Goal: Information Seeking & Learning: Learn about a topic

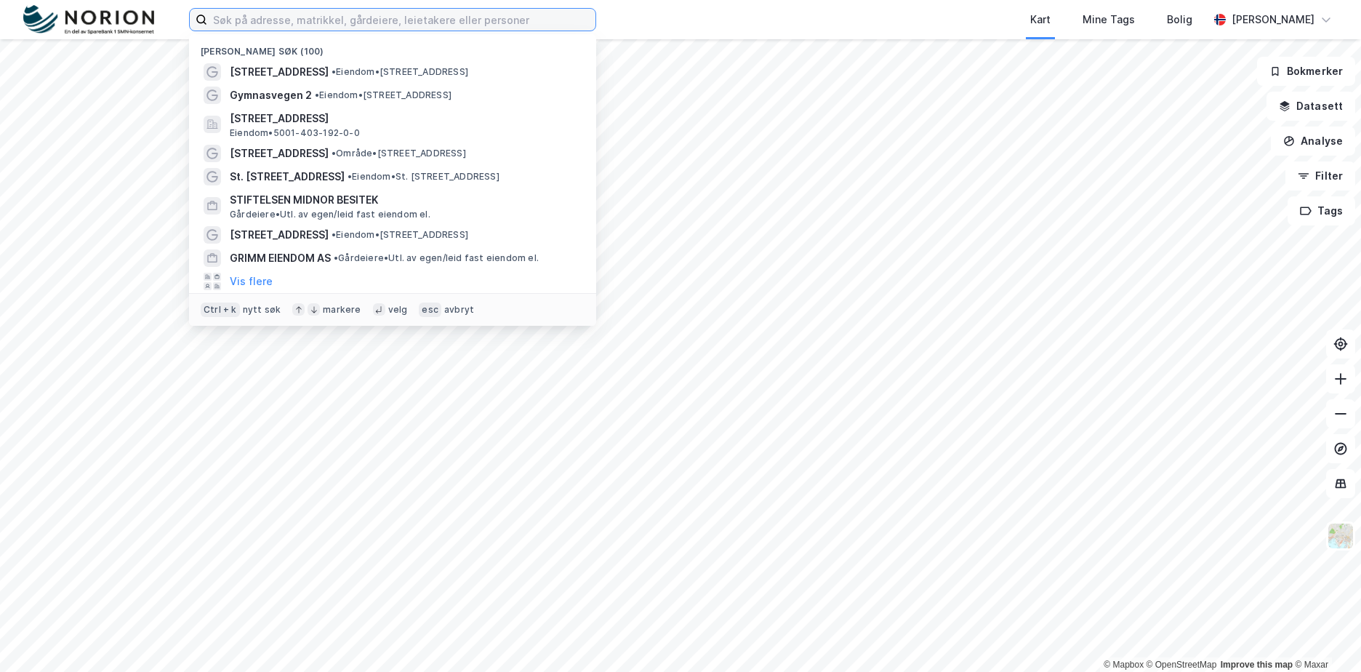
click at [303, 25] on input at bounding box center [401, 20] width 388 height 22
click at [310, 14] on input at bounding box center [401, 20] width 388 height 22
click at [308, 15] on input at bounding box center [401, 20] width 388 height 22
click at [308, 15] on input at bounding box center [392, 20] width 371 height 22
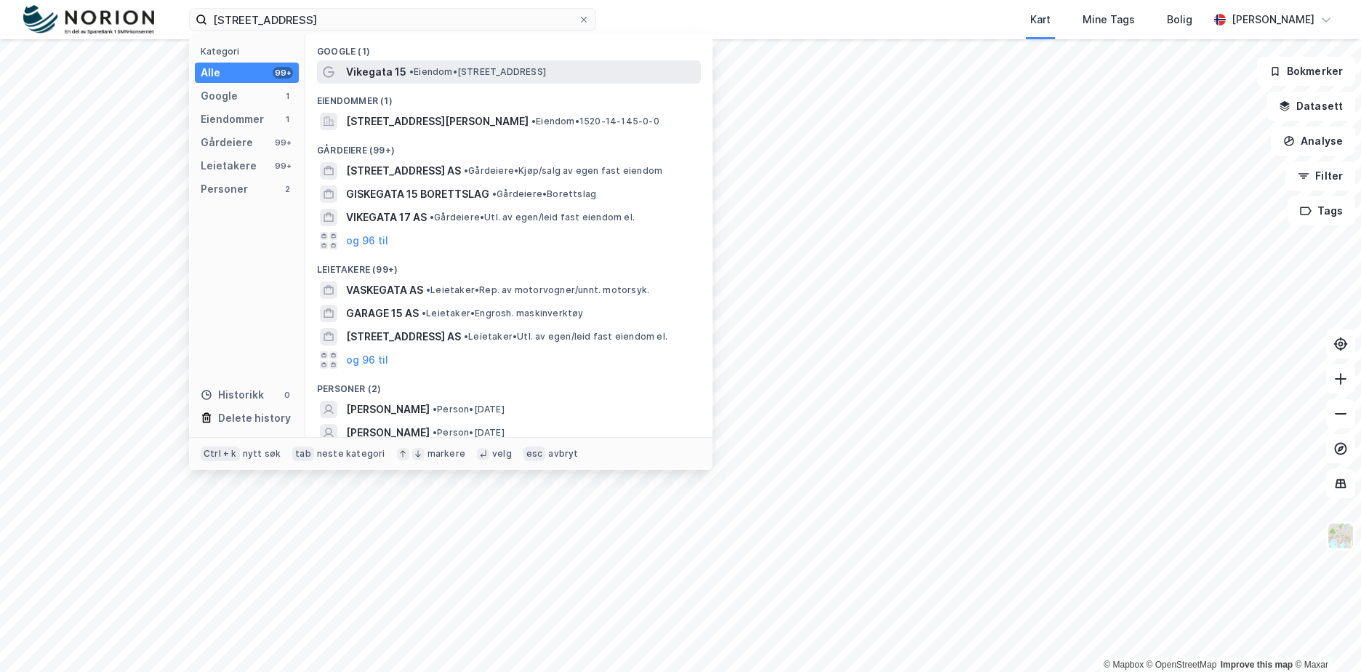
click at [413, 80] on div "Vikegata 15 • Eiendom • [STREET_ADDRESS]" at bounding box center [522, 71] width 352 height 17
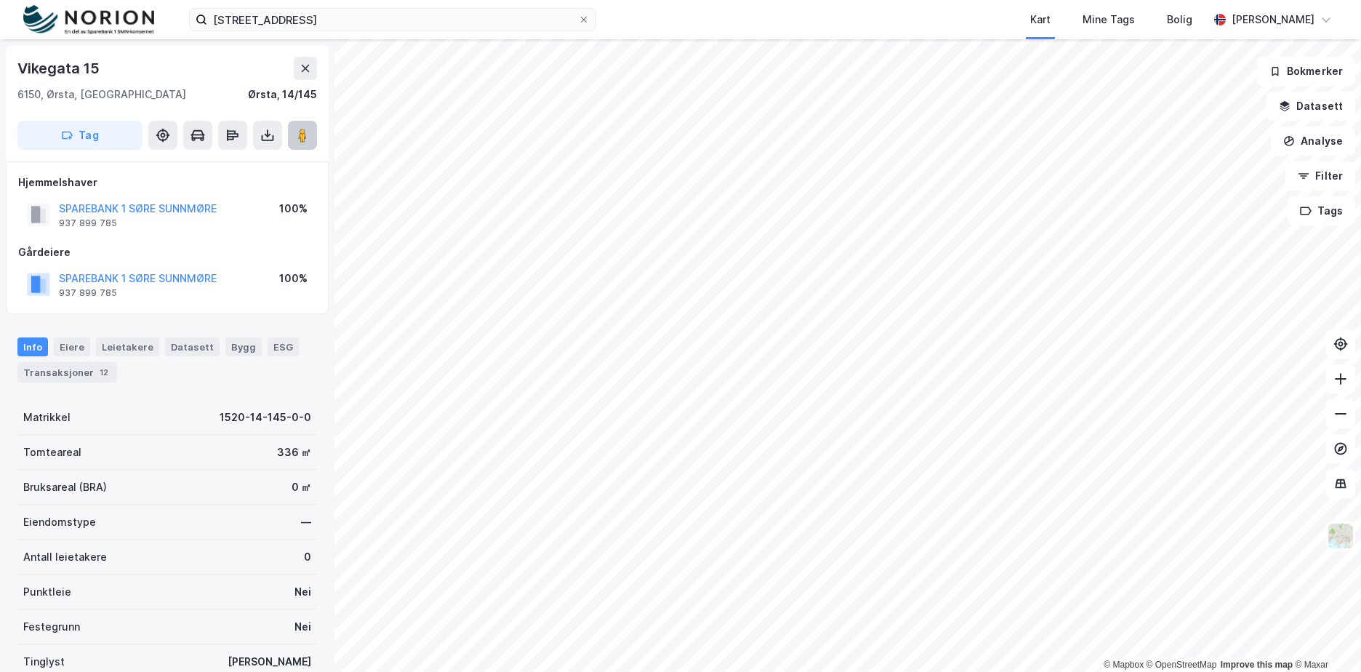
click at [296, 137] on icon at bounding box center [302, 135] width 15 height 15
click at [1339, 536] on img at bounding box center [1341, 536] width 28 height 28
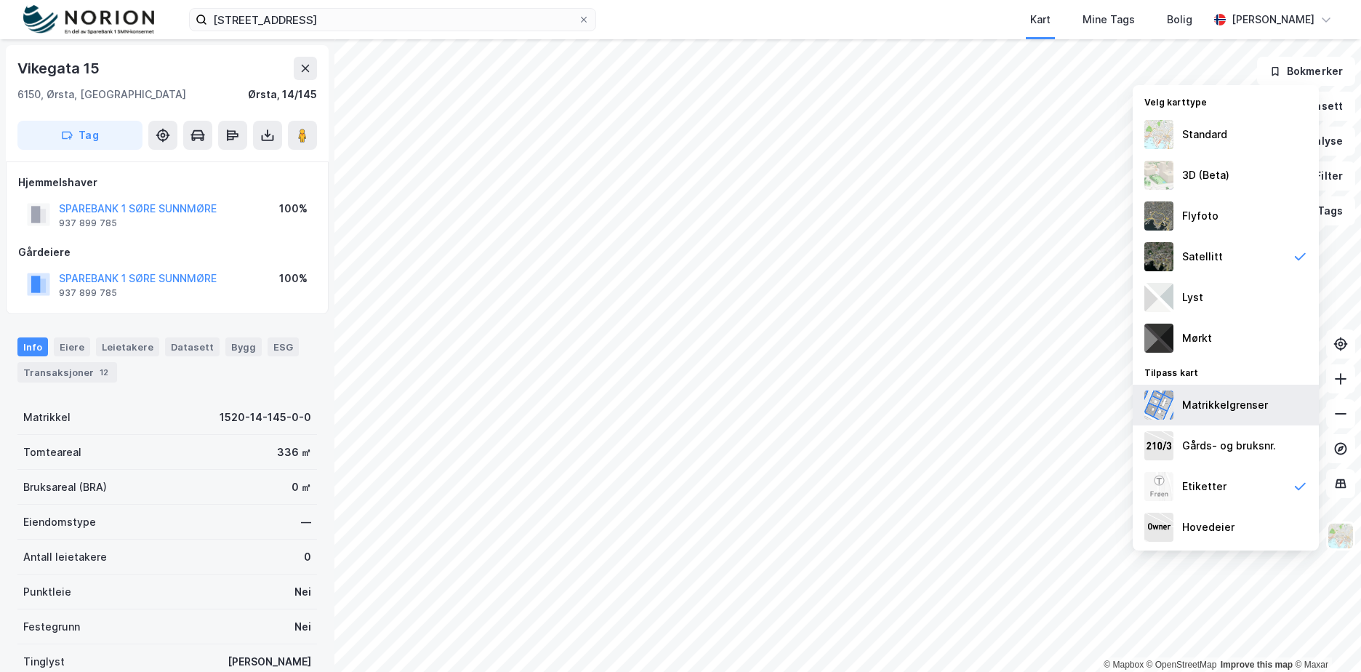
click at [1256, 414] on div "Matrikkelgrenser" at bounding box center [1226, 405] width 186 height 41
click at [1242, 441] on div "Gårds- og bruksnr." at bounding box center [1229, 445] width 94 height 17
click at [1250, 445] on div "Gårds- og bruksnr." at bounding box center [1229, 445] width 94 height 17
click at [1248, 222] on div "Flyfoto" at bounding box center [1226, 216] width 186 height 41
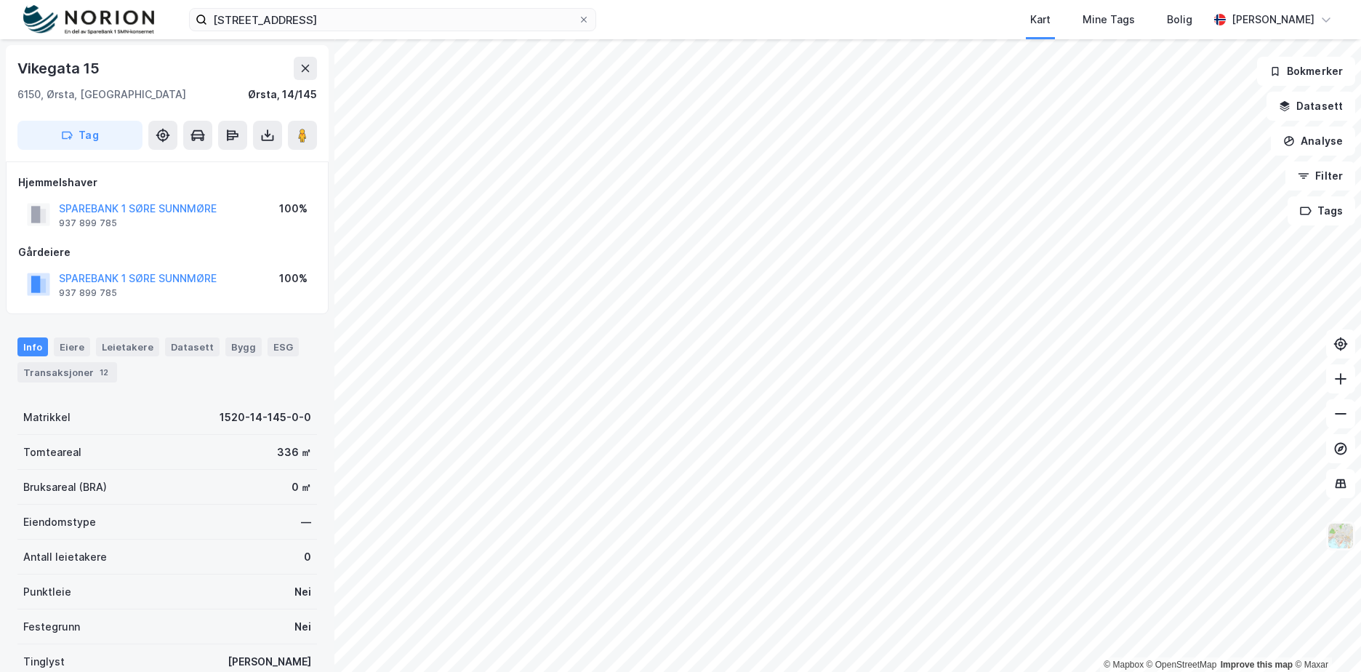
click at [1339, 545] on img at bounding box center [1341, 536] width 28 height 28
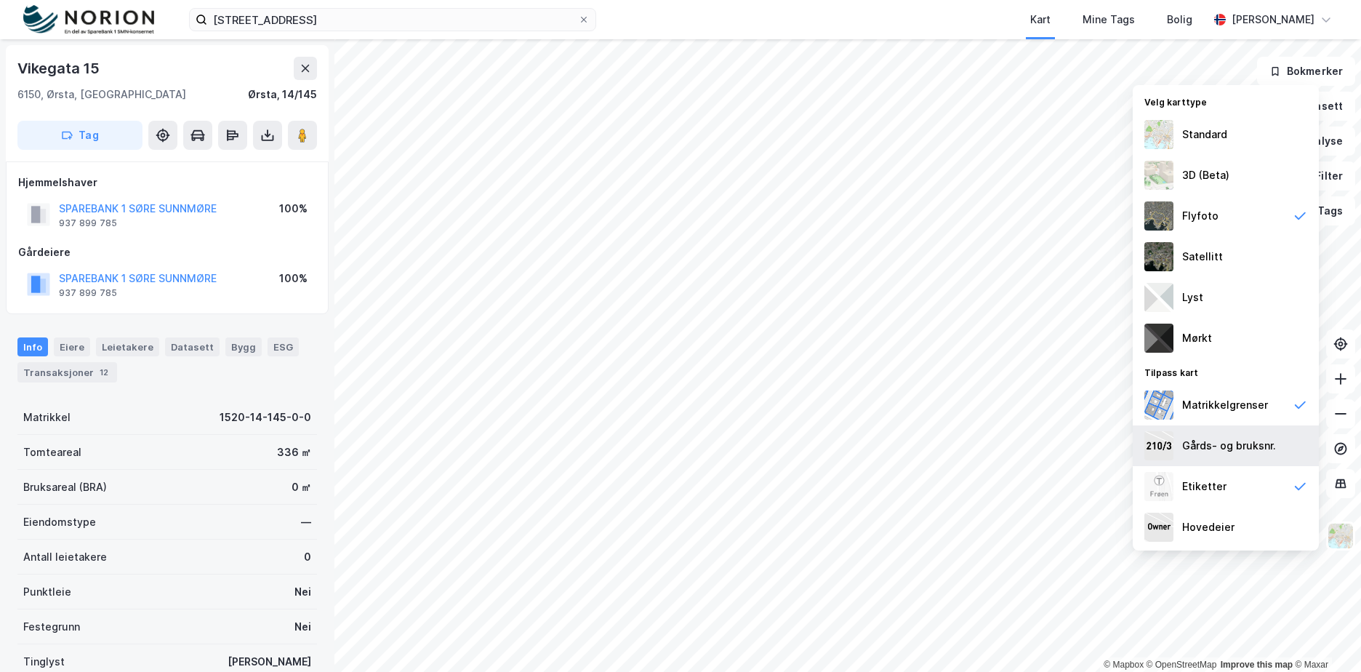
click at [1237, 445] on div "Gårds- og bruksnr." at bounding box center [1229, 445] width 94 height 17
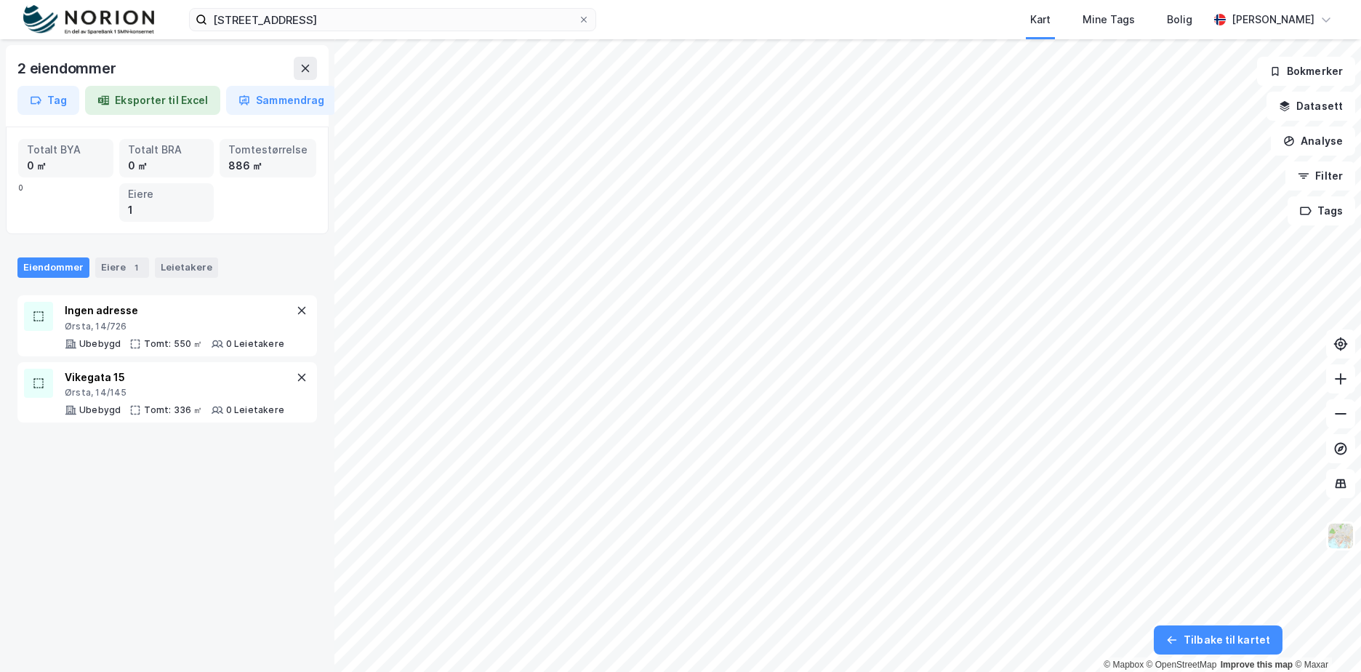
click at [247, 569] on div "2 eiendommer Tag Eksporter til Excel Sammendrag Totalt BYA 0 ㎡ Totalt BRA 0 ㎡ T…" at bounding box center [167, 355] width 334 height 633
click at [306, 62] on button at bounding box center [305, 68] width 23 height 23
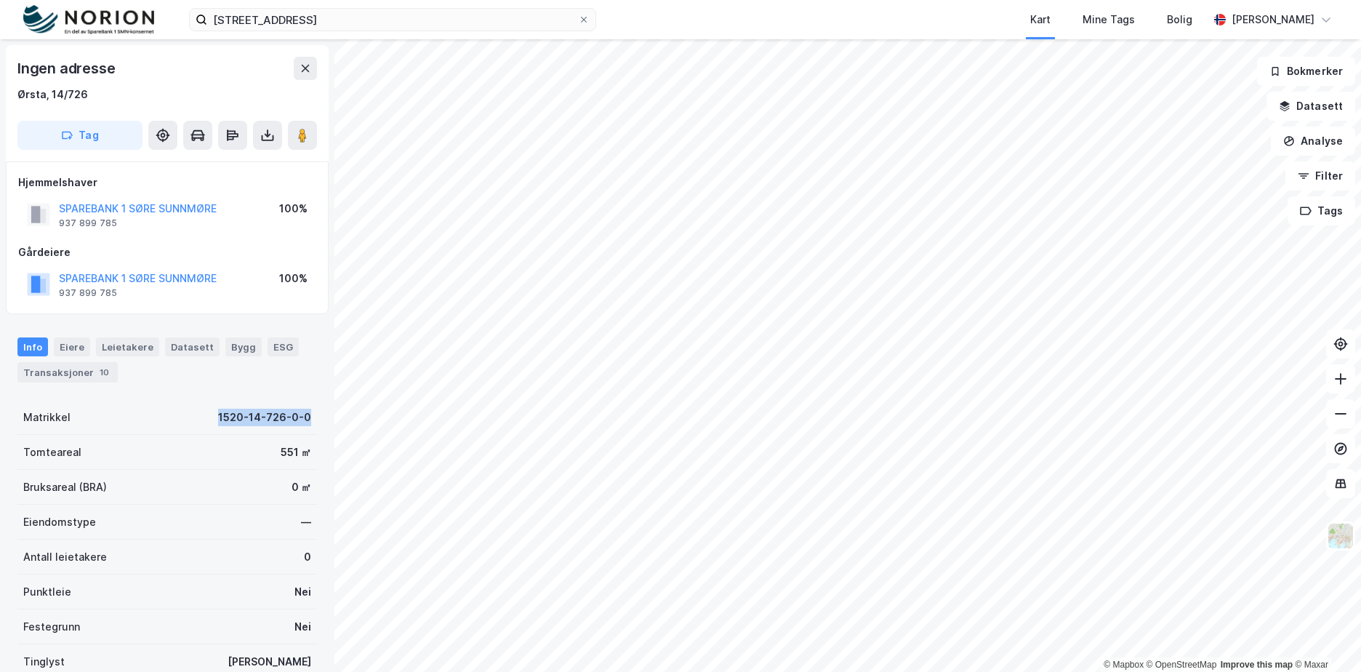
drag, startPoint x: 201, startPoint y: 419, endPoint x: 303, endPoint y: 417, distance: 101.8
click at [303, 417] on div "Matrikkel 1520-14-726-0-0" at bounding box center [167, 417] width 300 height 35
copy div "1520-14-726-0-0"
click at [199, 68] on div "Ingen adresse" at bounding box center [167, 68] width 300 height 23
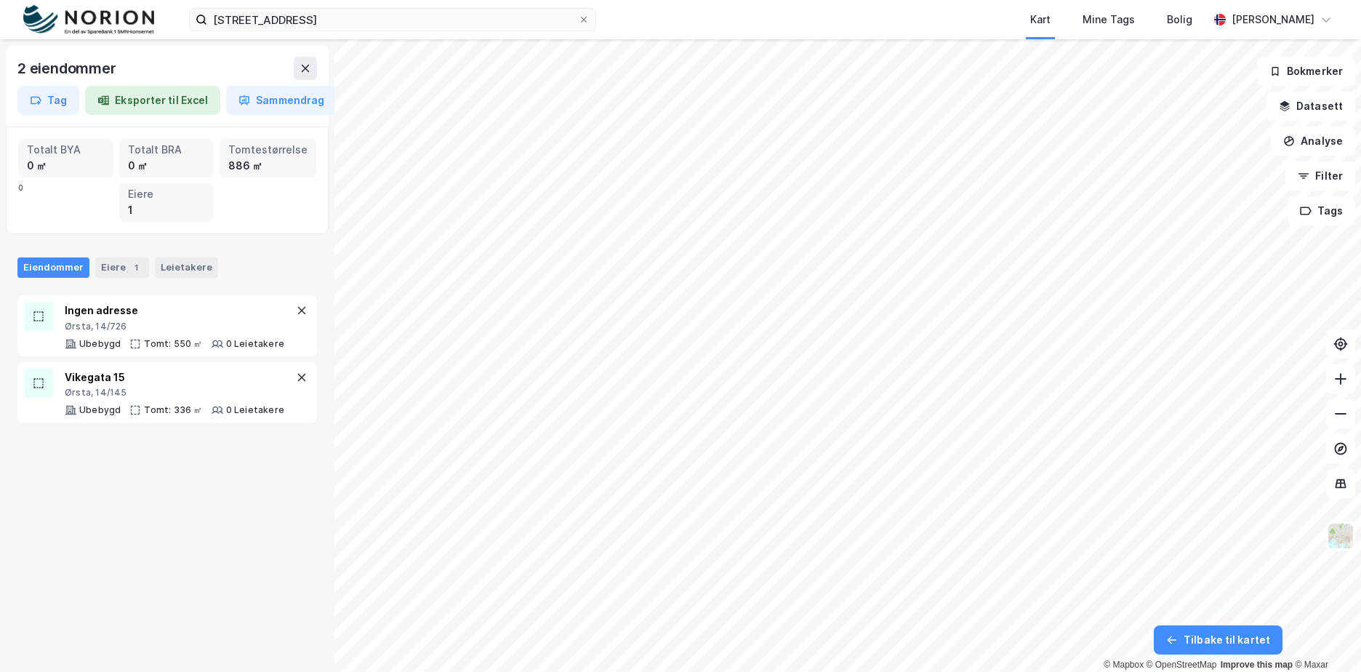
click at [317, 67] on div "2 eiendommer Tag Eksporter til Excel Sammendrag" at bounding box center [167, 85] width 323 height 81
click at [310, 70] on icon at bounding box center [306, 69] width 12 height 12
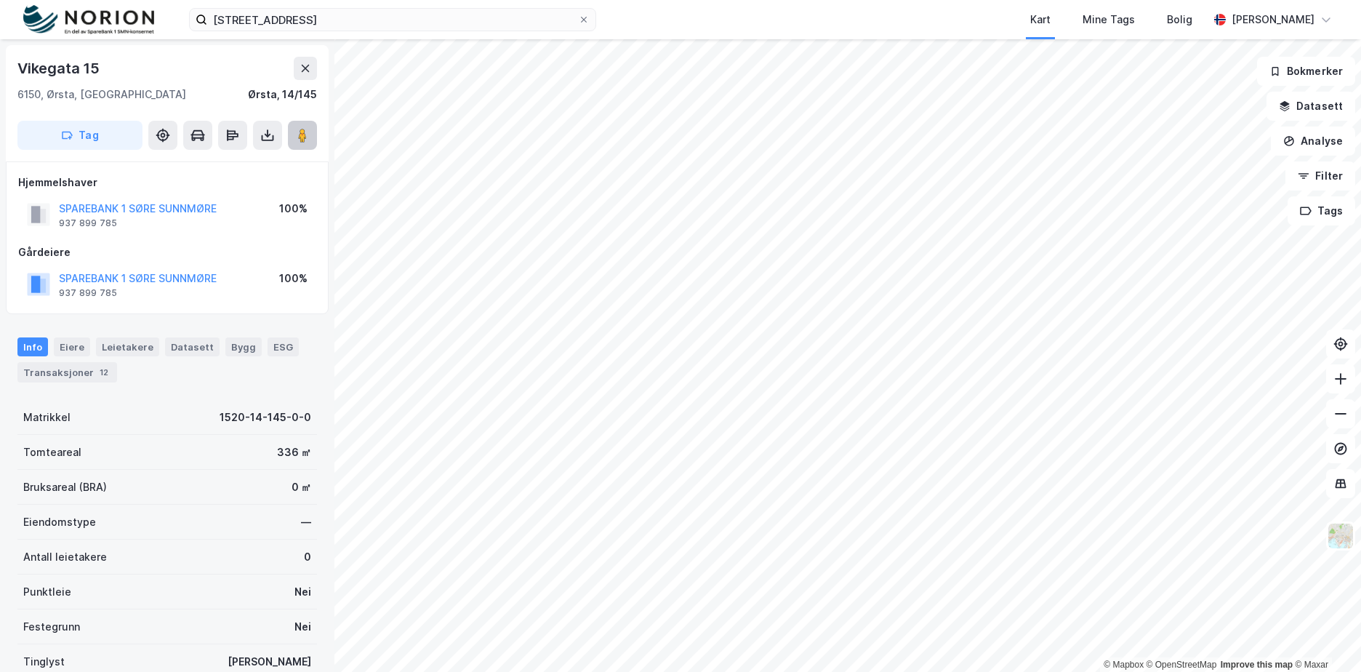
click at [302, 141] on image at bounding box center [302, 135] width 9 height 15
click at [1315, 111] on button "Datasett" at bounding box center [1311, 106] width 89 height 29
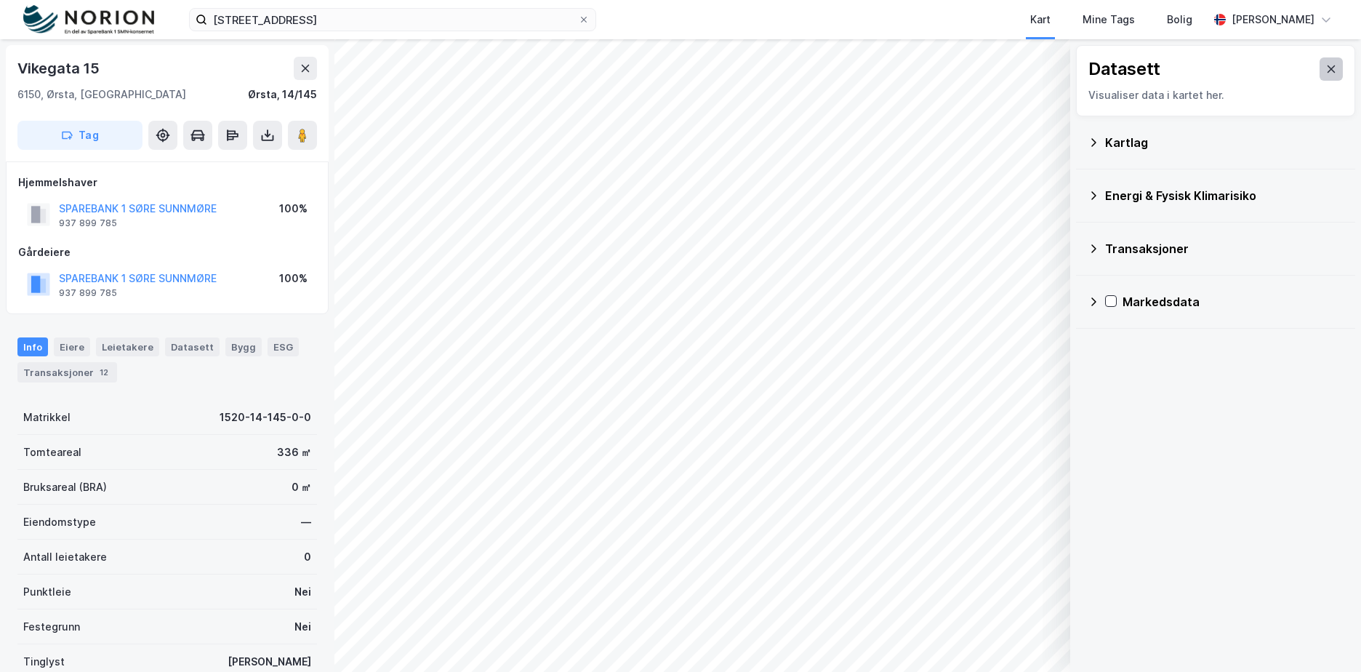
click at [1320, 76] on button at bounding box center [1331, 68] width 23 height 23
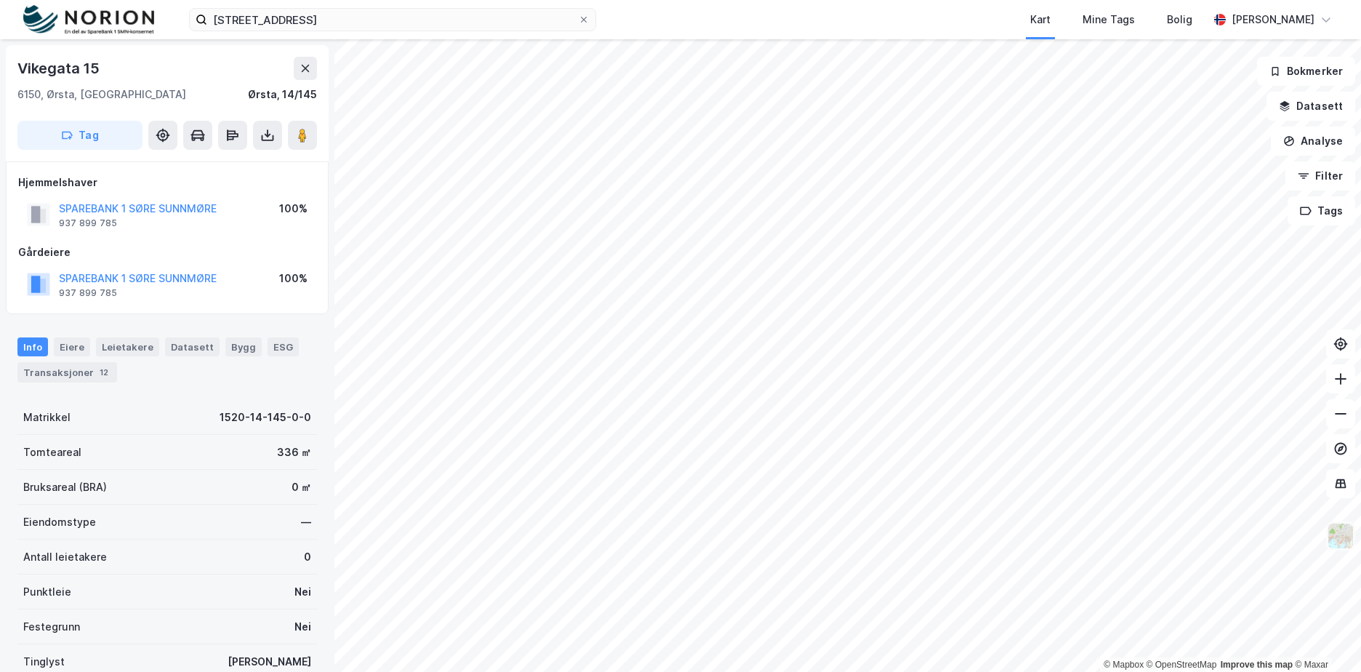
click at [1336, 537] on img at bounding box center [1341, 536] width 28 height 28
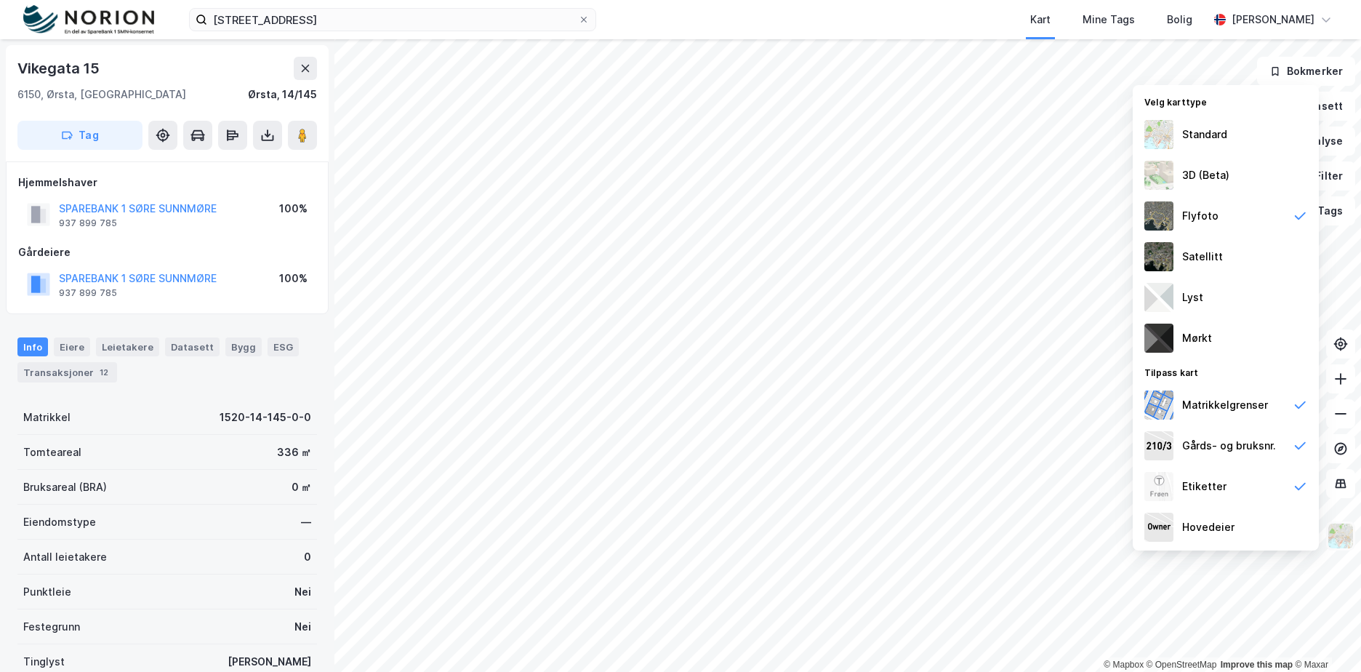
click at [1339, 546] on img at bounding box center [1341, 536] width 28 height 28
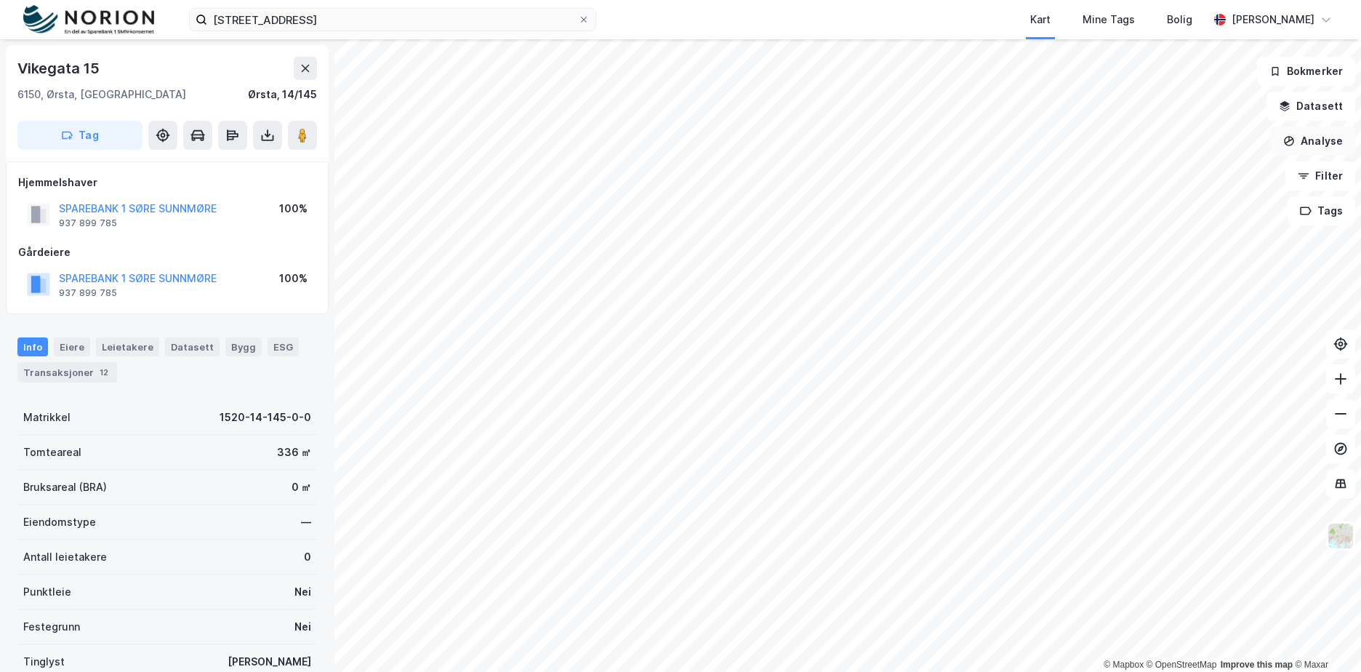
click at [1323, 127] on button "Analyse" at bounding box center [1313, 141] width 84 height 29
click at [1320, 105] on button "Datasett" at bounding box center [1311, 106] width 89 height 29
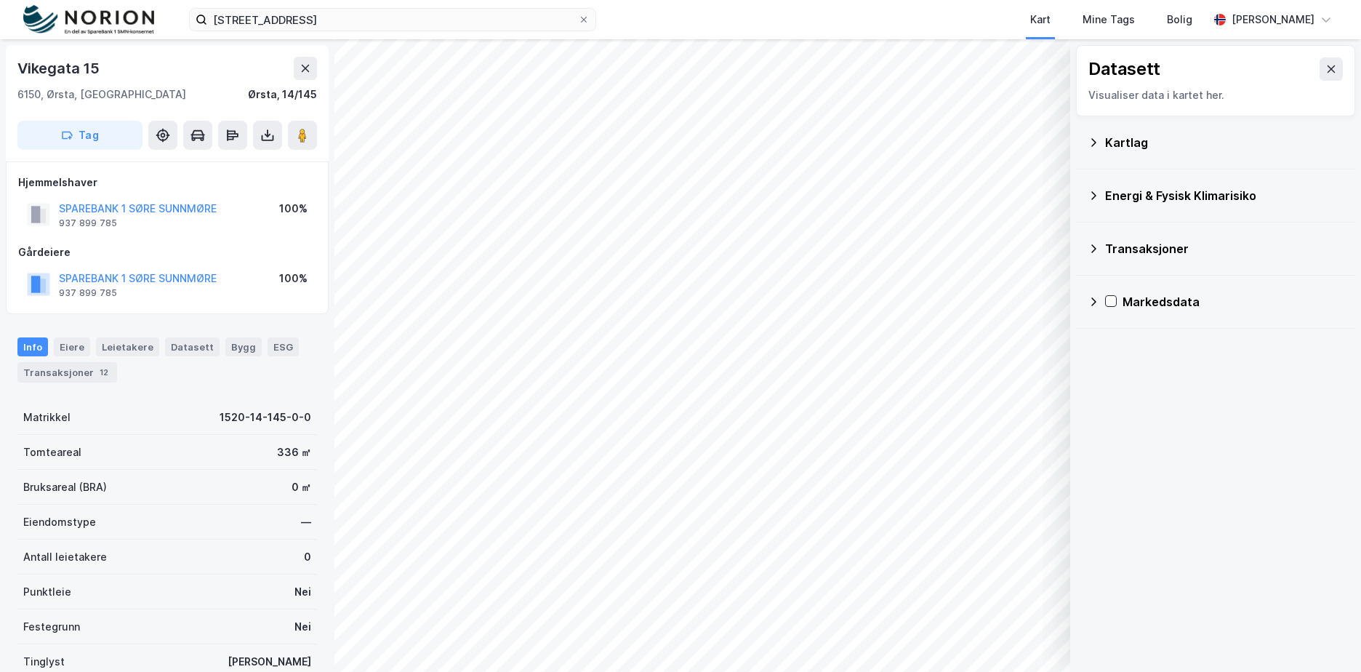
click at [1125, 146] on div "Kartlag" at bounding box center [1224, 142] width 238 height 17
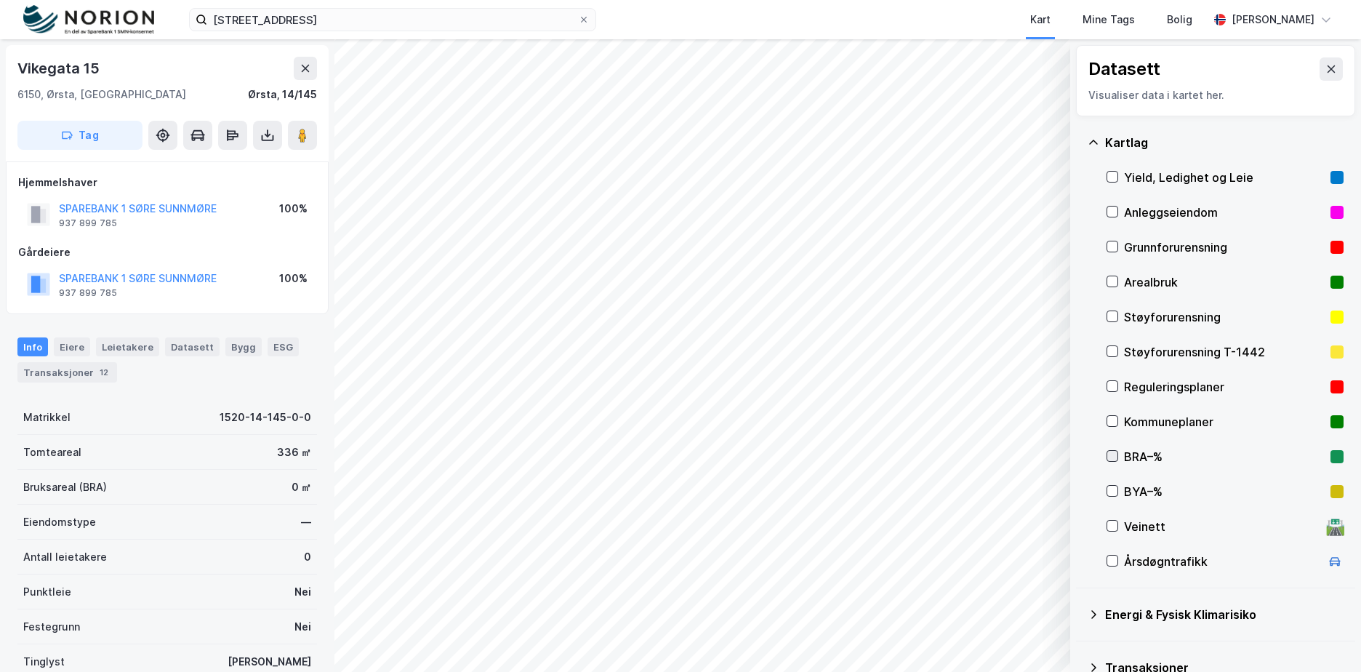
click at [1109, 457] on icon at bounding box center [1112, 456] width 10 height 10
click at [1118, 451] on div at bounding box center [1113, 456] width 12 height 12
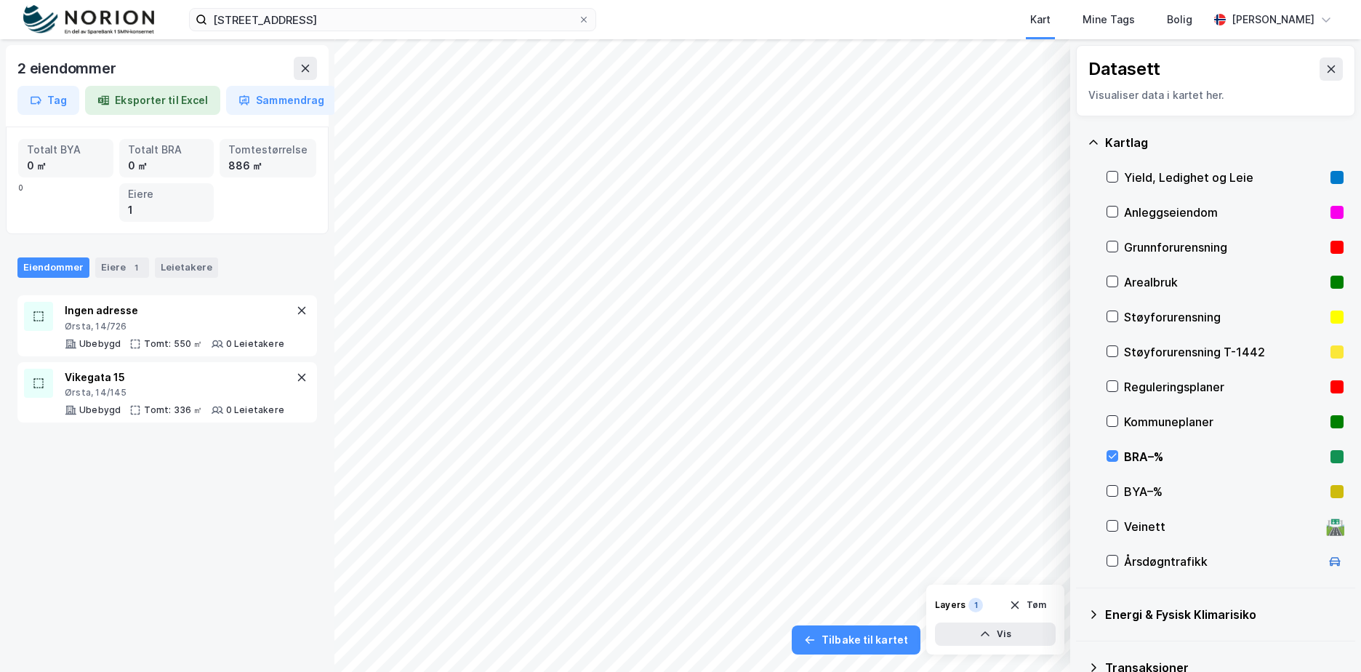
click at [1129, 457] on div "BRA–%" at bounding box center [1224, 456] width 201 height 17
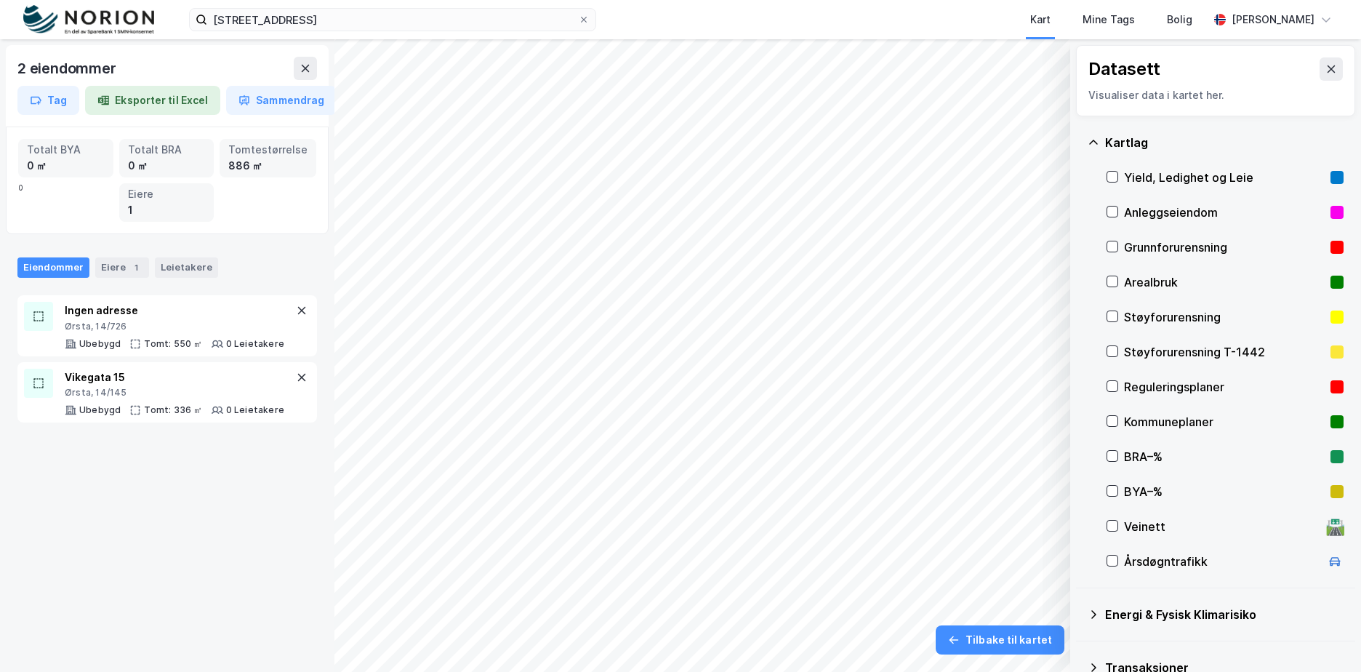
click at [1164, 390] on div "Reguleringsplaner" at bounding box center [1224, 386] width 201 height 17
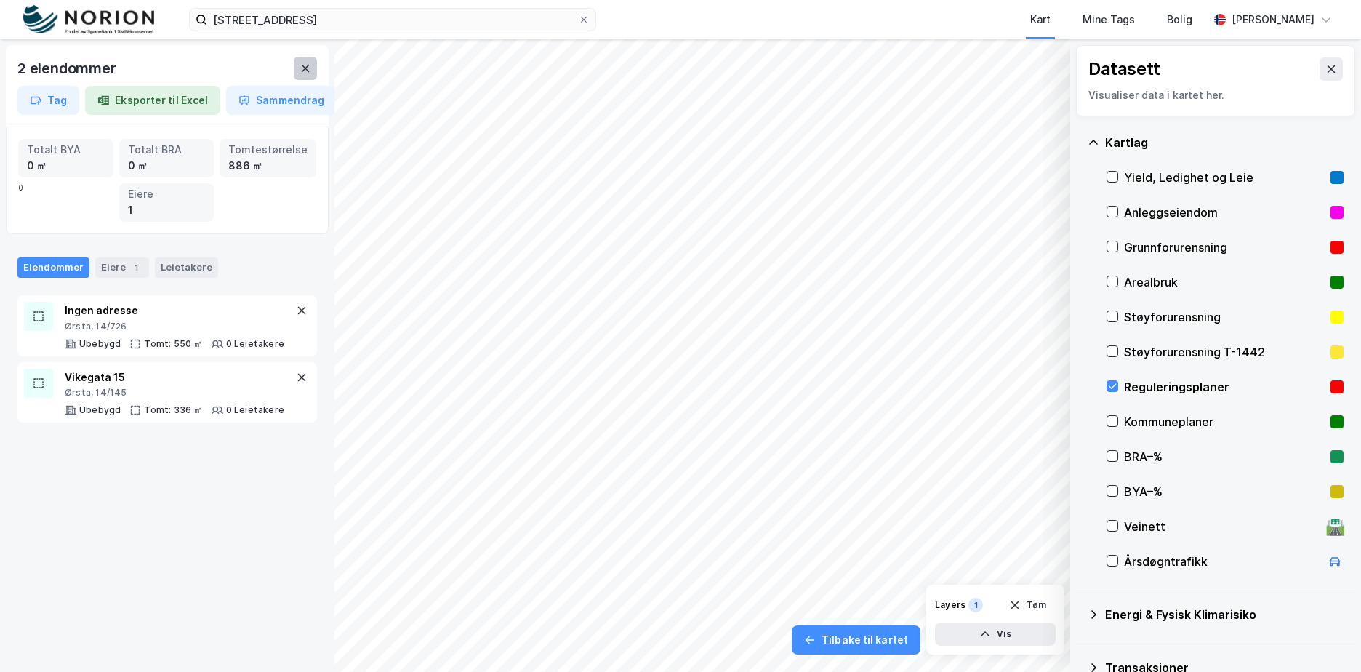
click at [301, 74] on button at bounding box center [305, 68] width 23 height 23
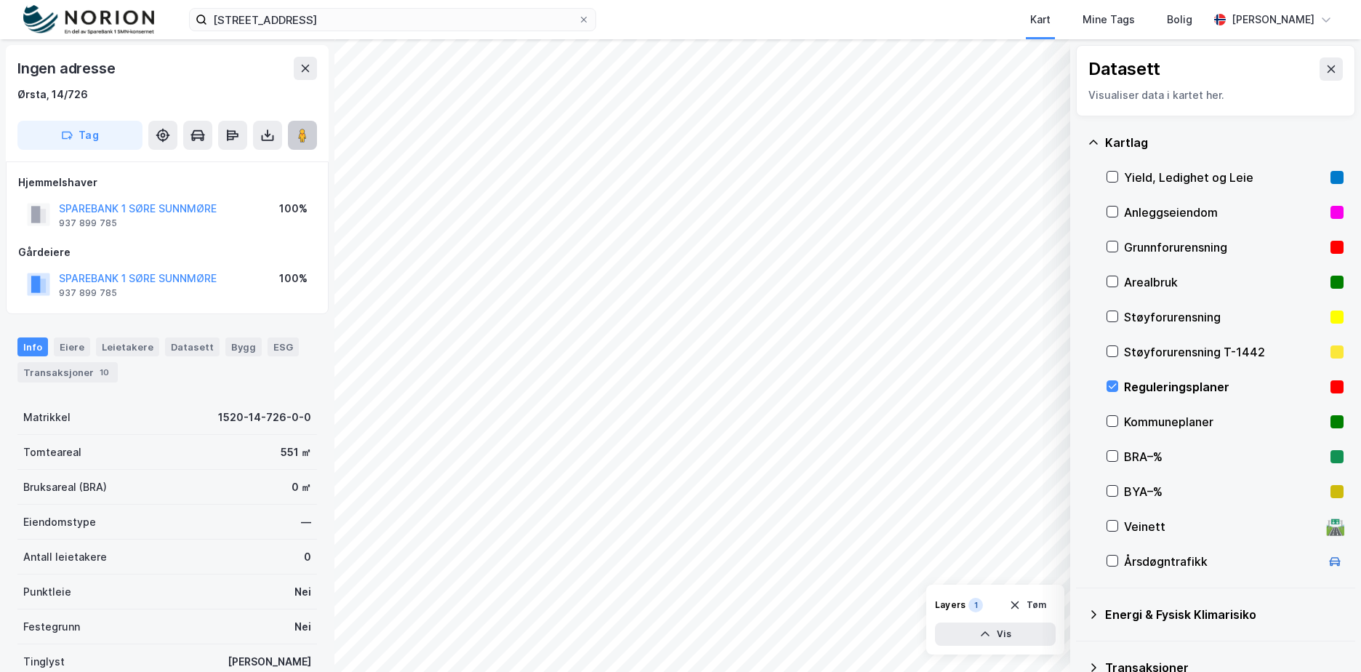
click at [302, 132] on image at bounding box center [302, 135] width 9 height 15
click at [1139, 382] on div "Reguleringsplaner" at bounding box center [1224, 386] width 201 height 17
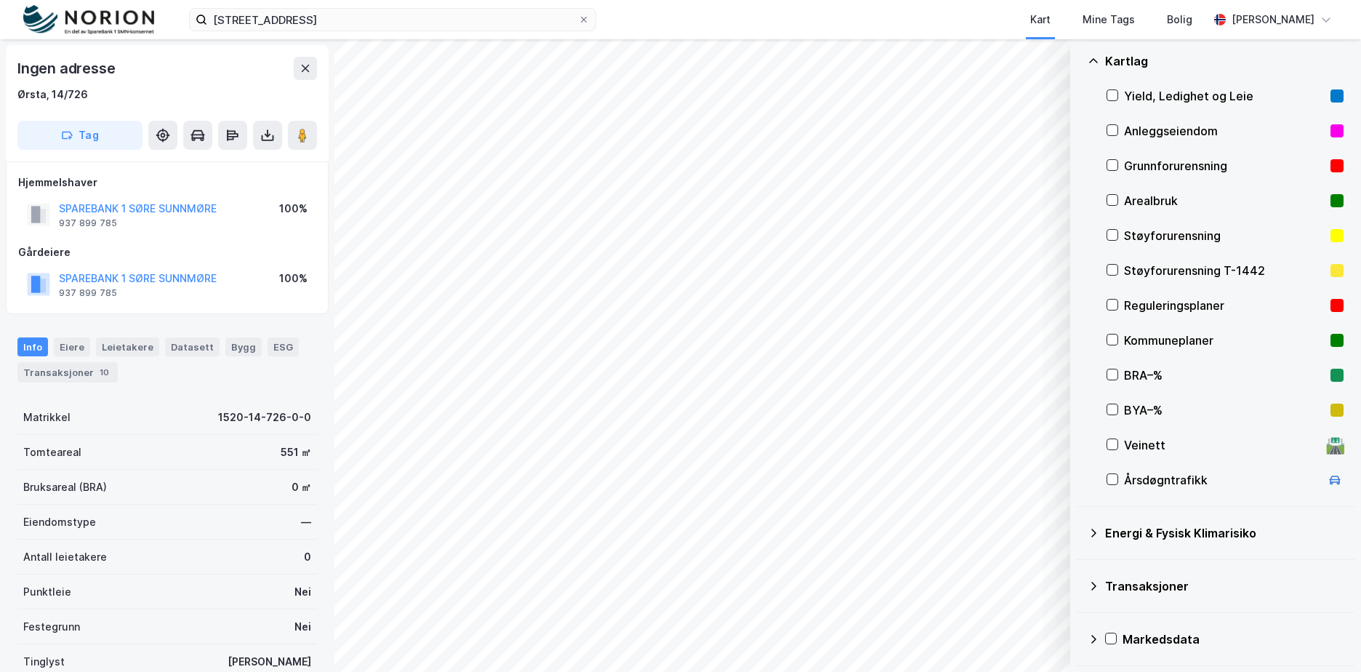
click at [1155, 579] on div "Transaksjoner" at bounding box center [1224, 585] width 238 height 17
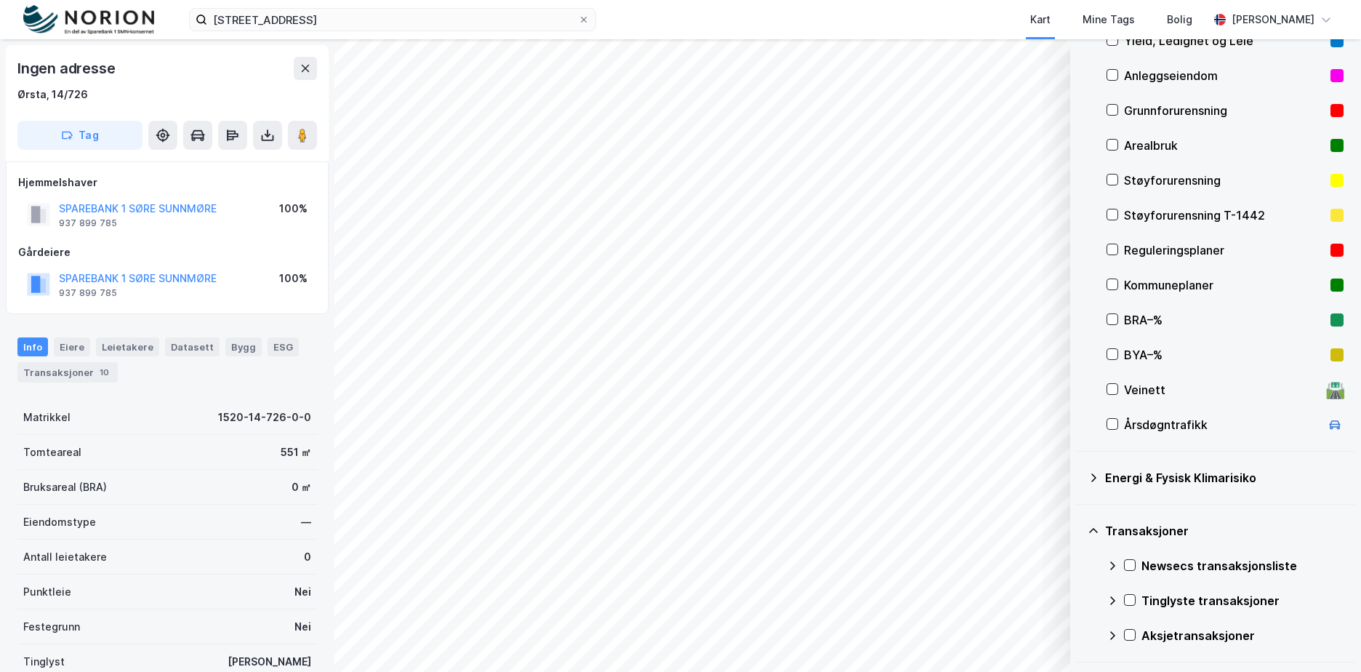
scroll to position [186, 0]
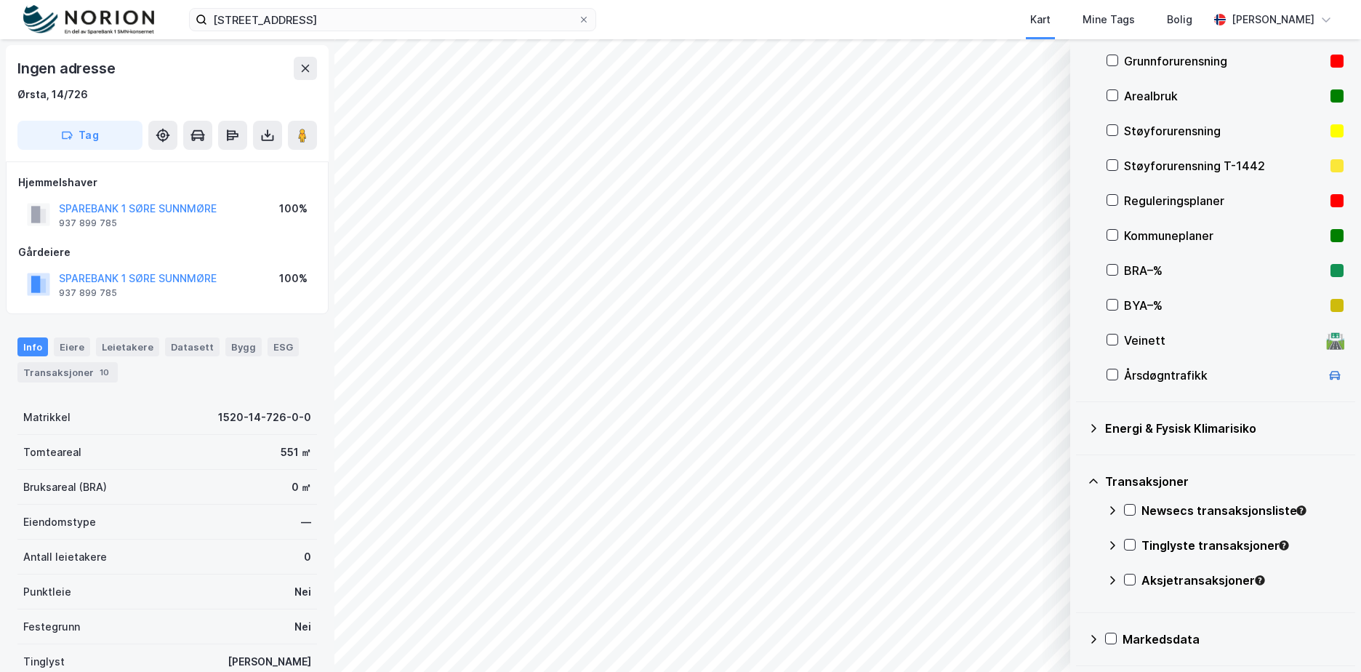
click at [1118, 507] on div "Newsecs transaksjonsliste" at bounding box center [1225, 516] width 237 height 35
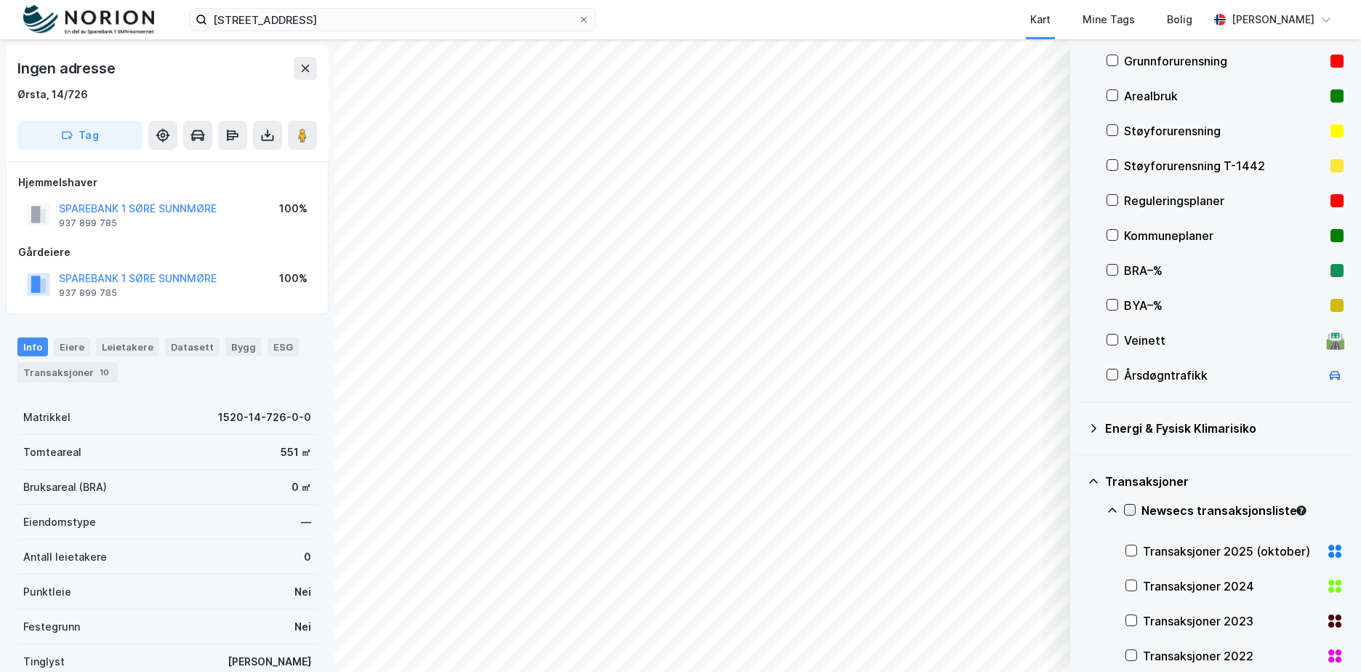
click at [1130, 508] on icon at bounding box center [1130, 510] width 10 height 10
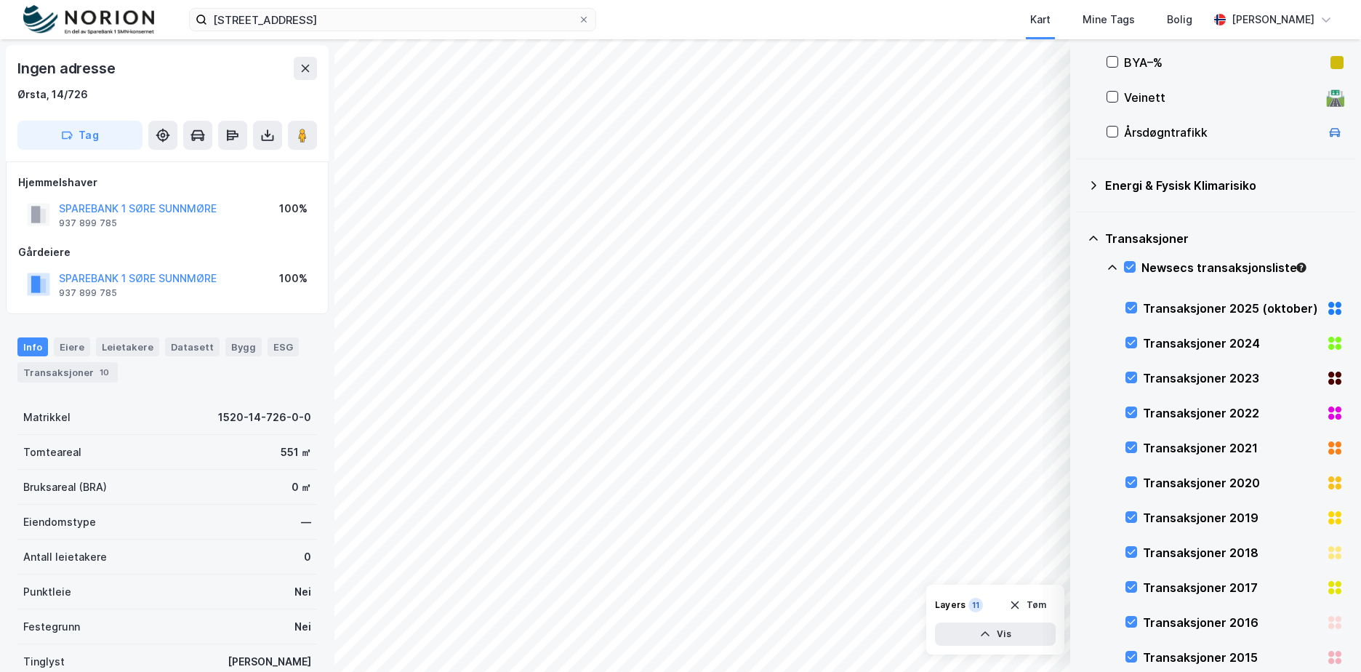
scroll to position [570, 0]
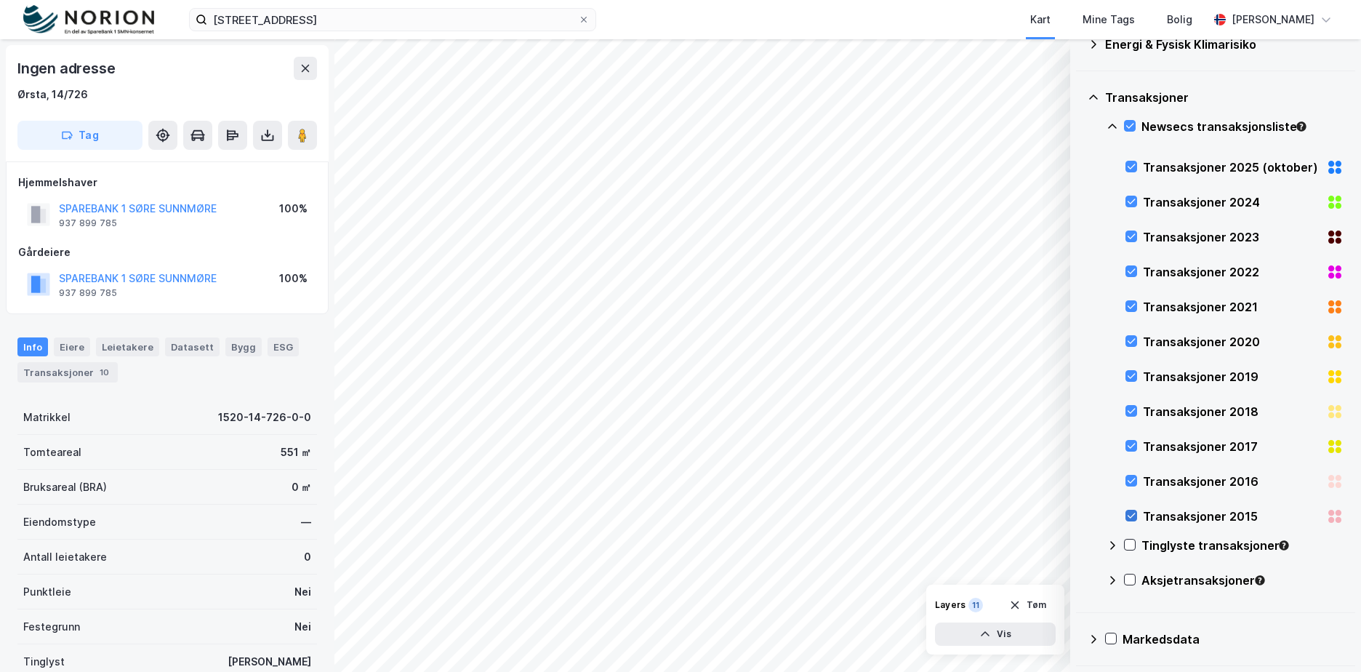
click at [1134, 517] on icon at bounding box center [1131, 515] width 10 height 10
click at [1133, 478] on icon at bounding box center [1131, 481] width 10 height 10
click at [1129, 436] on div "Transaksjoner 2017" at bounding box center [1235, 446] width 218 height 35
click at [1132, 412] on icon at bounding box center [1132, 411] width 8 height 5
click at [1134, 377] on icon at bounding box center [1131, 376] width 10 height 10
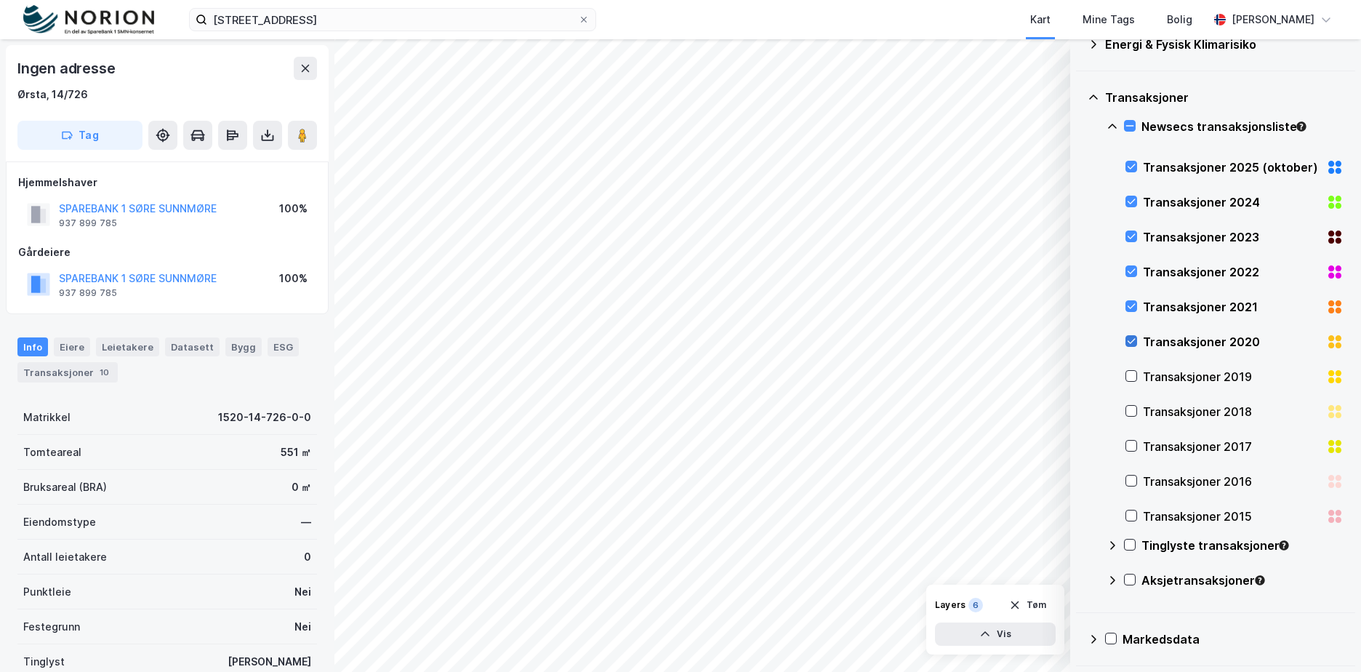
click at [1134, 340] on icon at bounding box center [1131, 341] width 10 height 10
click at [1135, 307] on icon at bounding box center [1131, 306] width 10 height 10
click at [1134, 124] on icon at bounding box center [1130, 126] width 10 height 10
click at [1134, 125] on icon at bounding box center [1130, 126] width 10 height 10
click at [1094, 101] on icon at bounding box center [1094, 98] width 12 height 12
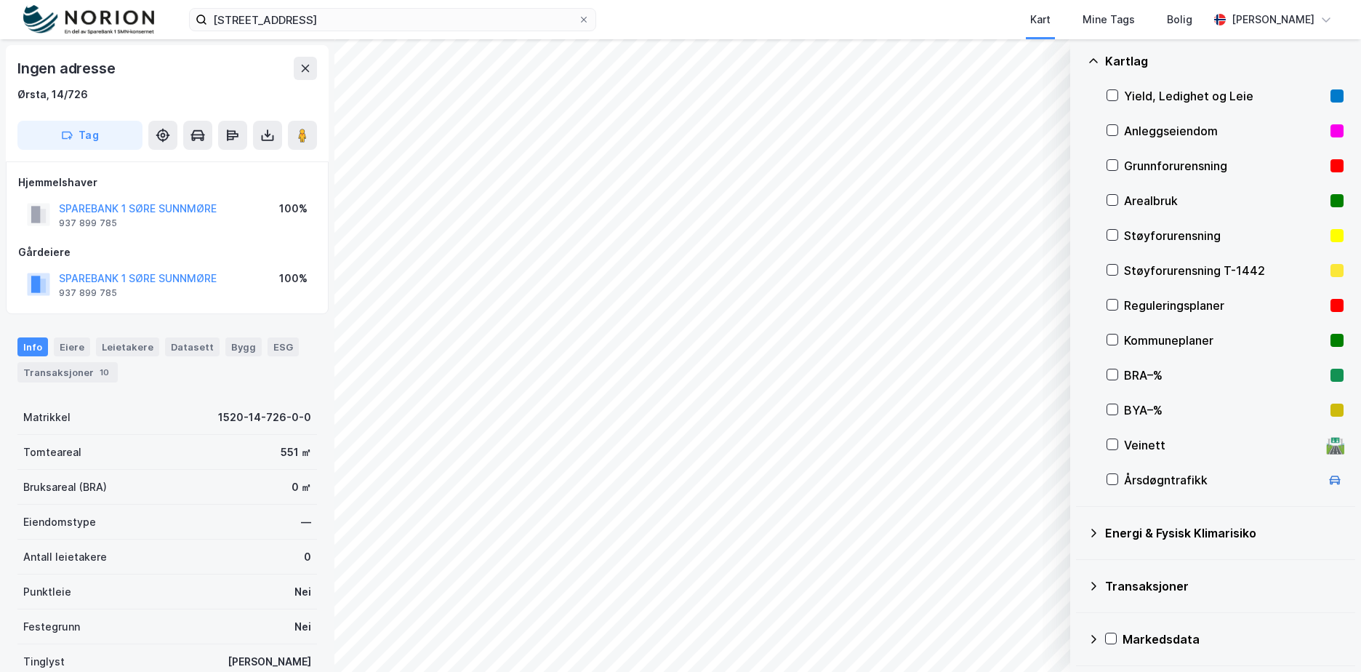
scroll to position [81, 0]
click at [1102, 60] on div "Kartlag" at bounding box center [1216, 61] width 256 height 35
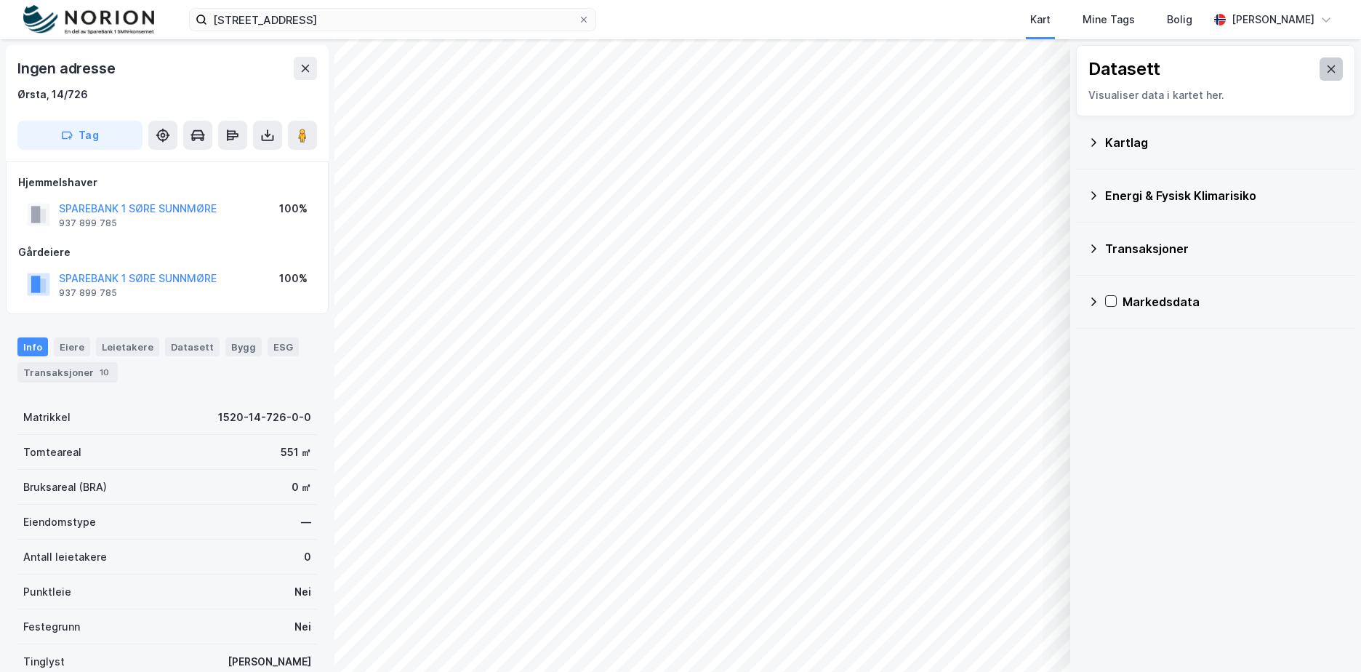
click at [1328, 66] on icon at bounding box center [1332, 68] width 8 height 7
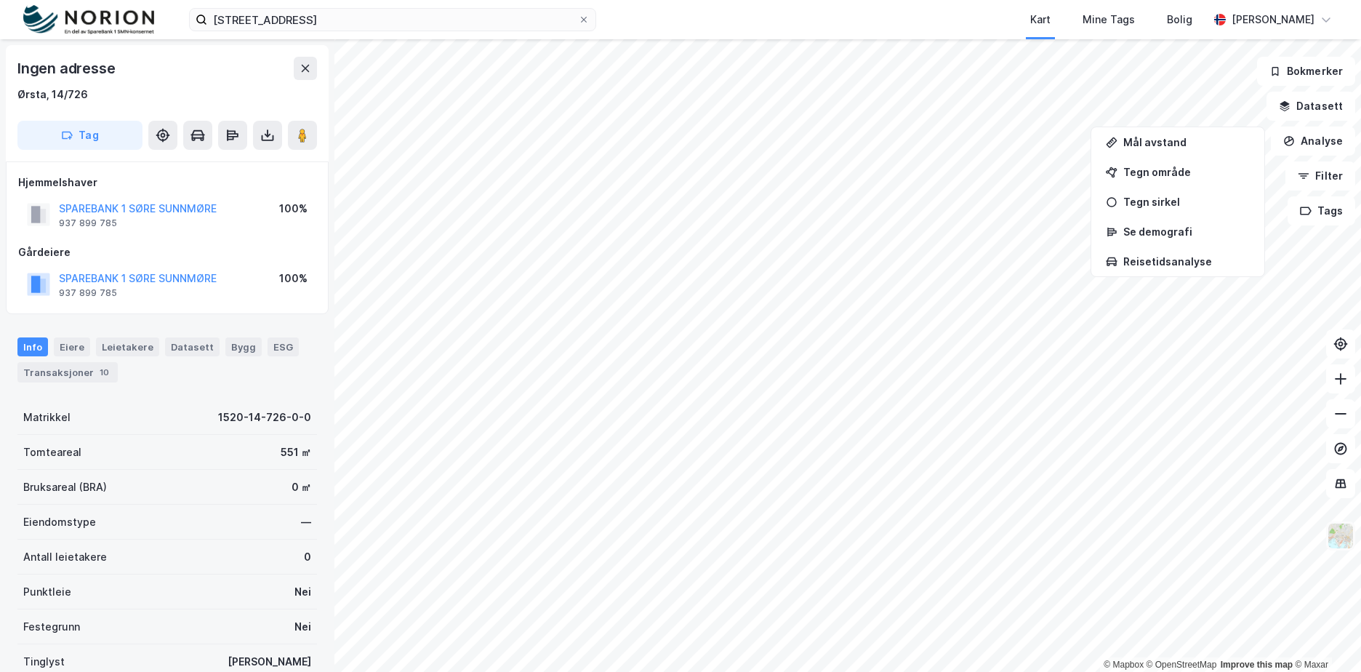
click at [1338, 540] on img at bounding box center [1341, 536] width 28 height 28
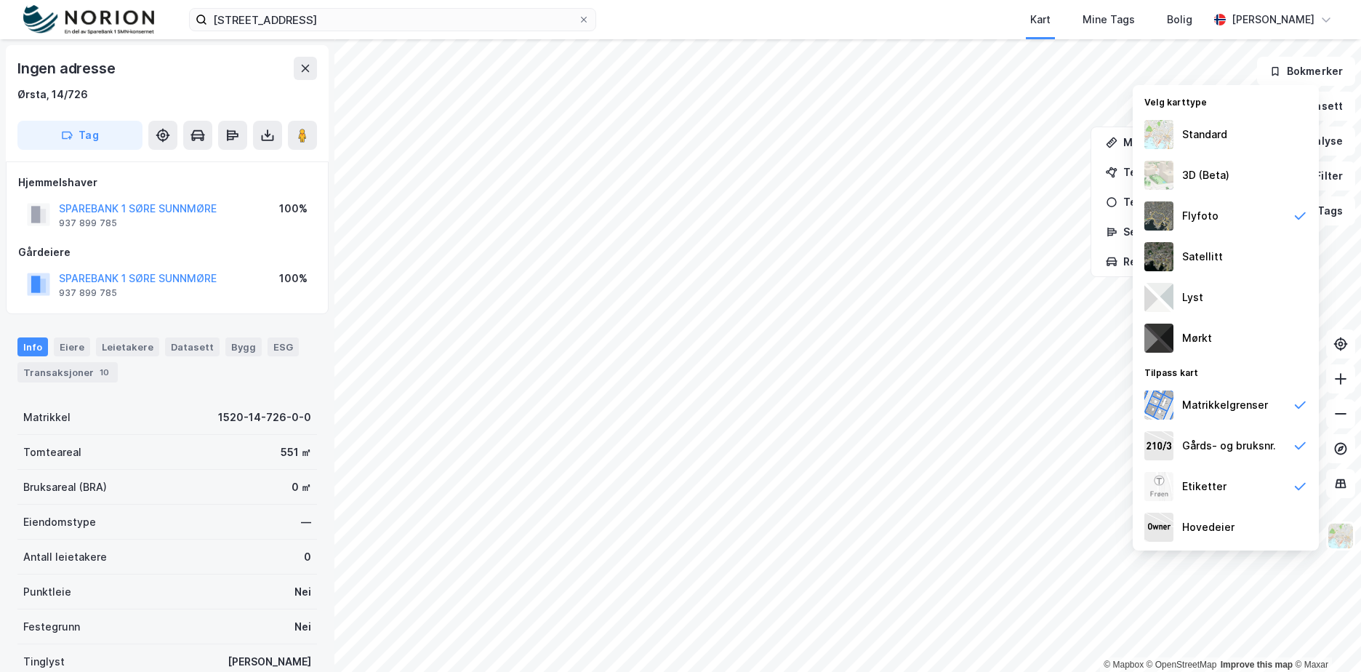
click at [1344, 25] on div "vikegata 15 Kart Mine Tags Bolig [PERSON_NAME]" at bounding box center [680, 19] width 1361 height 39
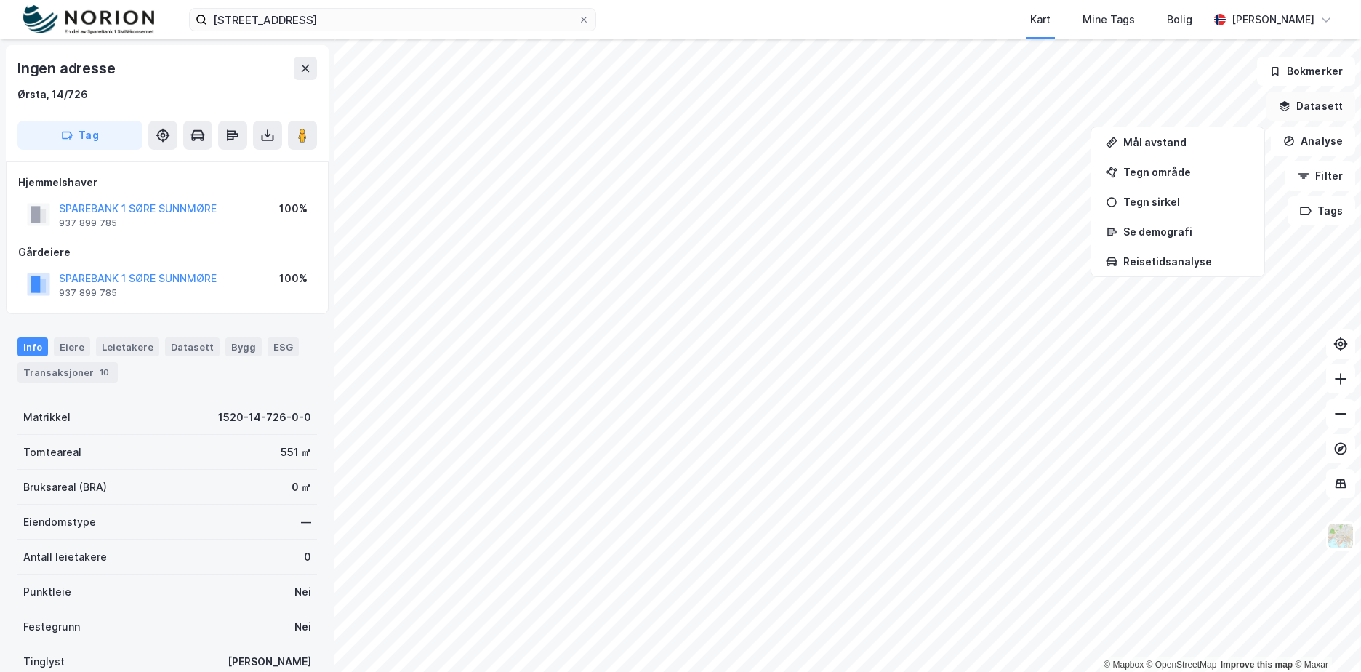
click at [1328, 104] on button "Datasett" at bounding box center [1311, 106] width 89 height 29
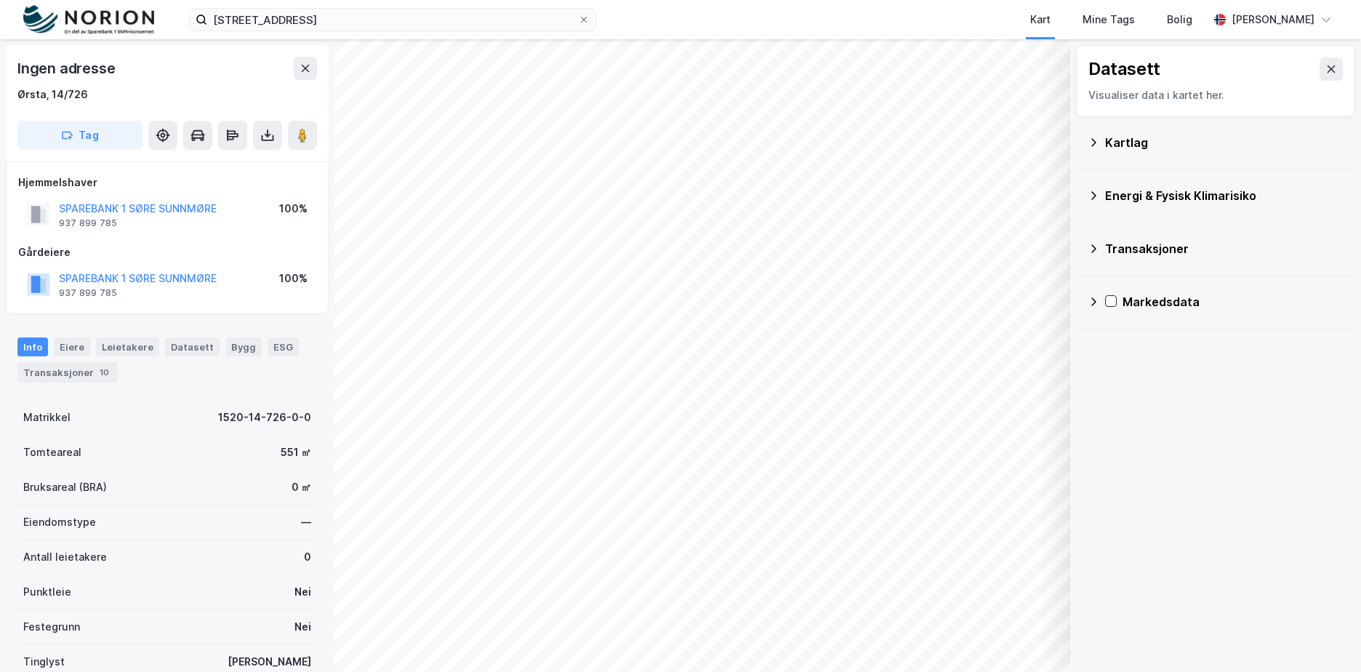
click at [1127, 150] on div "Kartlag" at bounding box center [1224, 142] width 238 height 17
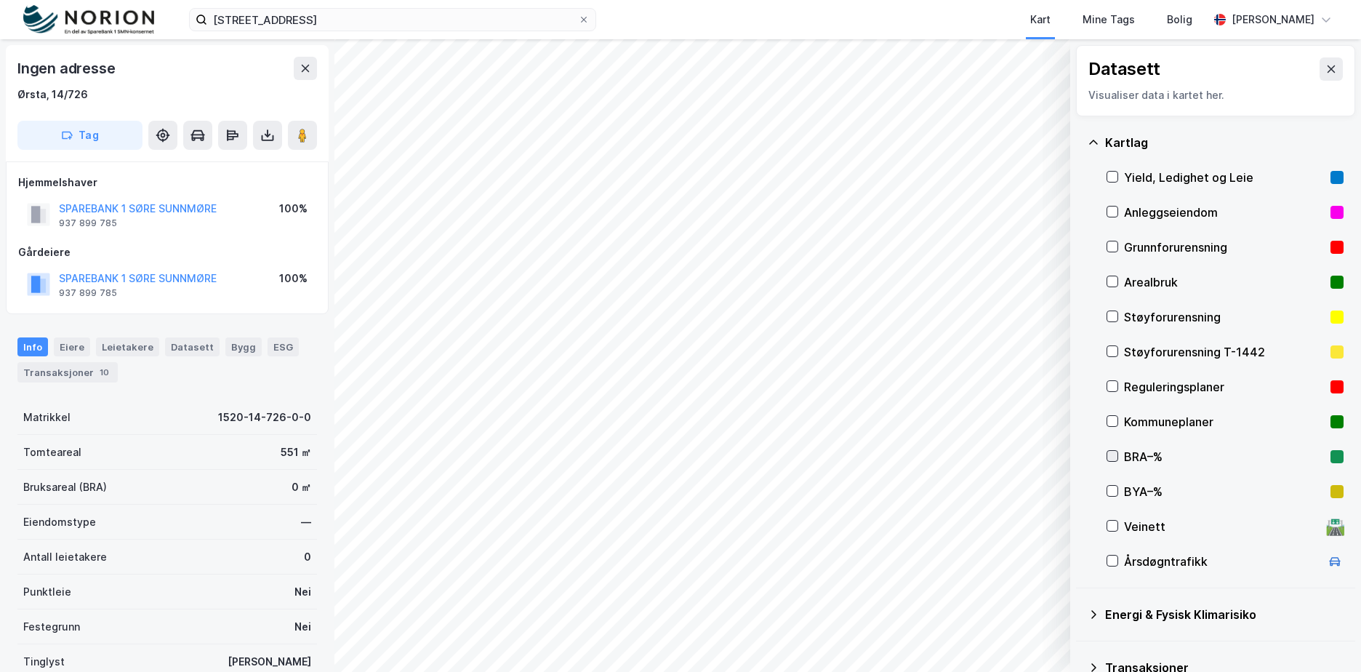
click at [1110, 452] on icon at bounding box center [1112, 456] width 10 height 10
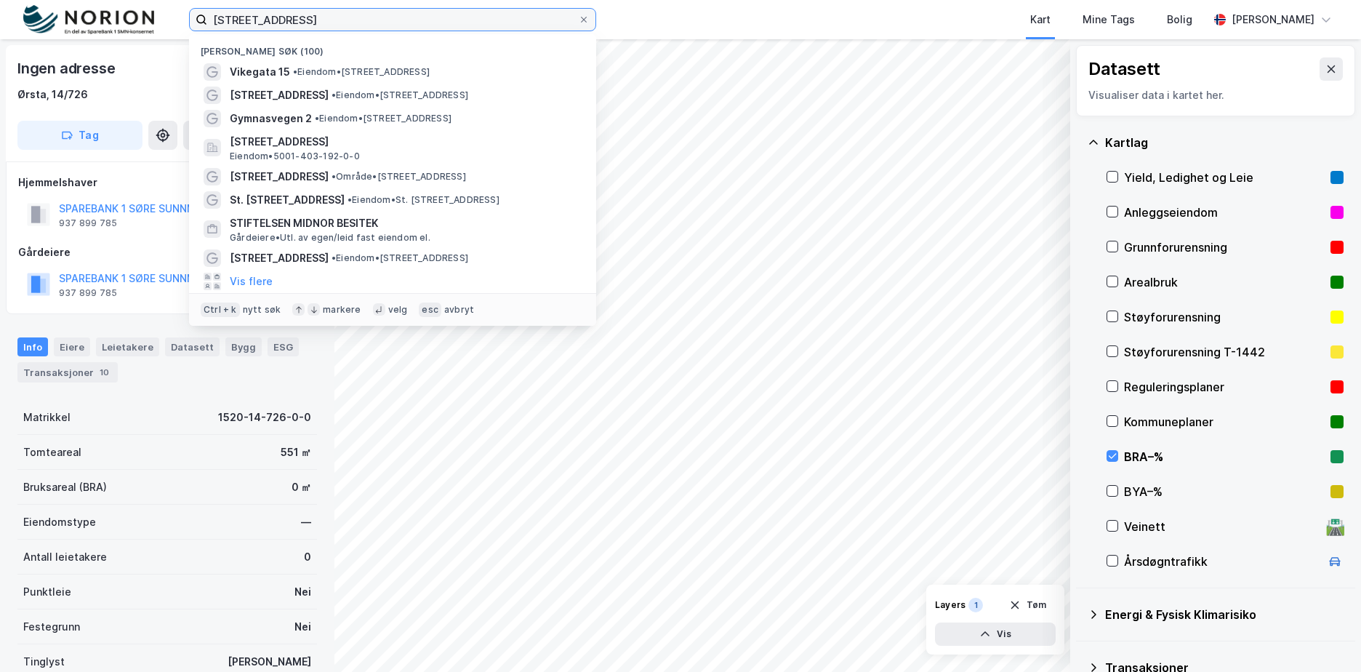
click at [300, 10] on input "[STREET_ADDRESS]" at bounding box center [392, 20] width 371 height 22
click at [307, 16] on input "[STREET_ADDRESS]" at bounding box center [392, 20] width 371 height 22
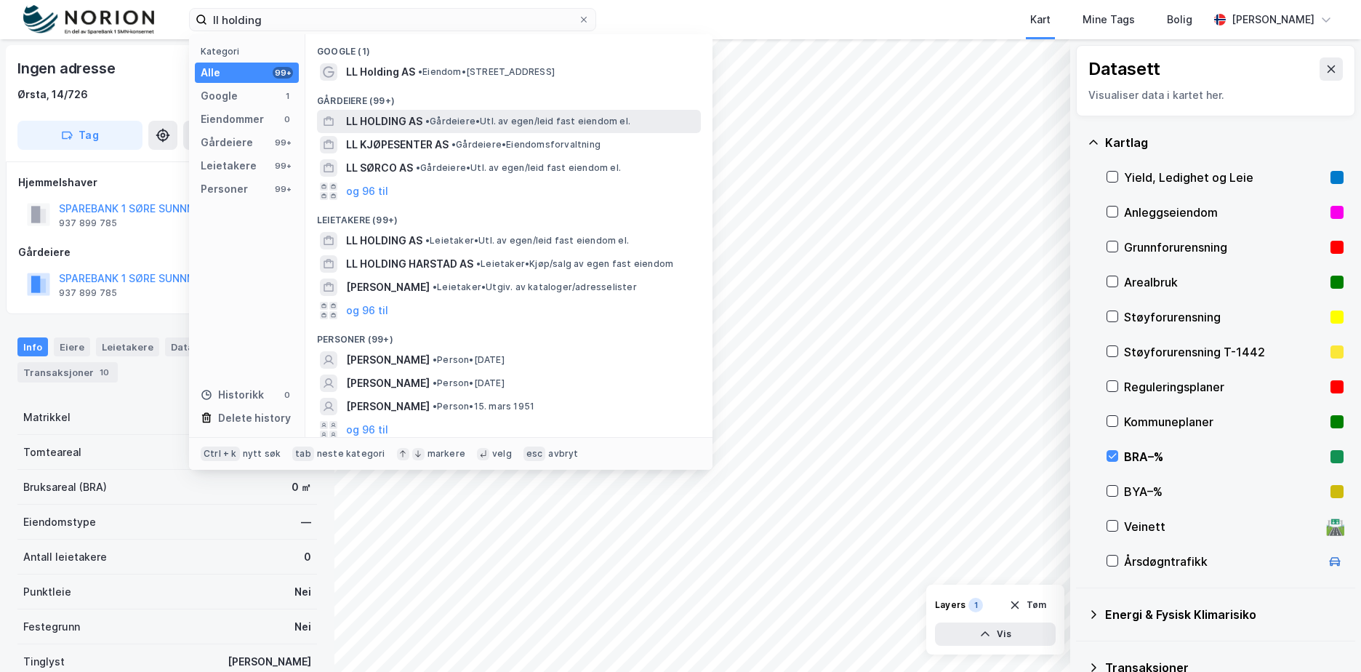
click at [410, 124] on span "LL HOLDING AS" at bounding box center [384, 121] width 76 height 17
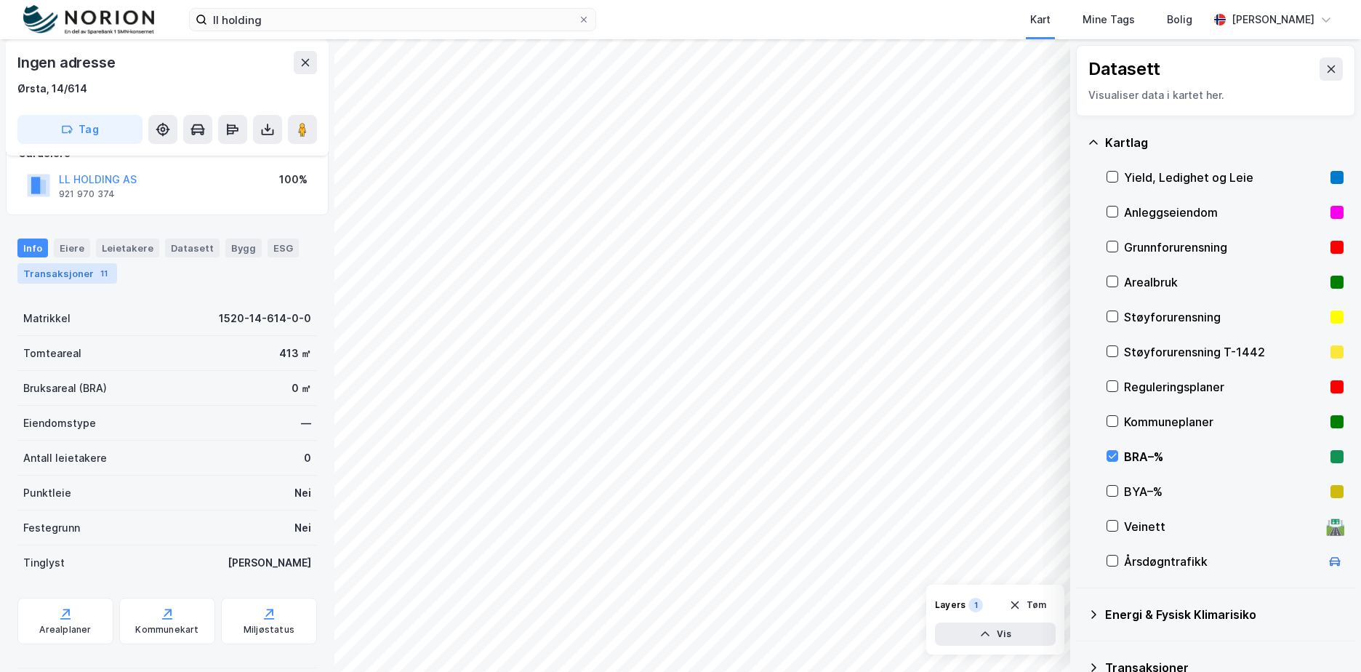
click at [89, 281] on div "Transaksjoner 11" at bounding box center [67, 273] width 100 height 20
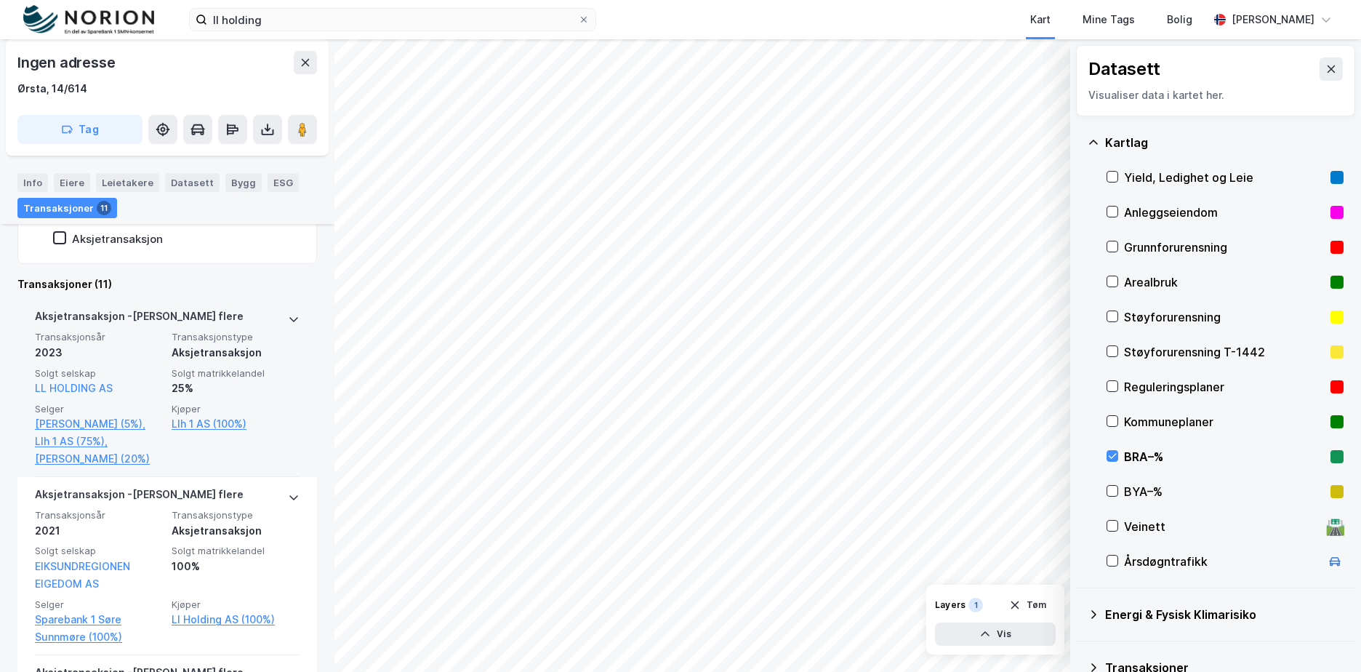
scroll to position [436, 0]
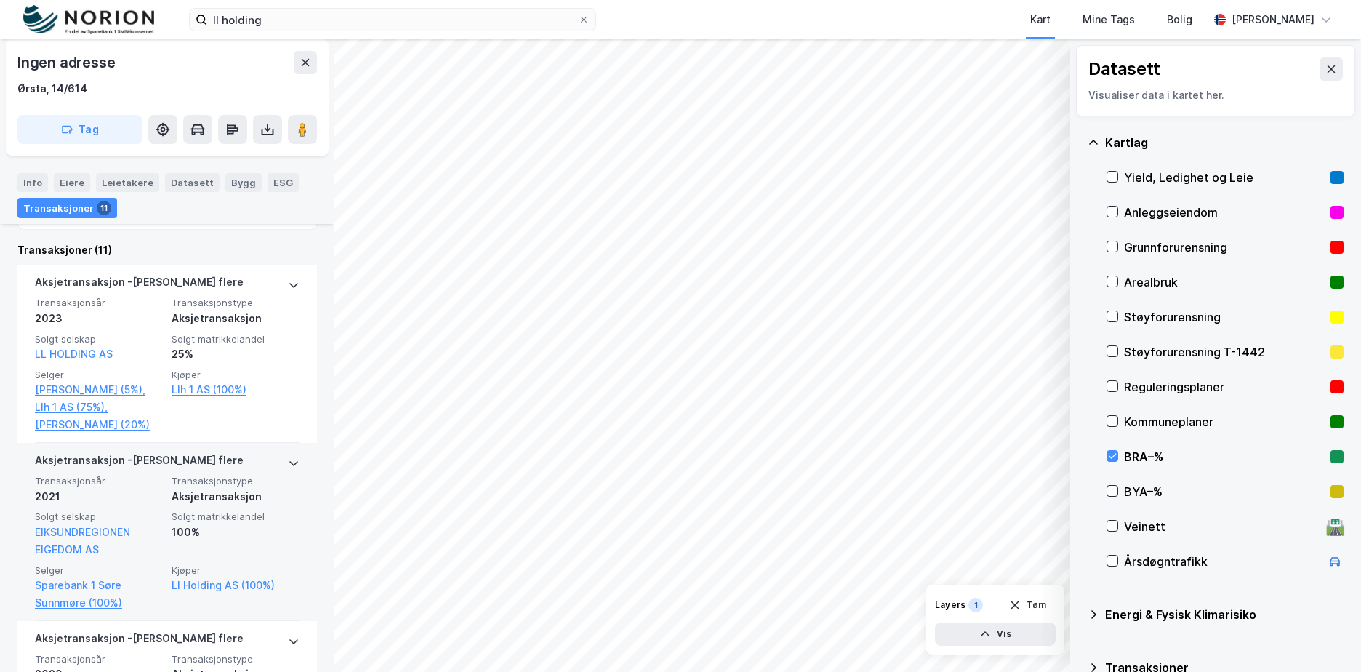
click at [270, 506] on div "Transaksjonsår 2021 Transaksjonstype Aksjetransaksjon Solgt selskap EIKSUNDREGI…" at bounding box center [167, 543] width 265 height 137
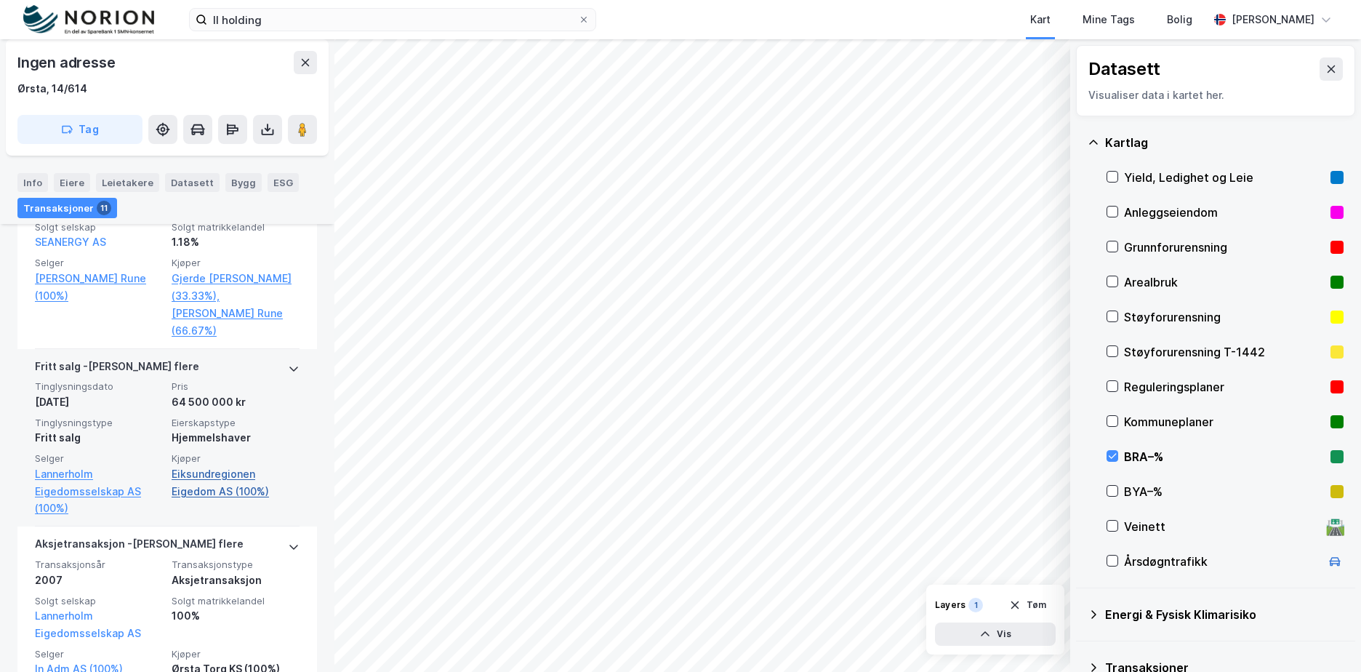
scroll to position [2400, 0]
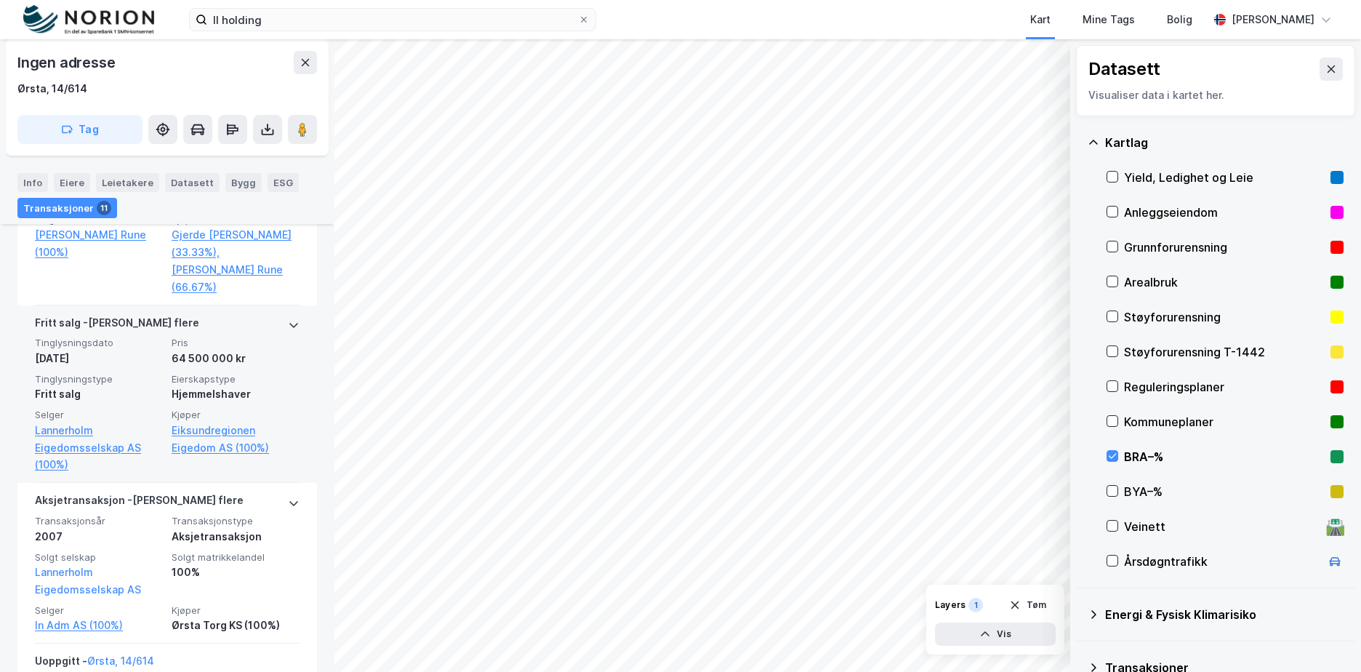
click at [249, 373] on span "Eierskapstype" at bounding box center [236, 379] width 128 height 12
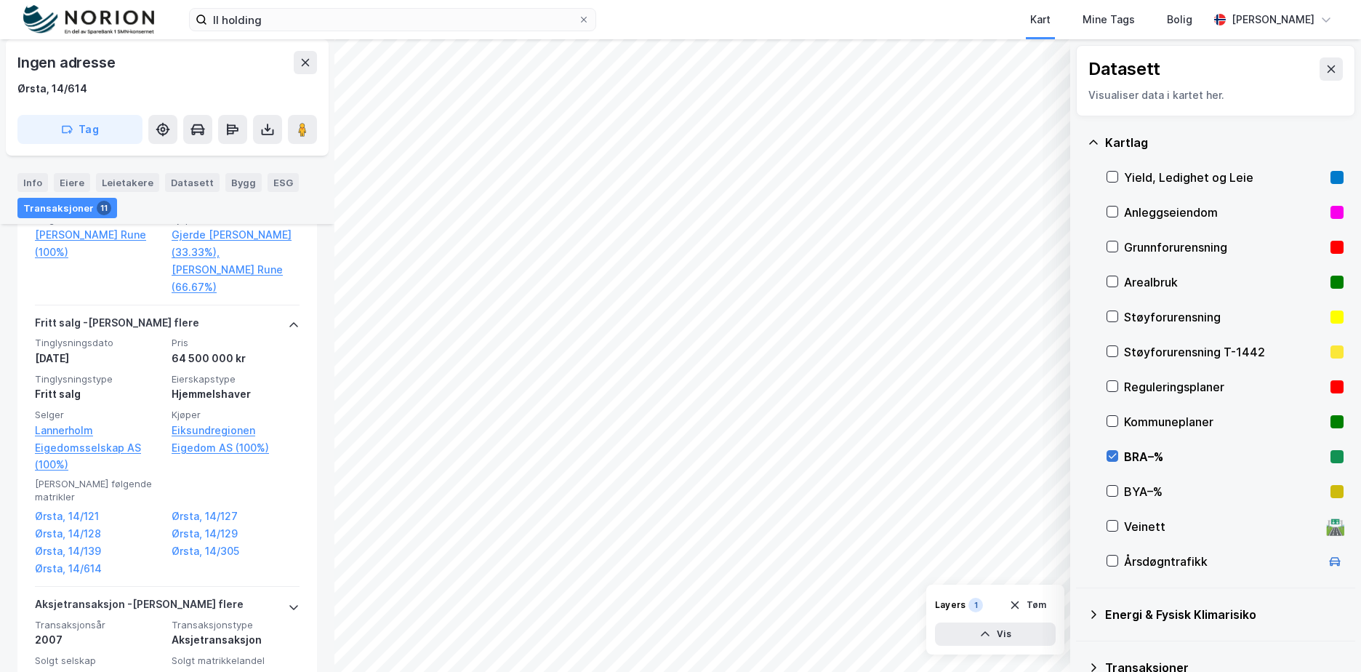
click at [1114, 454] on icon at bounding box center [1112, 456] width 10 height 10
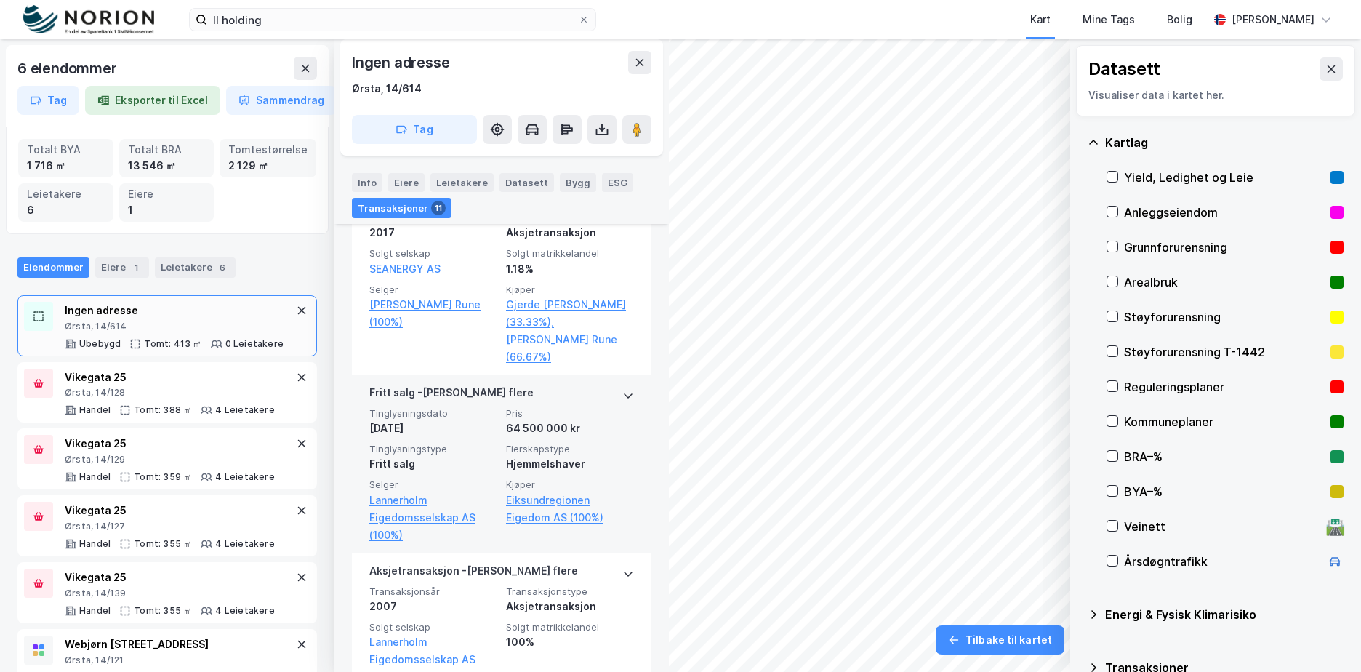
scroll to position [2181, 0]
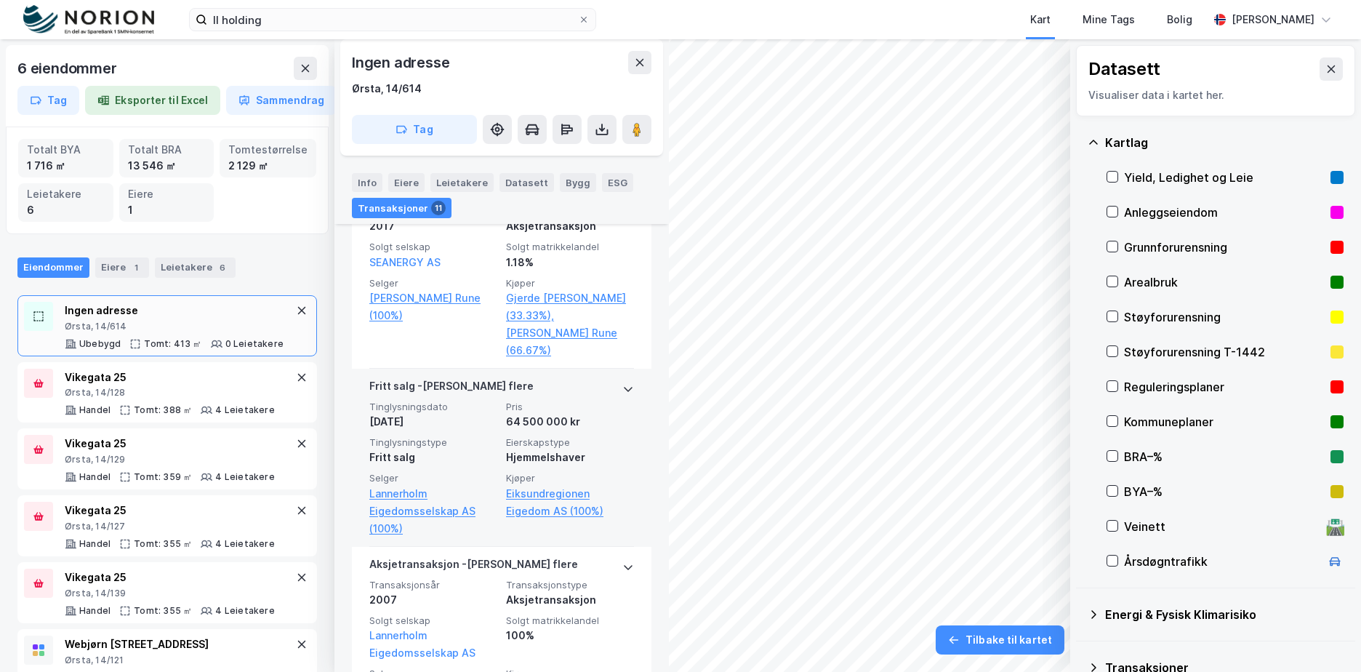
click at [547, 463] on div "Hjemmelshaver" at bounding box center [570, 457] width 128 height 17
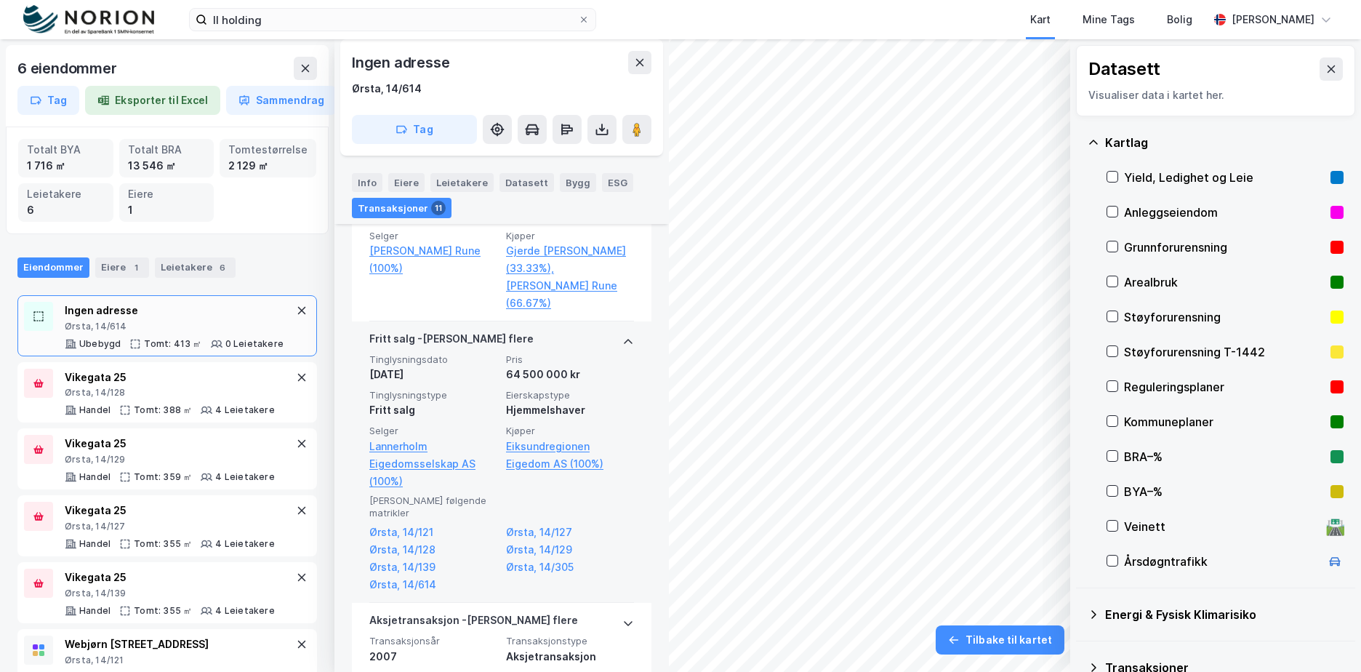
scroll to position [2254, 0]
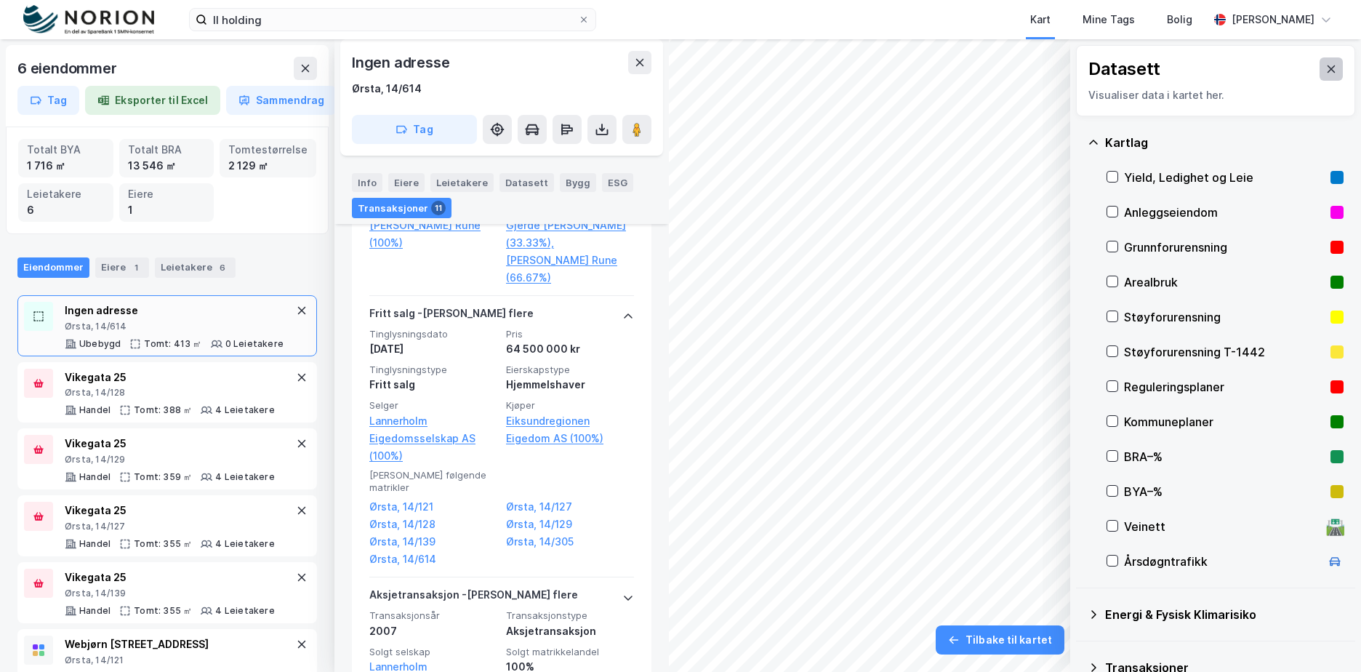
click at [1326, 69] on icon at bounding box center [1332, 69] width 12 height 12
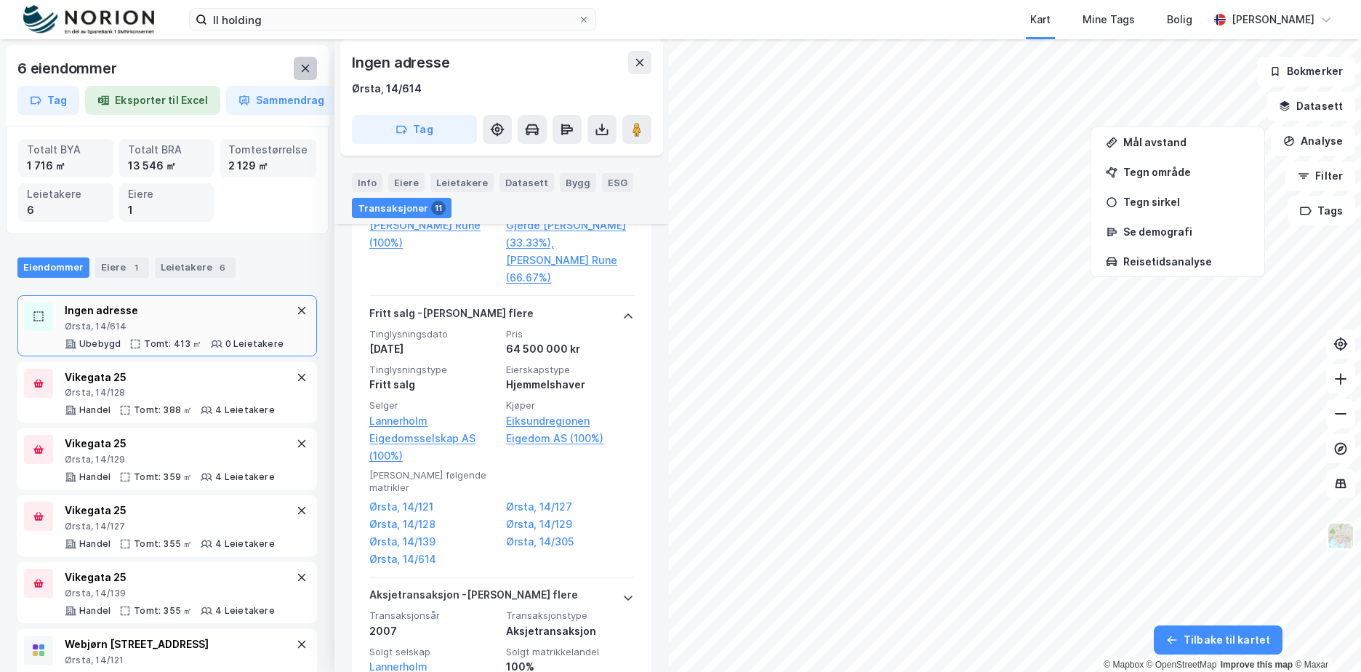
click at [304, 70] on icon at bounding box center [306, 68] width 8 height 7
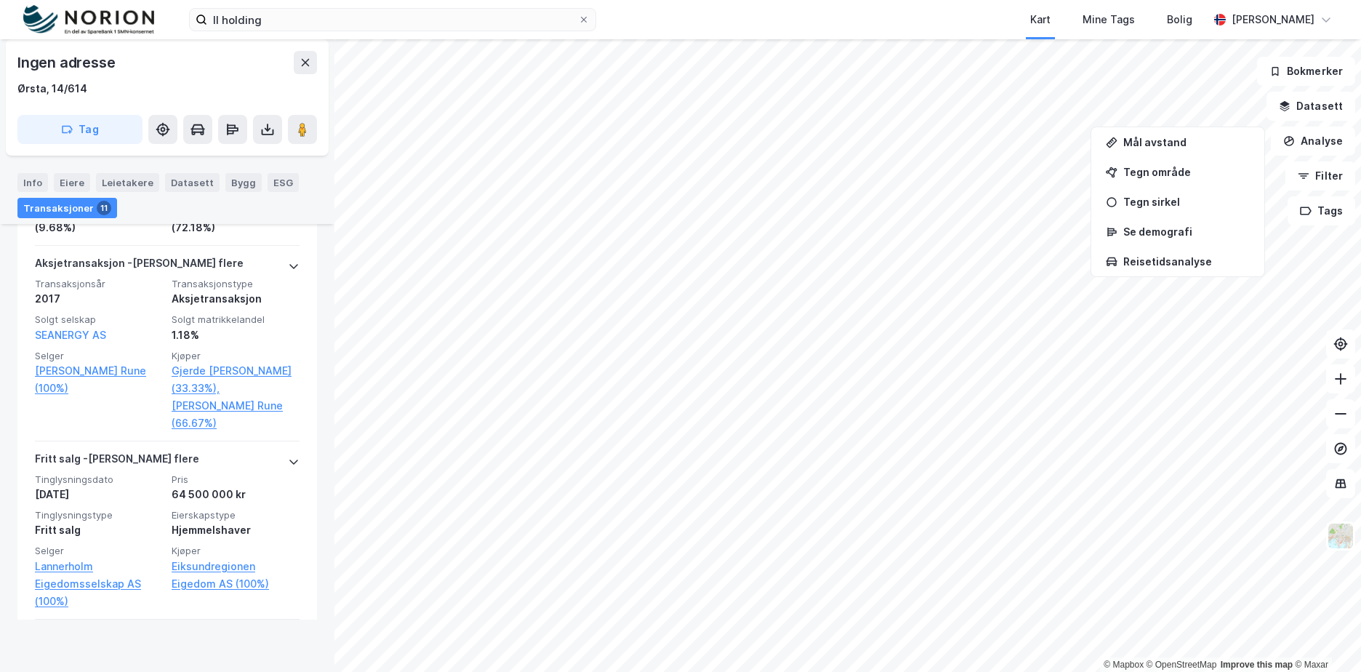
scroll to position [2181, 0]
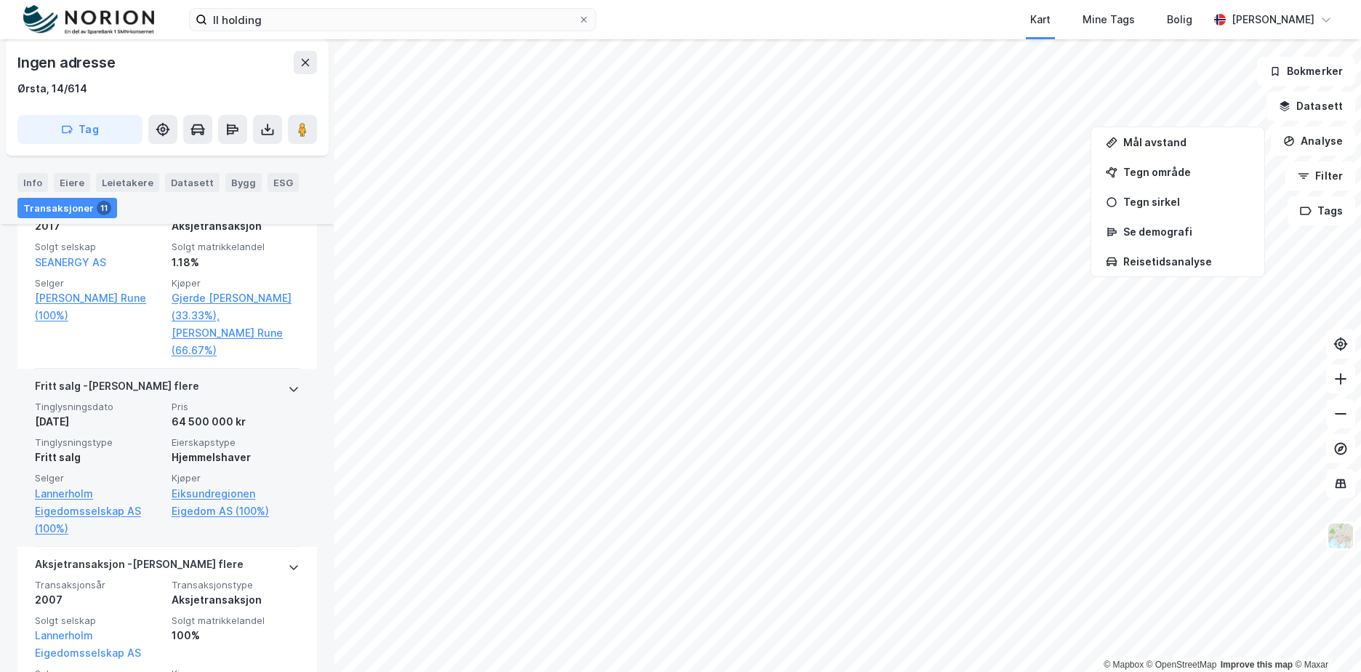
click at [200, 446] on span "Eierskapstype" at bounding box center [236, 442] width 128 height 12
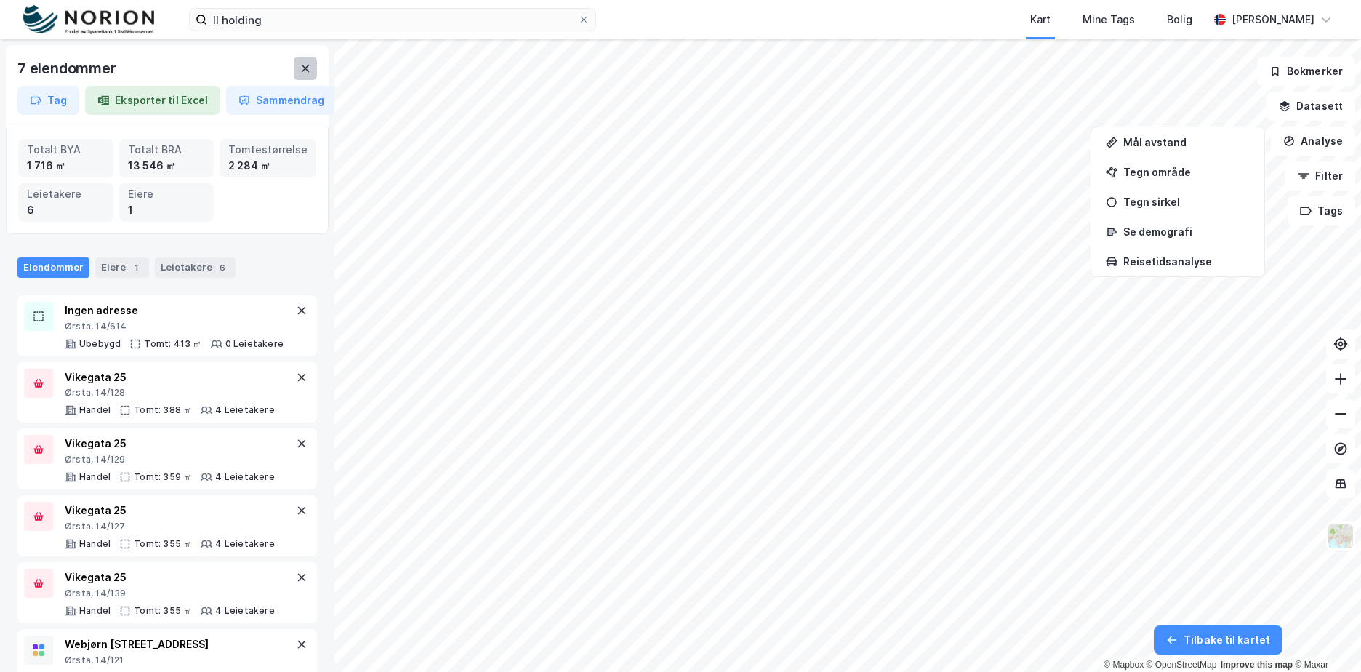
click at [304, 71] on icon at bounding box center [306, 68] width 8 height 7
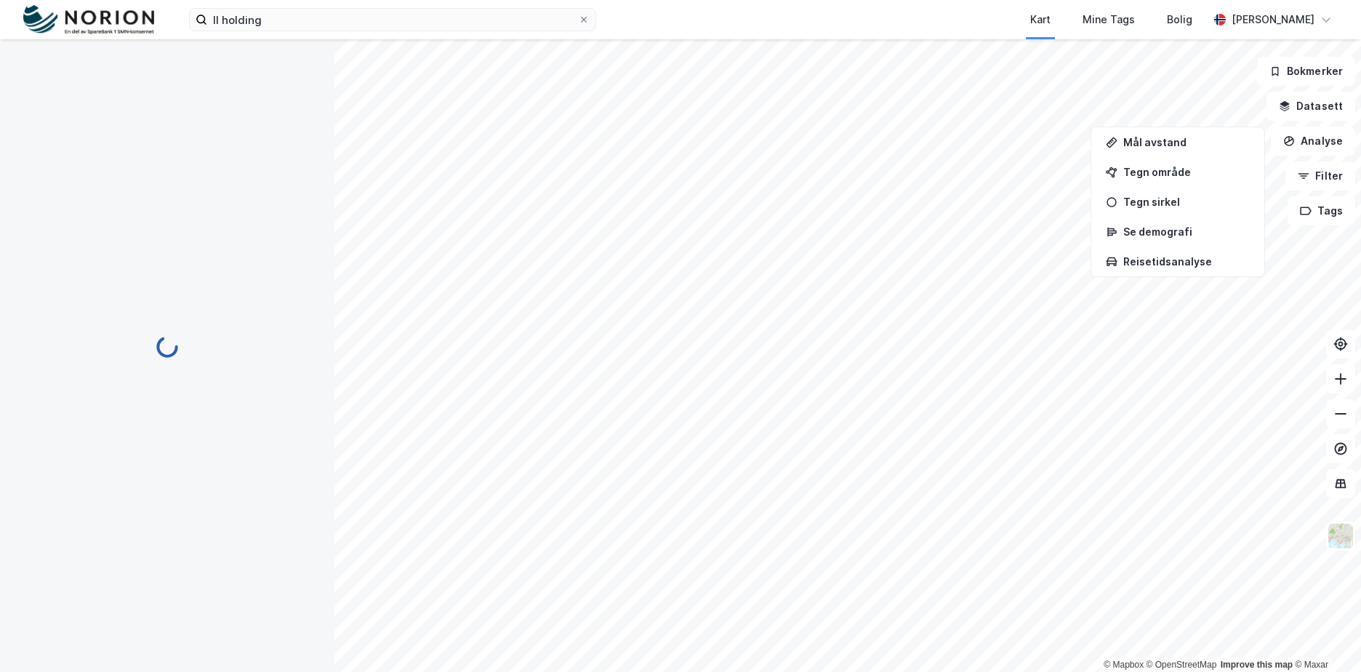
scroll to position [1, 0]
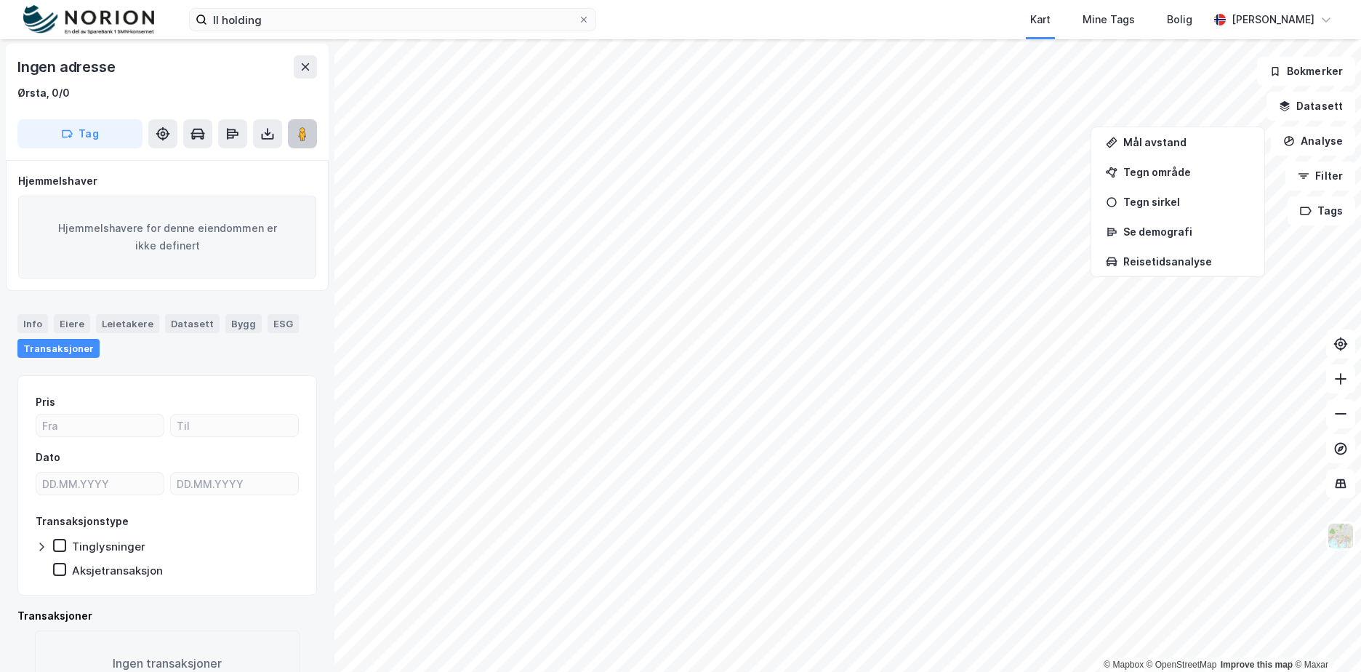
click at [302, 135] on image at bounding box center [302, 134] width 9 height 15
click at [287, 17] on input "ll holding" at bounding box center [392, 20] width 371 height 22
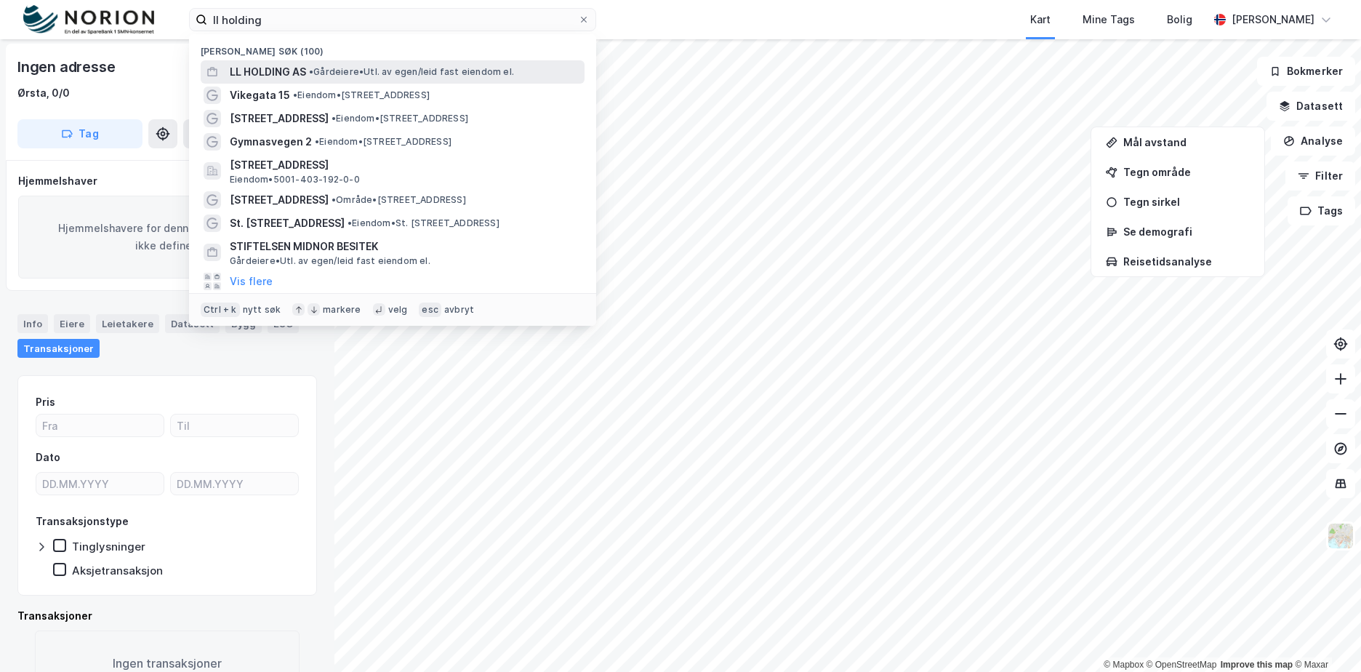
click at [313, 66] on span "•" at bounding box center [311, 71] width 4 height 11
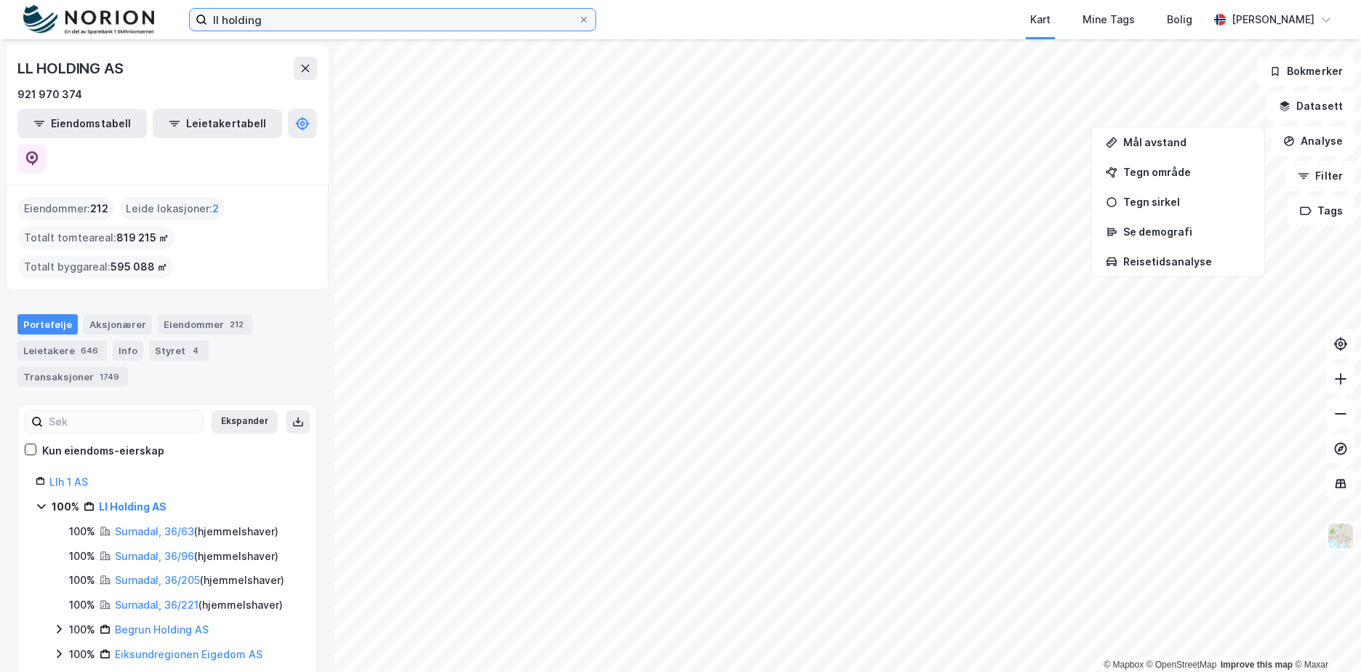
click at [272, 20] on input "ll holding" at bounding box center [392, 20] width 371 height 22
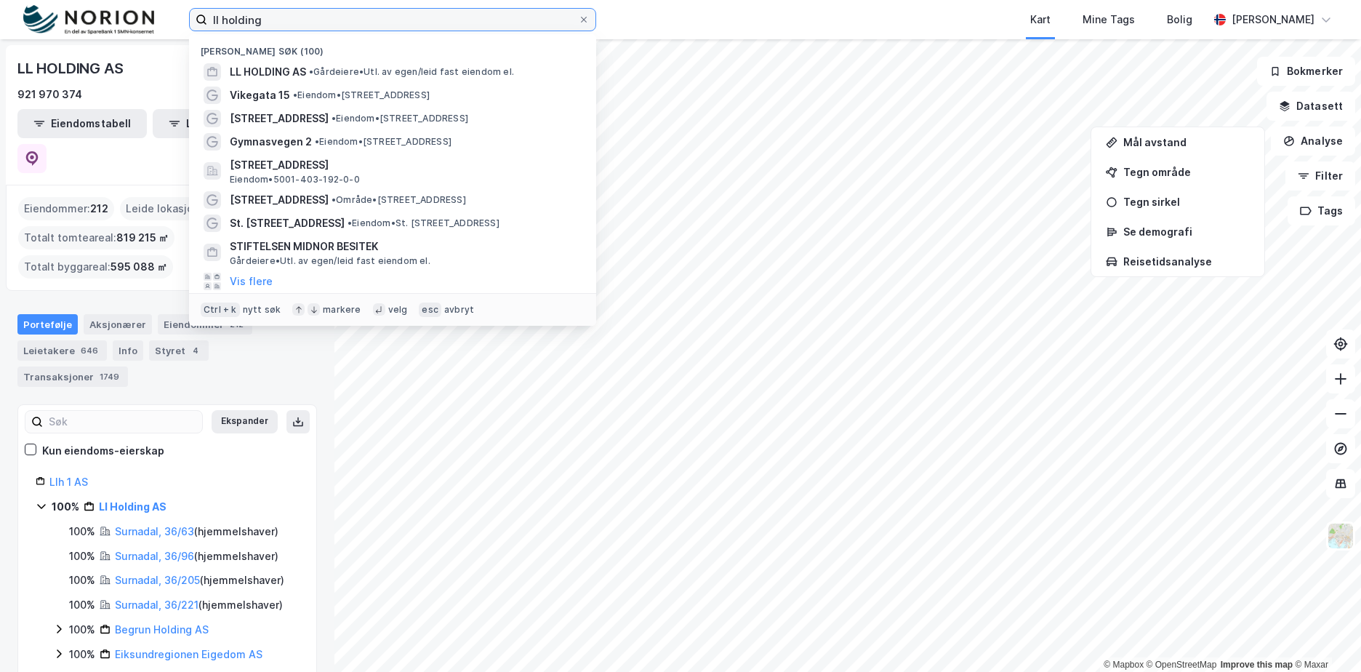
click at [273, 20] on input "ll holding" at bounding box center [392, 20] width 371 height 22
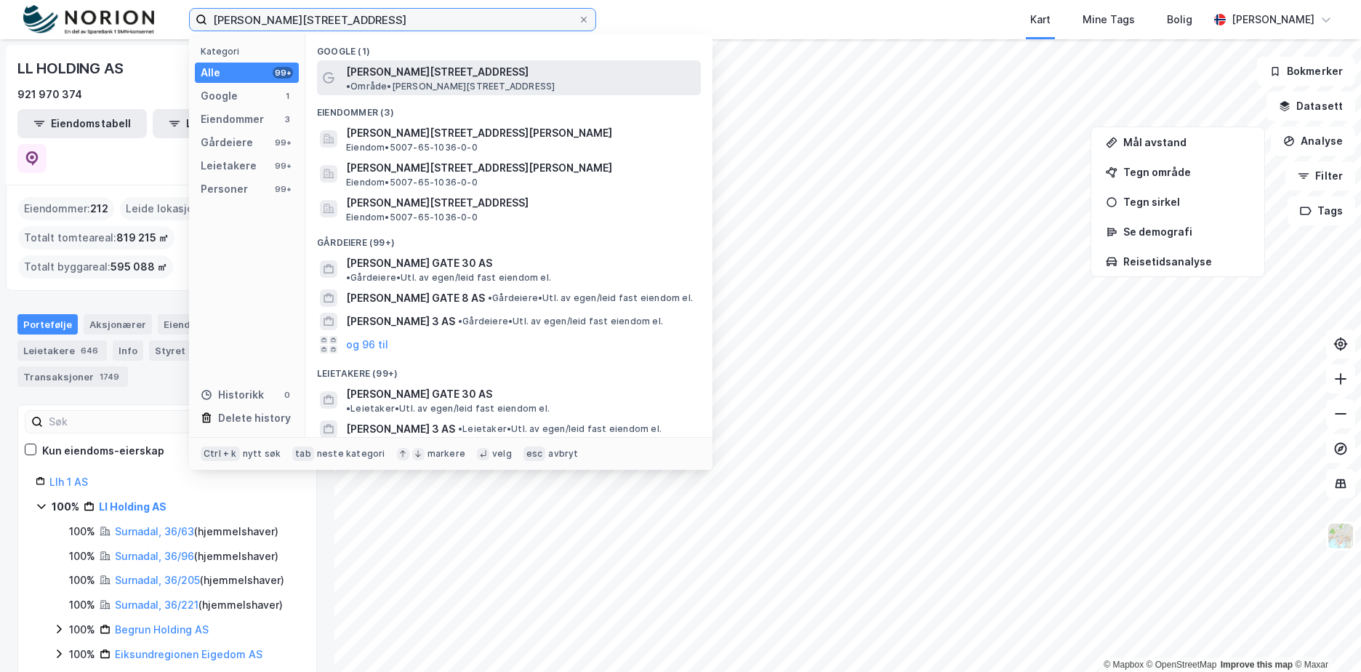
type input "[PERSON_NAME][STREET_ADDRESS]"
click at [531, 81] on span "• Område • [PERSON_NAME][STREET_ADDRESS]" at bounding box center [450, 87] width 209 height 12
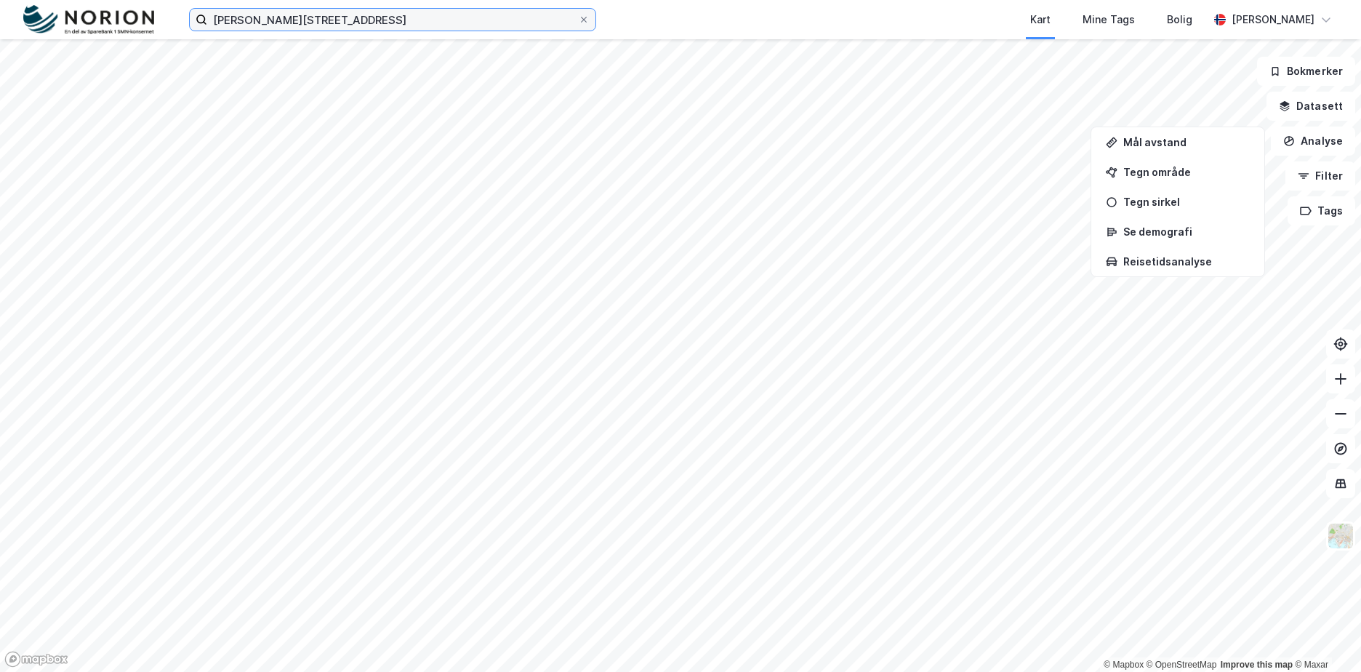
click at [325, 18] on input "[PERSON_NAME][STREET_ADDRESS]" at bounding box center [392, 20] width 371 height 22
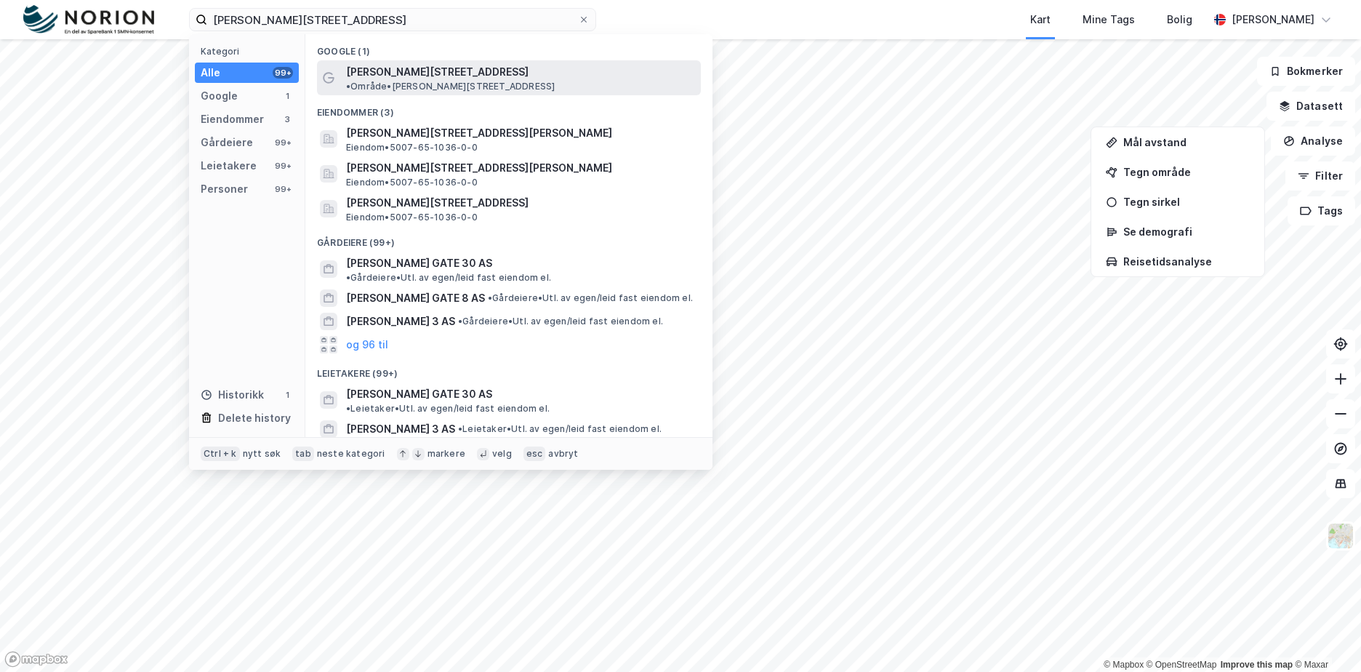
click at [525, 81] on span "• Område • [PERSON_NAME][STREET_ADDRESS]" at bounding box center [450, 87] width 209 height 12
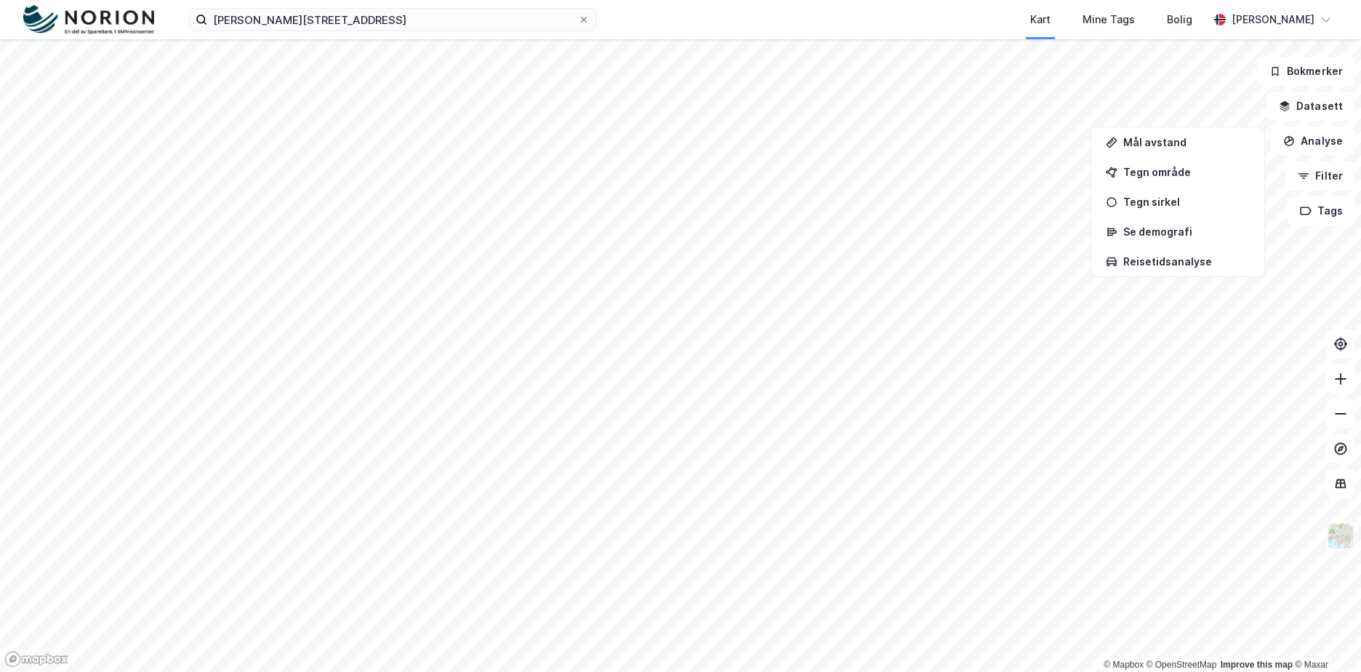
click at [1339, 526] on img at bounding box center [1341, 536] width 28 height 28
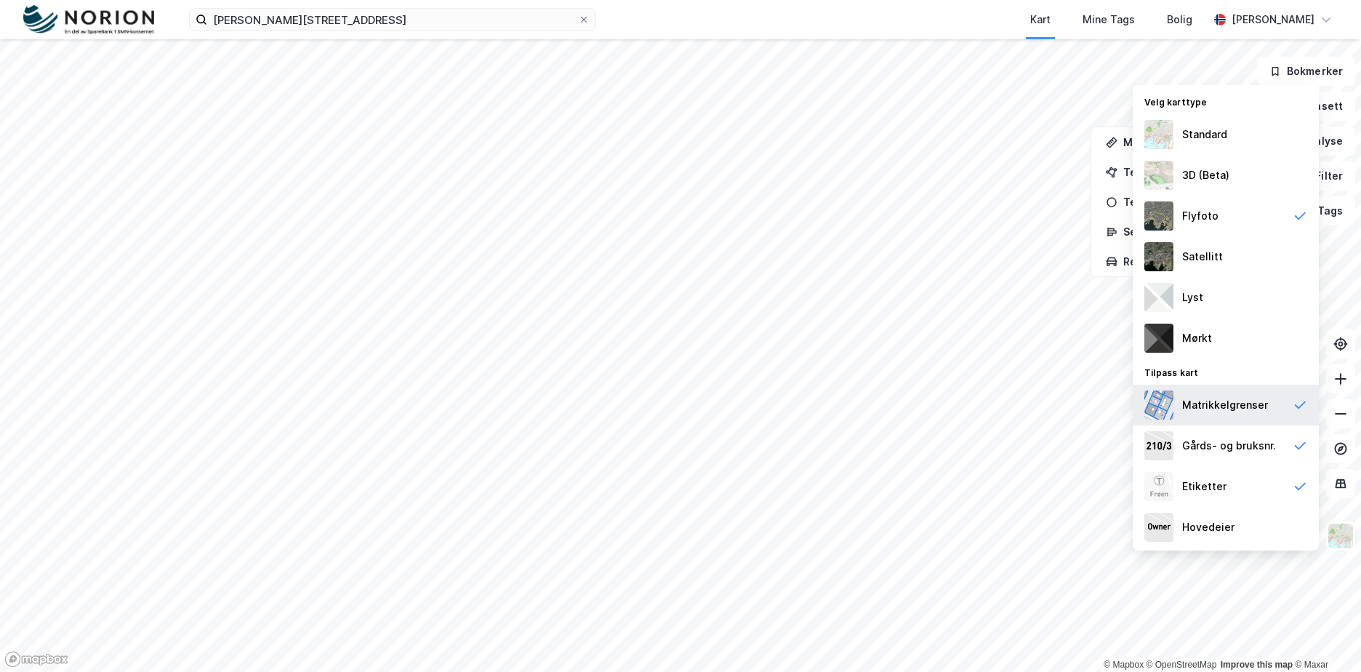
drag, startPoint x: 1267, startPoint y: 476, endPoint x: 1235, endPoint y: 397, distance: 84.5
click at [1267, 473] on div "Etiketter" at bounding box center [1226, 486] width 186 height 41
click at [1235, 396] on div "Matrikkelgrenser" at bounding box center [1226, 405] width 186 height 41
click at [1259, 445] on div "Gårds- og bruksnr." at bounding box center [1229, 445] width 94 height 17
click at [1227, 422] on div "Matrikkelgrenser" at bounding box center [1226, 405] width 186 height 41
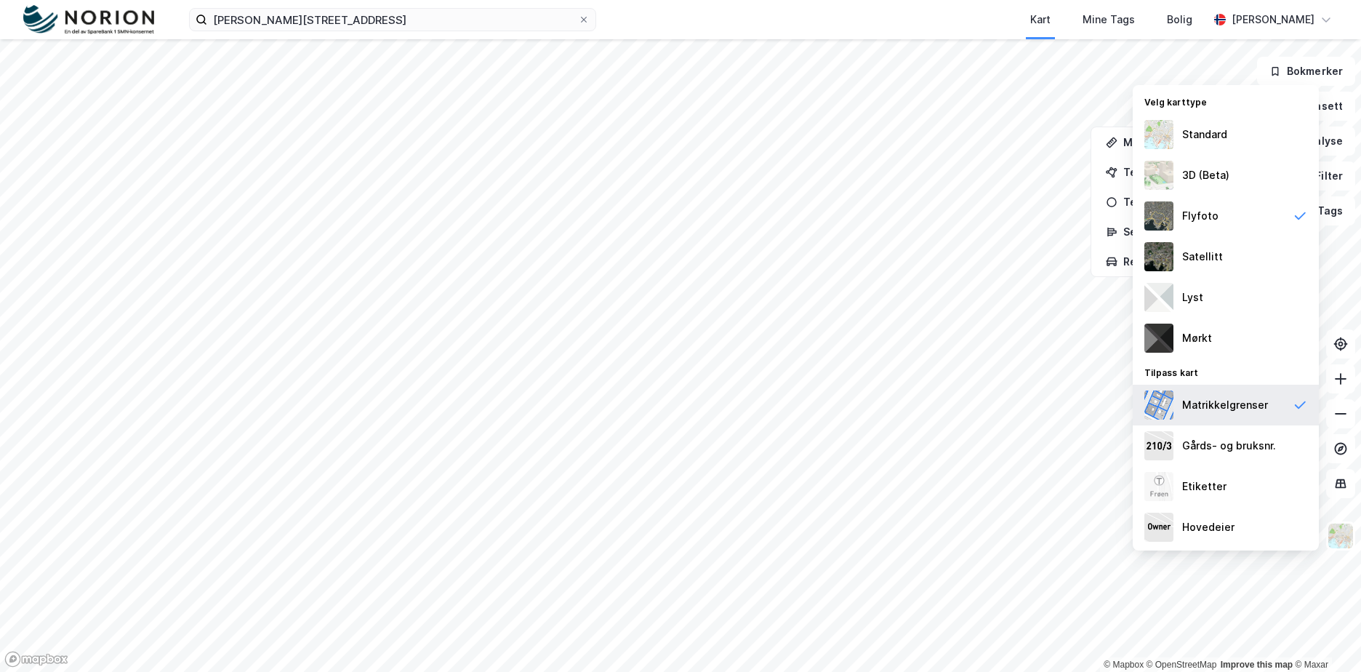
click at [1226, 421] on div "Matrikkelgrenser" at bounding box center [1226, 405] width 186 height 41
click at [1207, 254] on div "Satellitt" at bounding box center [1202, 256] width 41 height 17
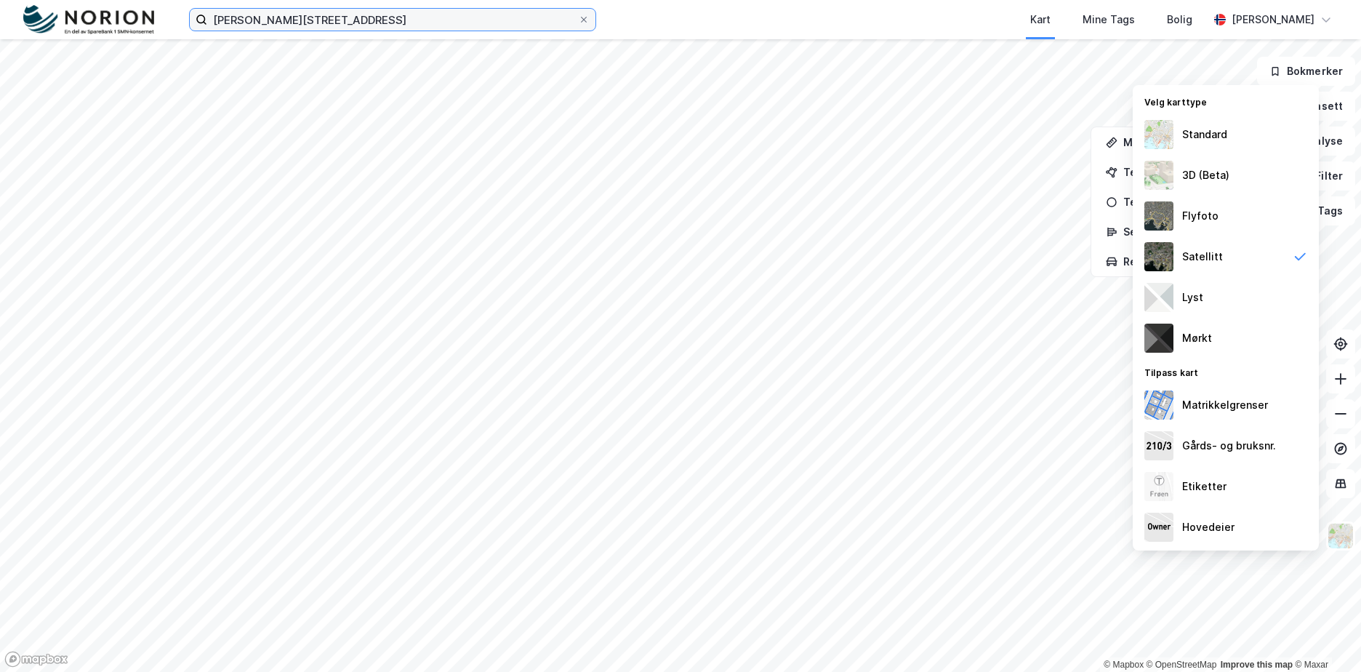
click at [356, 20] on input "[PERSON_NAME][STREET_ADDRESS]" at bounding box center [392, 20] width 371 height 22
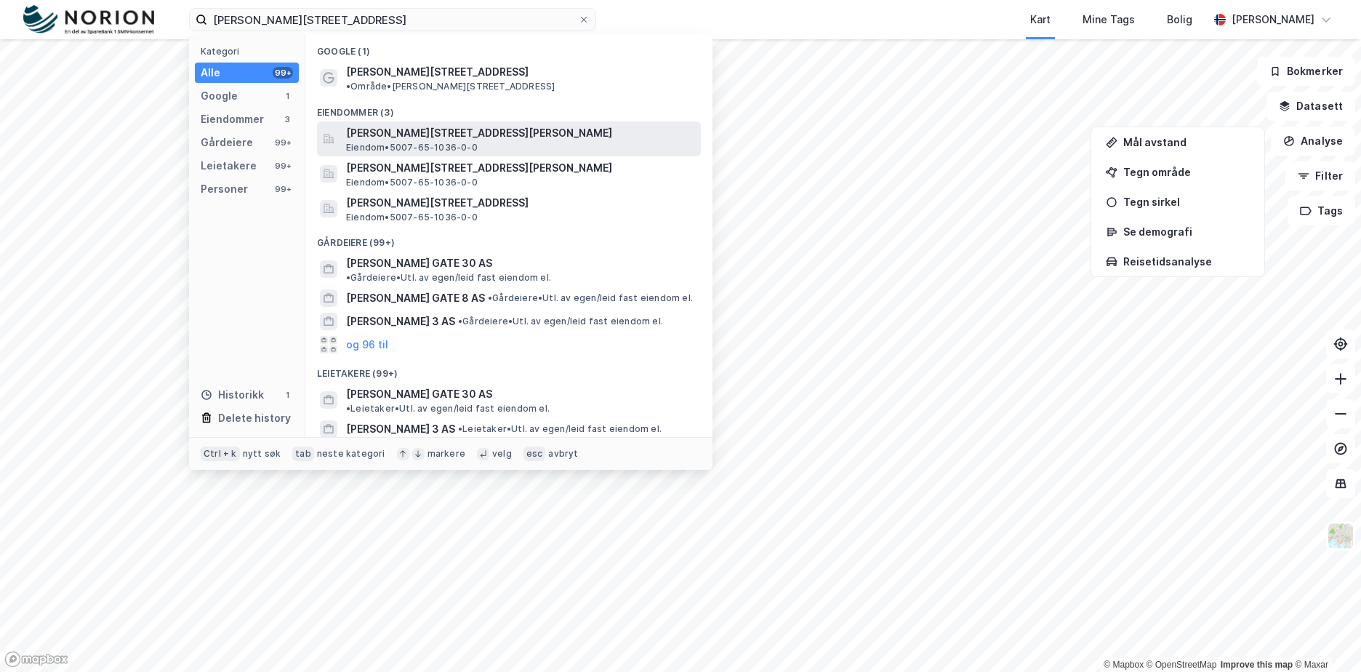
click at [439, 142] on span "Eiendom • 5007-65-1036-0-0" at bounding box center [412, 148] width 132 height 12
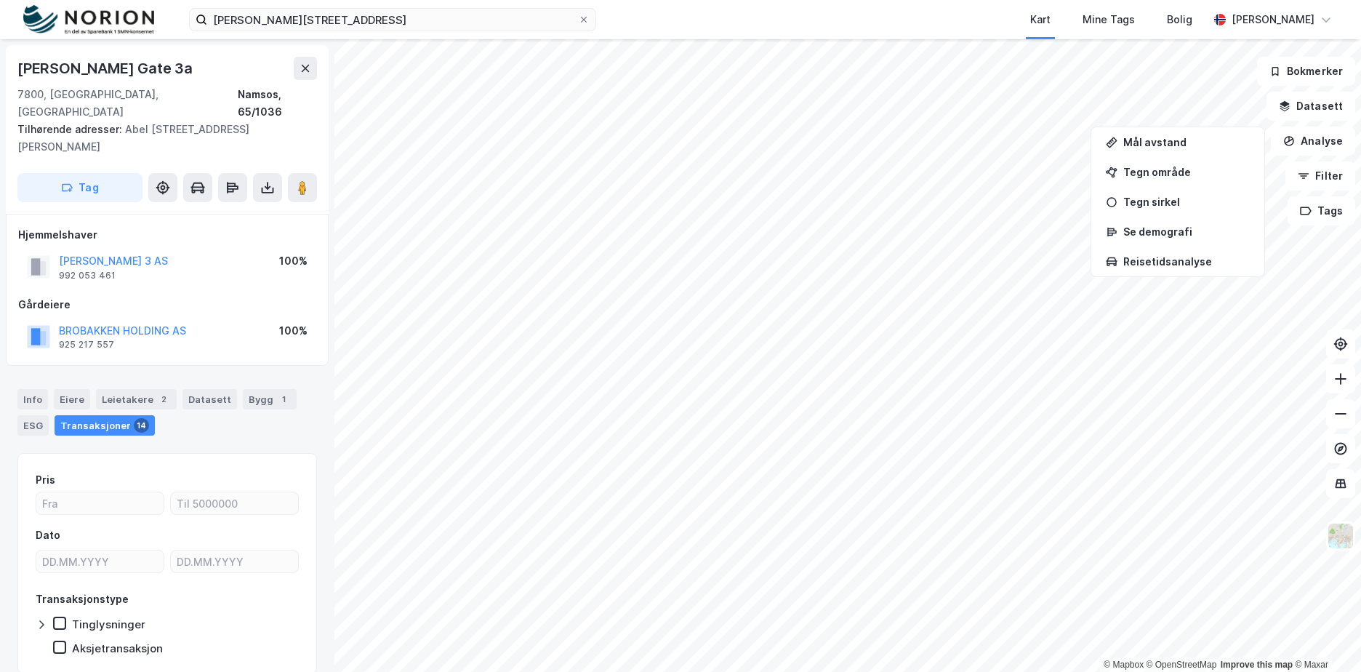
scroll to position [1, 0]
click at [0, 0] on button "[PERSON_NAME] 3 AS" at bounding box center [0, 0] width 0 height 0
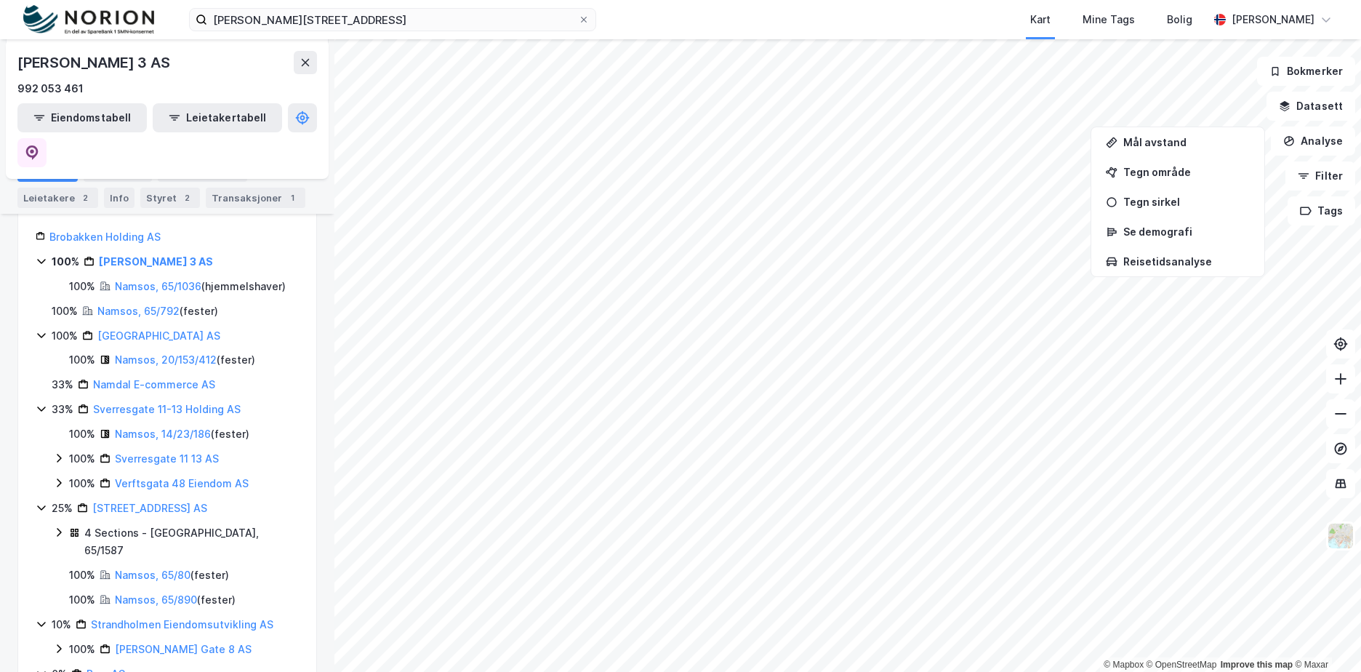
scroll to position [257, 0]
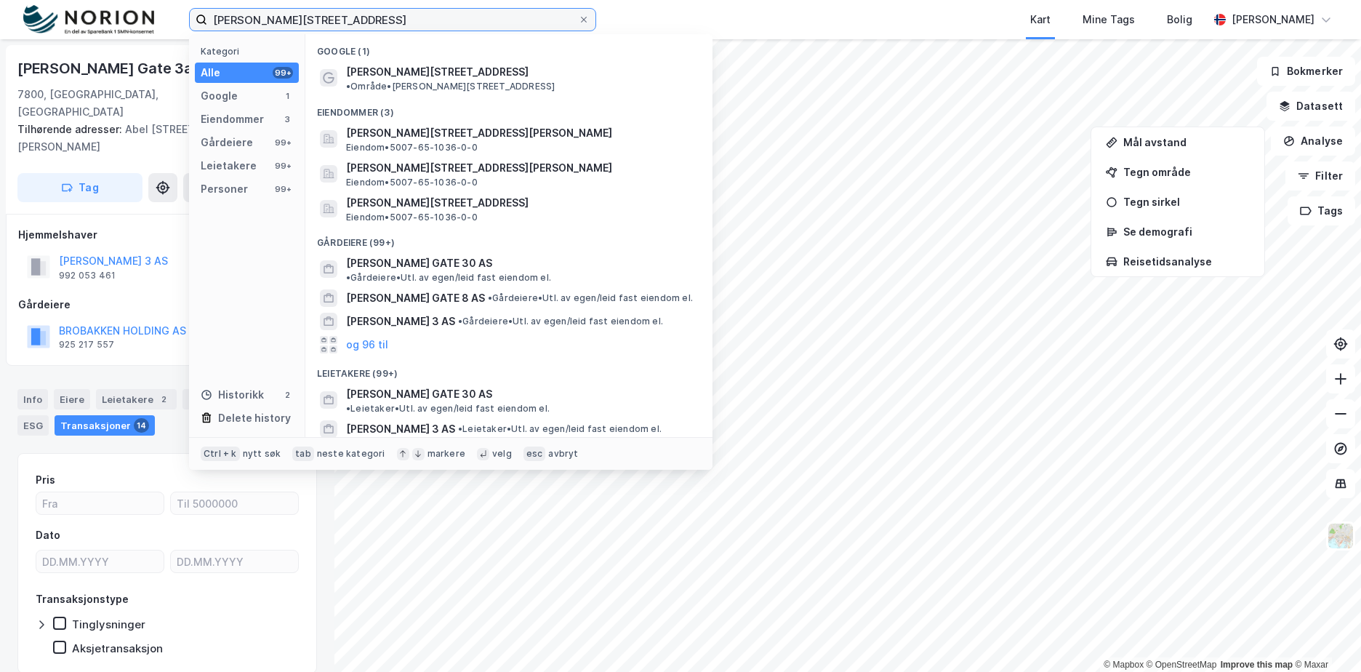
click at [389, 30] on input "[PERSON_NAME][STREET_ADDRESS]" at bounding box center [392, 20] width 371 height 22
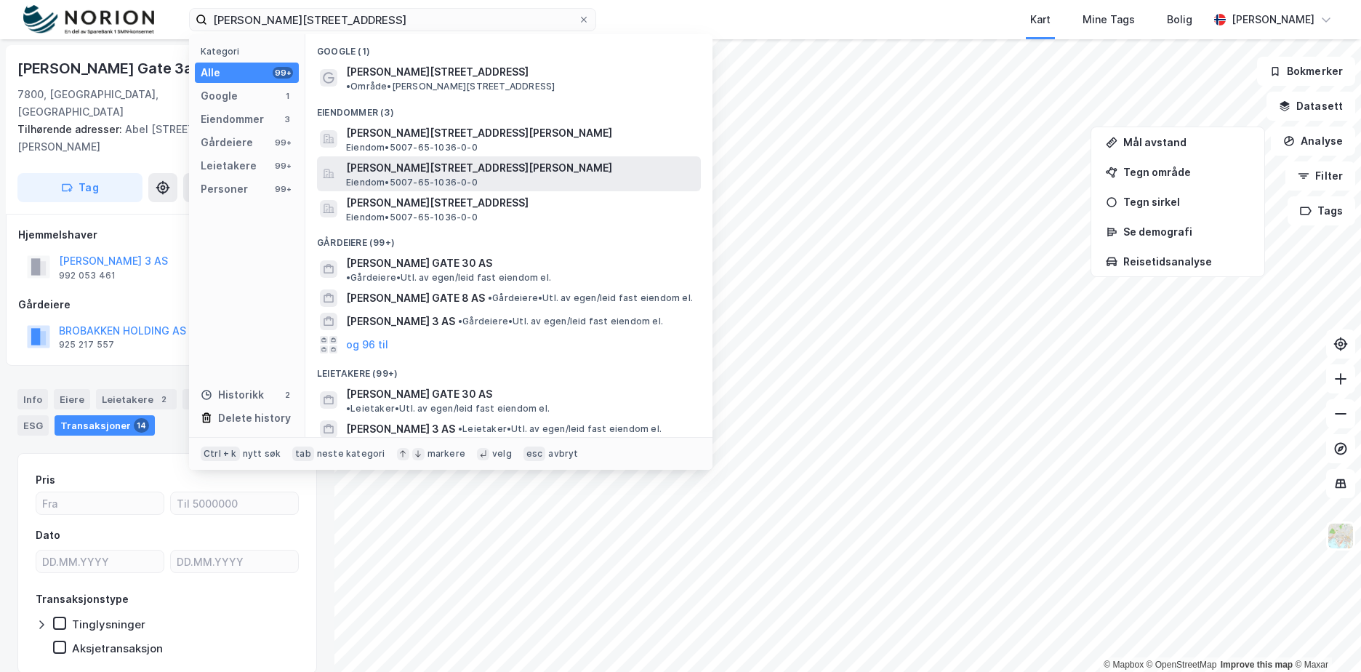
click at [448, 162] on span "[PERSON_NAME][STREET_ADDRESS][PERSON_NAME]" at bounding box center [520, 167] width 349 height 17
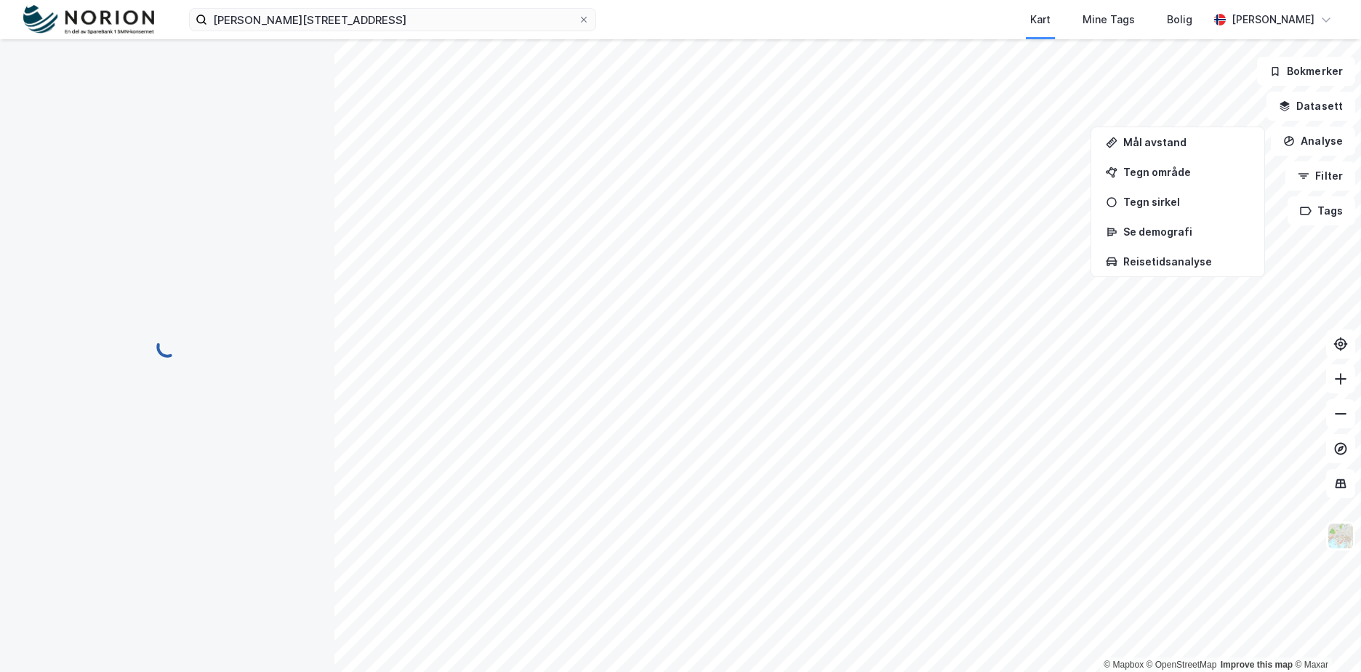
scroll to position [1, 0]
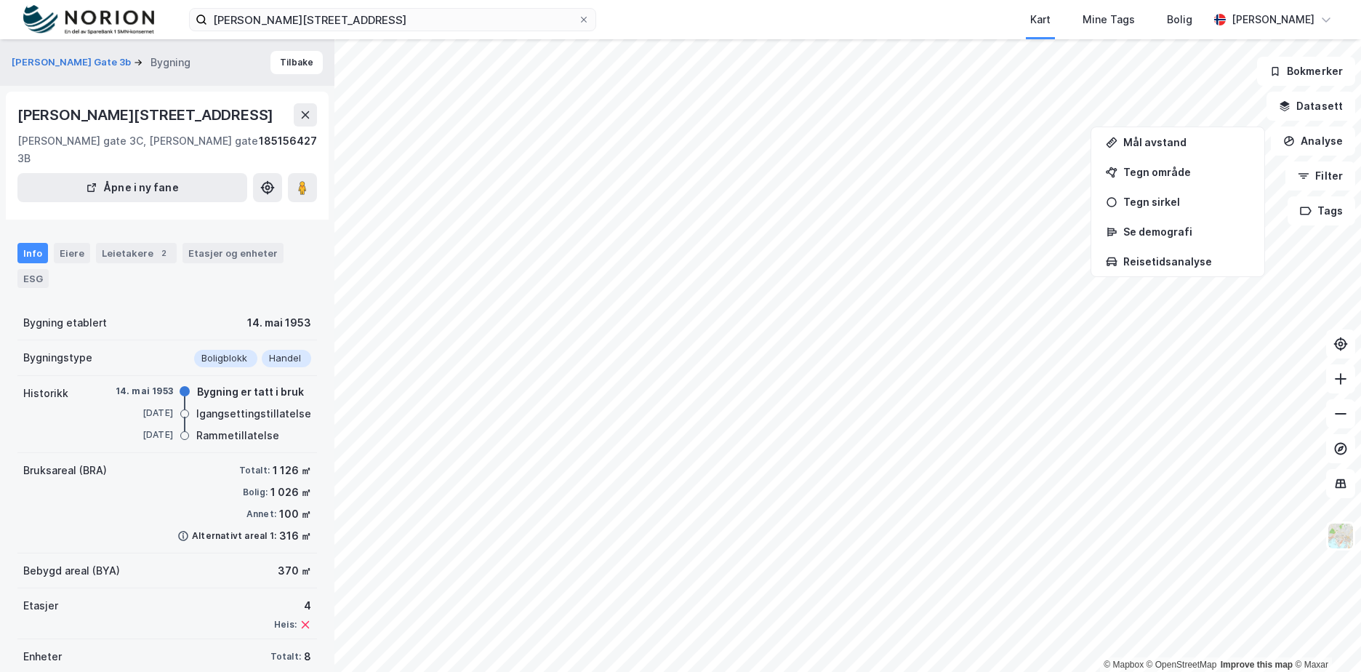
scroll to position [1, 0]
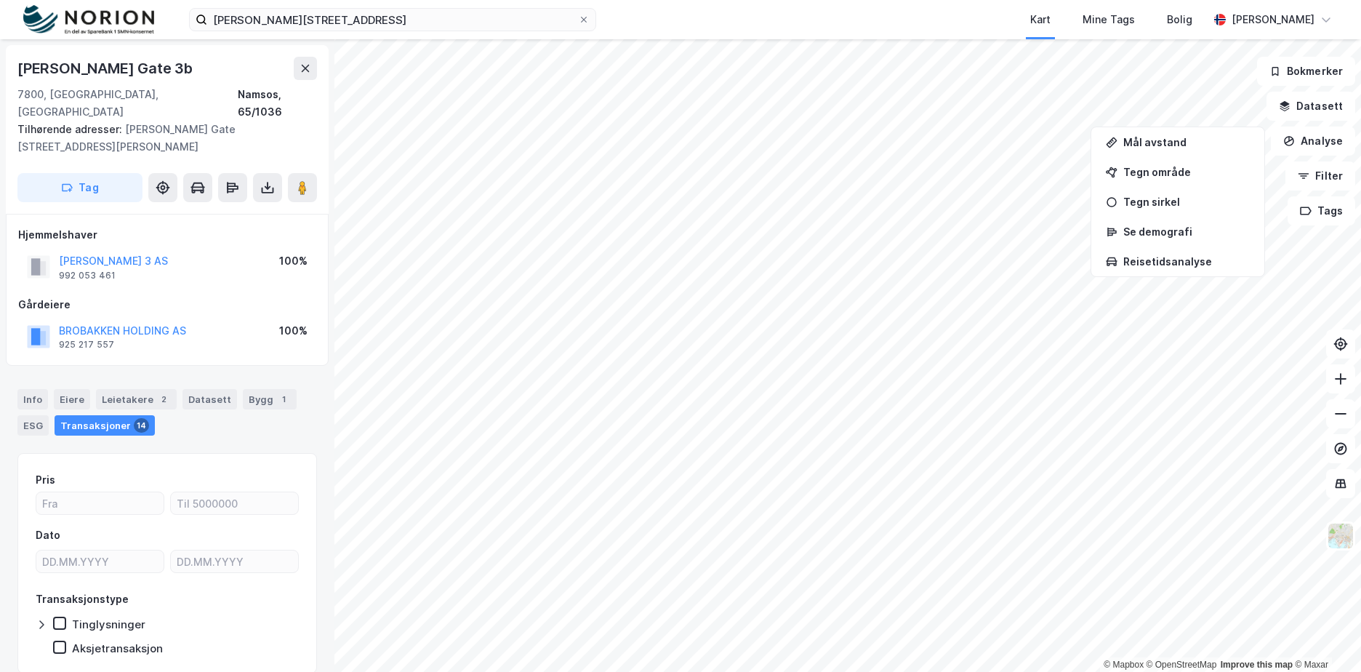
scroll to position [1, 0]
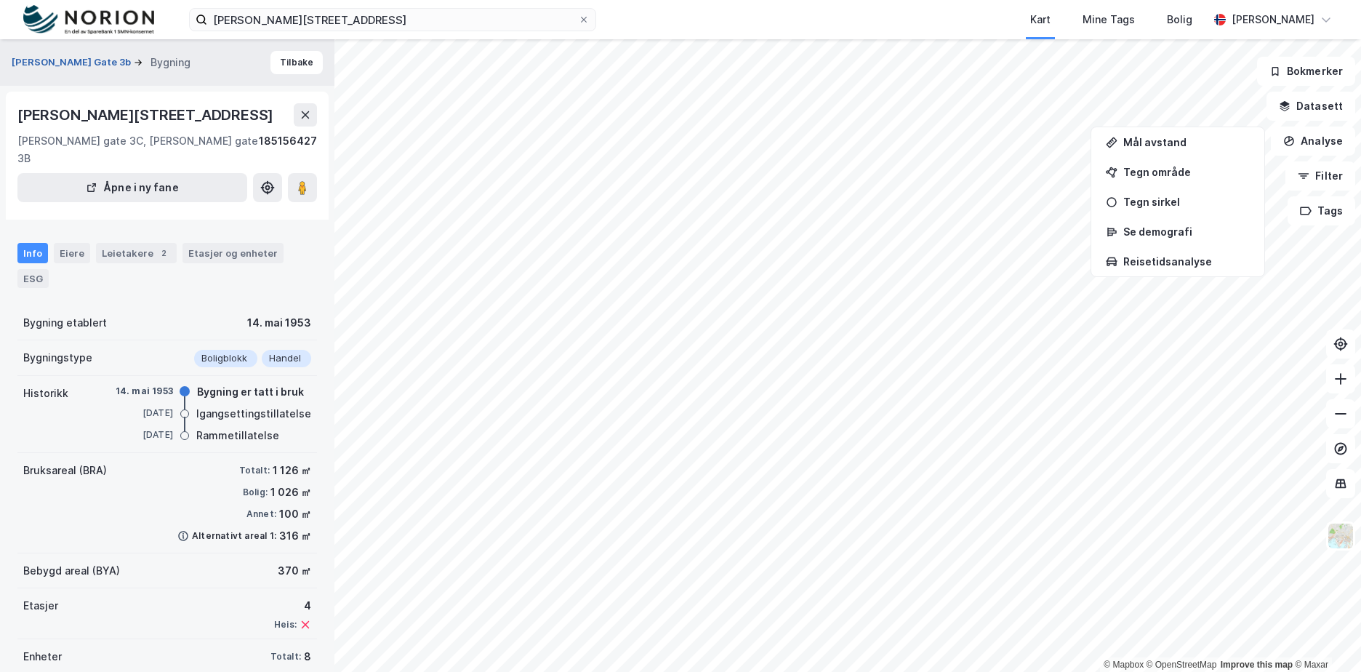
click at [92, 58] on button "[PERSON_NAME] Gate 3b" at bounding box center [73, 62] width 122 height 15
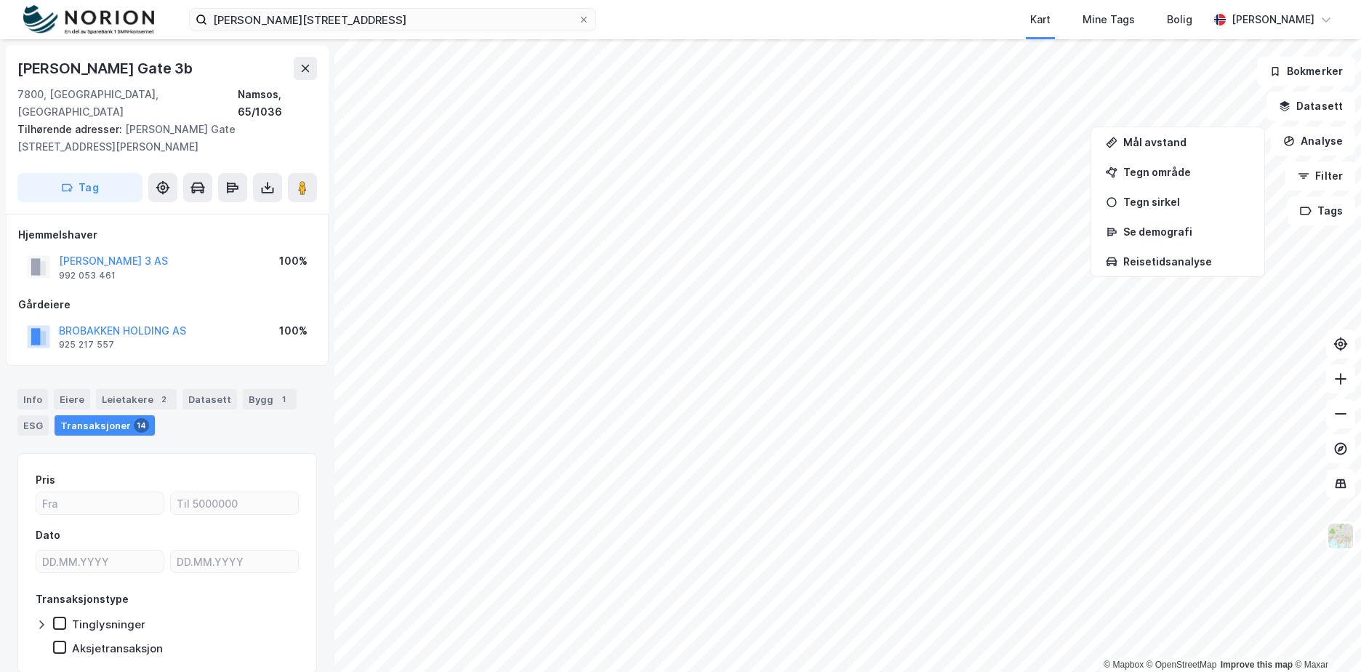
scroll to position [1, 0]
click at [33, 389] on div "Info" at bounding box center [32, 398] width 31 height 20
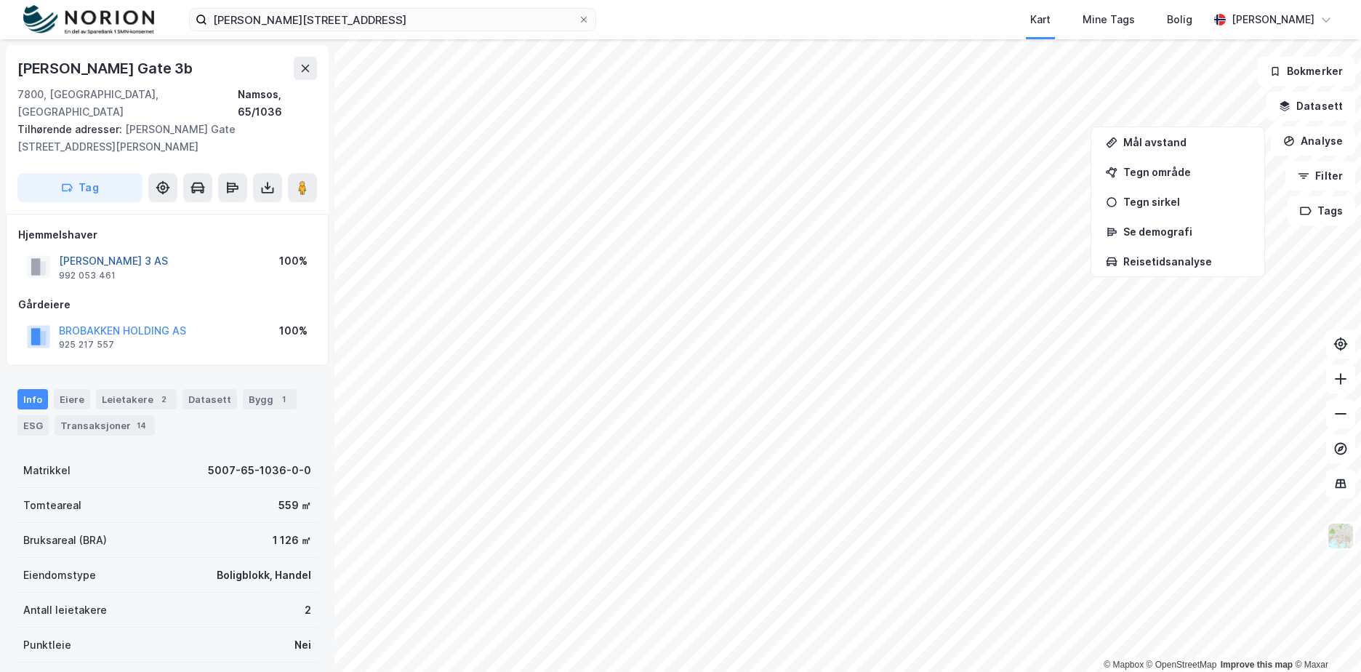
click at [0, 0] on button "[PERSON_NAME] 3 AS" at bounding box center [0, 0] width 0 height 0
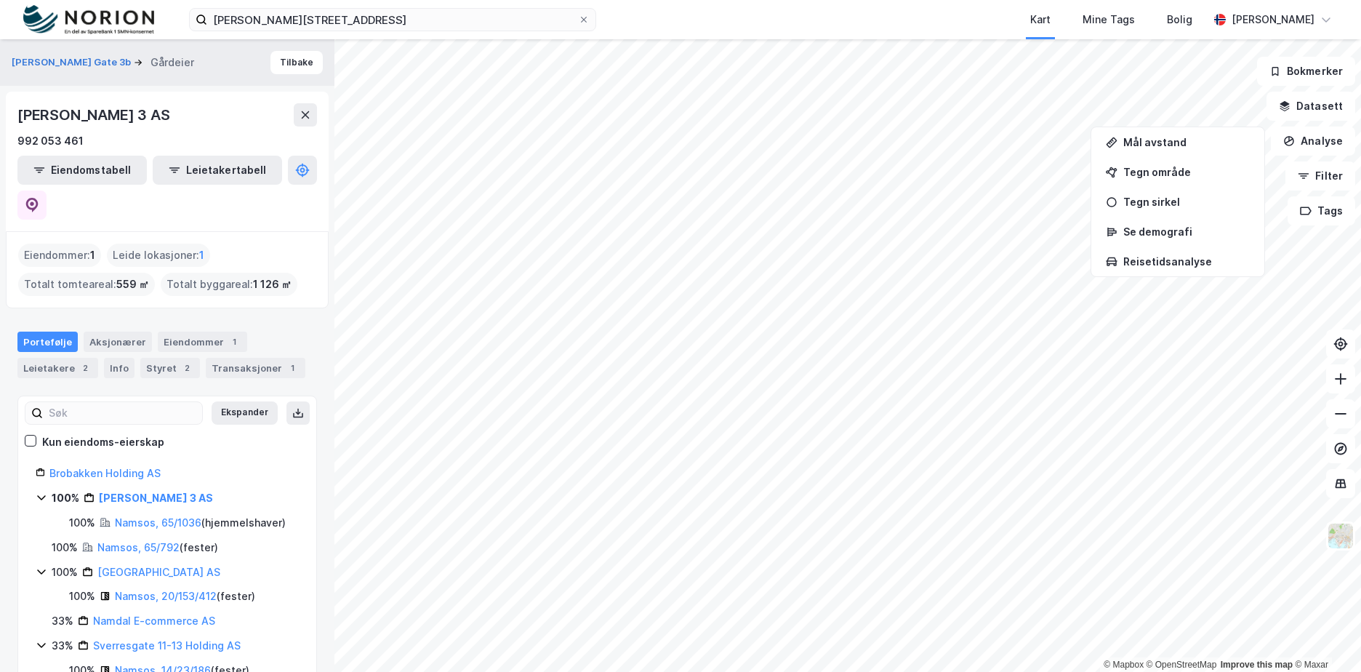
scroll to position [73, 0]
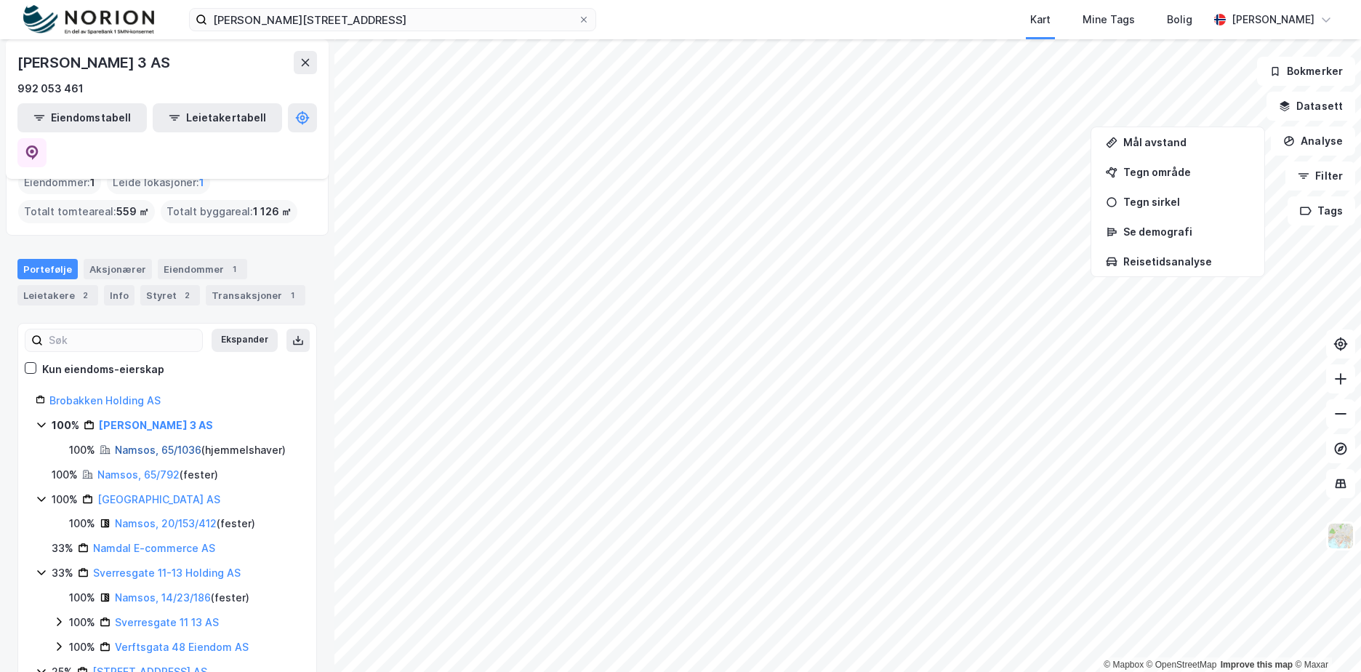
click at [175, 444] on link "Namsos, 65/1036" at bounding box center [158, 450] width 87 height 12
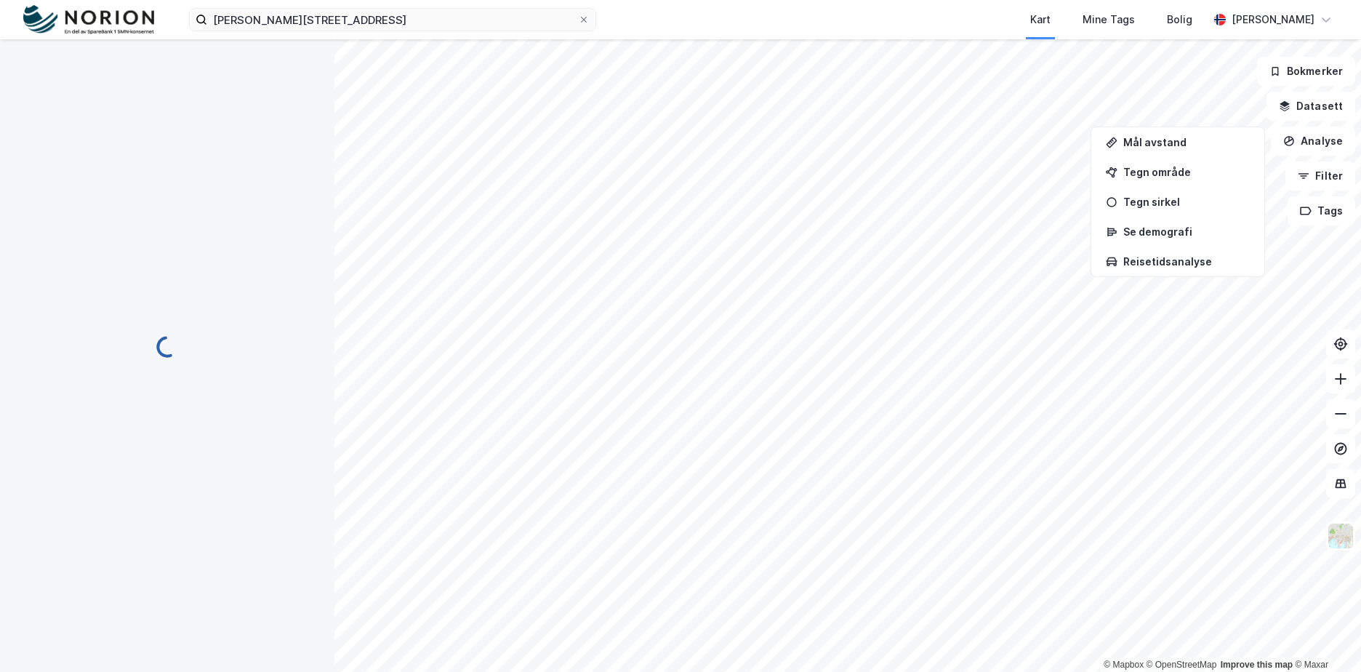
scroll to position [1, 0]
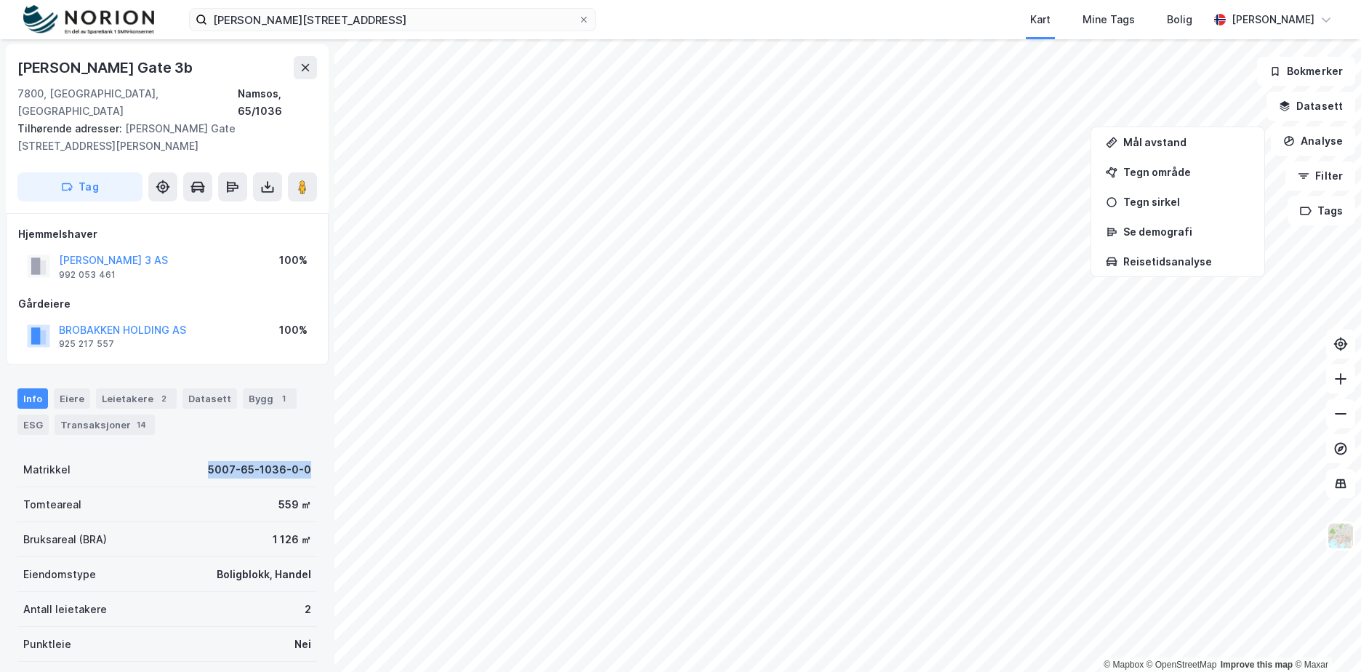
drag, startPoint x: 221, startPoint y: 457, endPoint x: 303, endPoint y: 460, distance: 82.2
click at [303, 460] on div "Matrikkel 5007-65-1036-0-0" at bounding box center [167, 469] width 300 height 35
copy div "5007-65-1036-0-0"
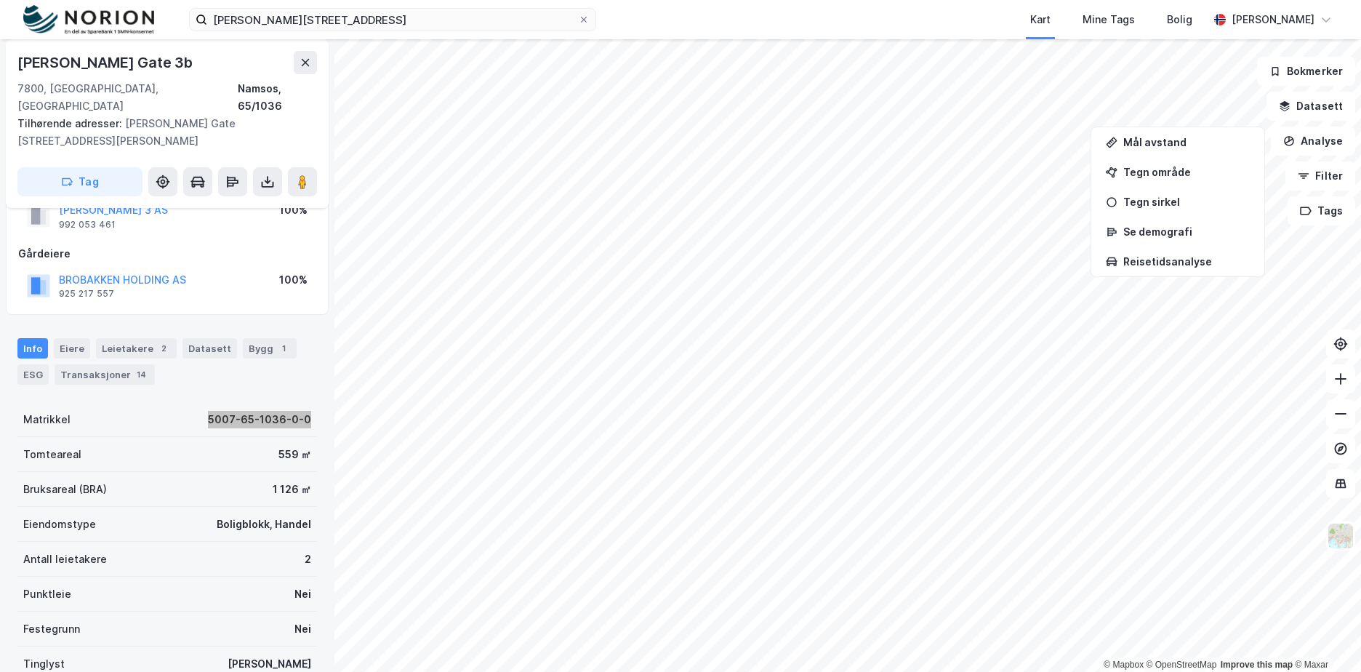
scroll to position [73, 0]
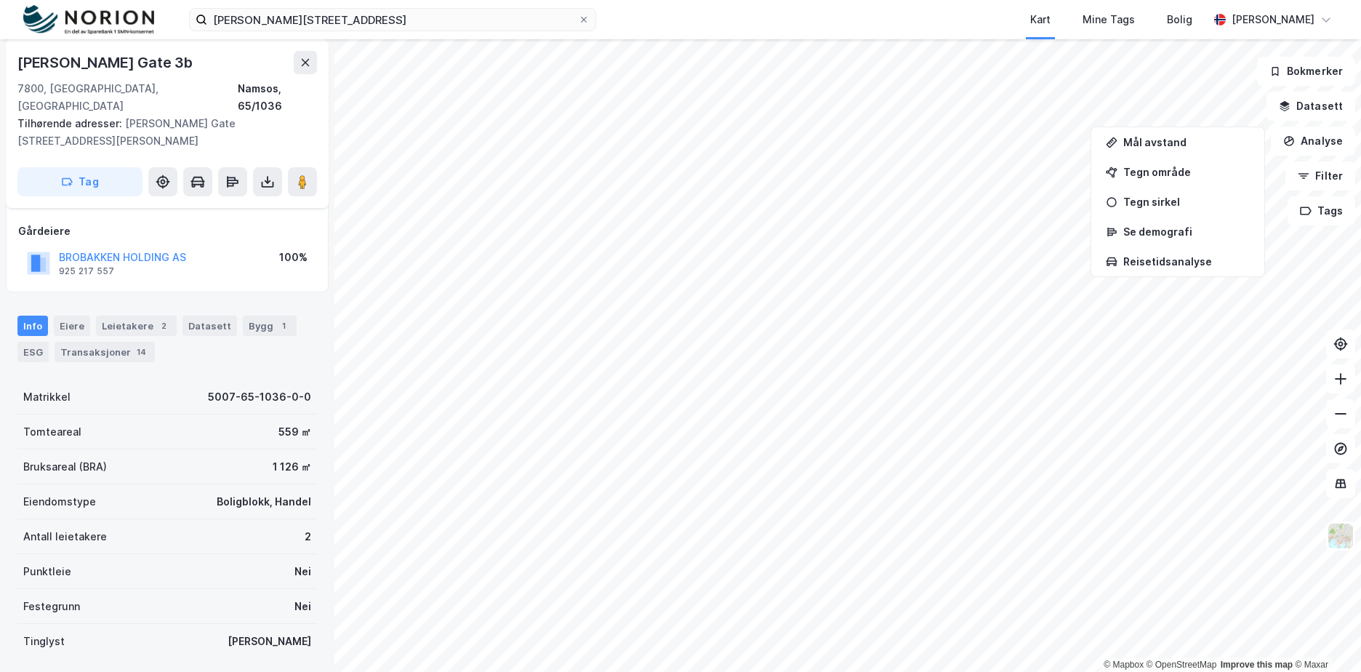
drag, startPoint x: 253, startPoint y: 305, endPoint x: 262, endPoint y: 329, distance: 25.8
click at [253, 316] on div "Bygg 1" at bounding box center [270, 326] width 54 height 20
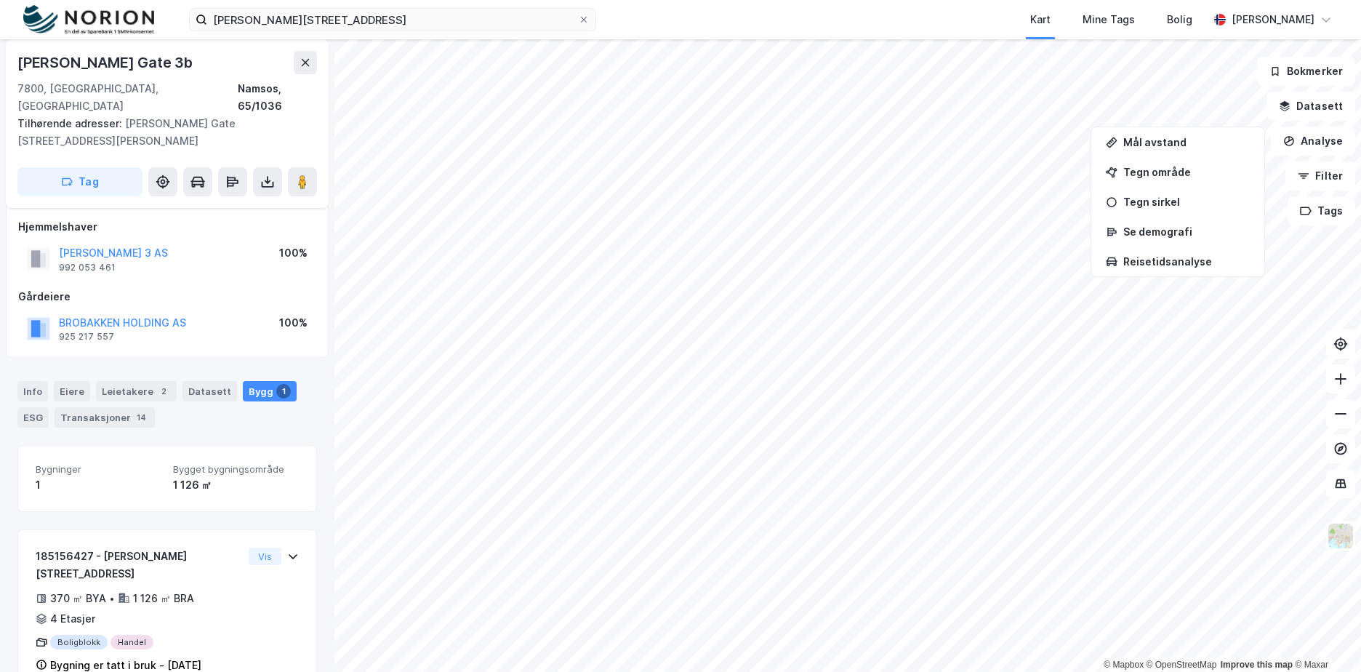
scroll to position [11, 0]
click at [30, 378] on div "Info" at bounding box center [32, 388] width 31 height 20
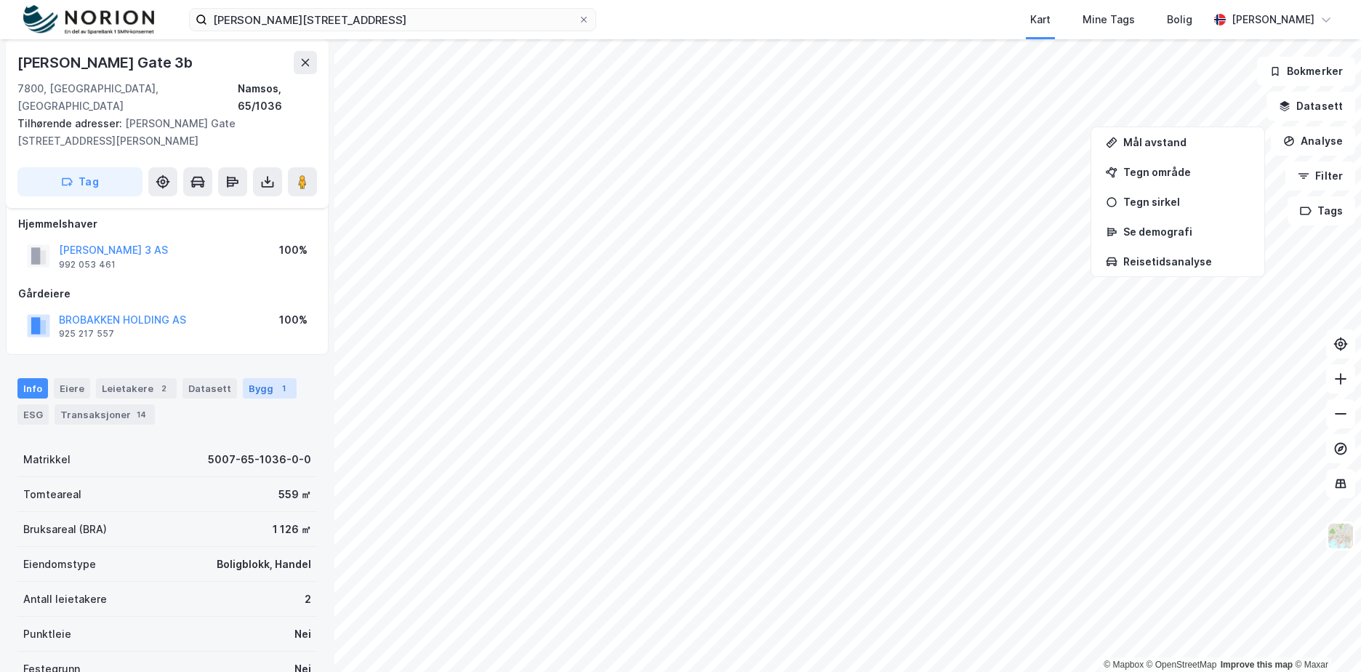
click at [276, 381] on div "1" at bounding box center [283, 388] width 15 height 15
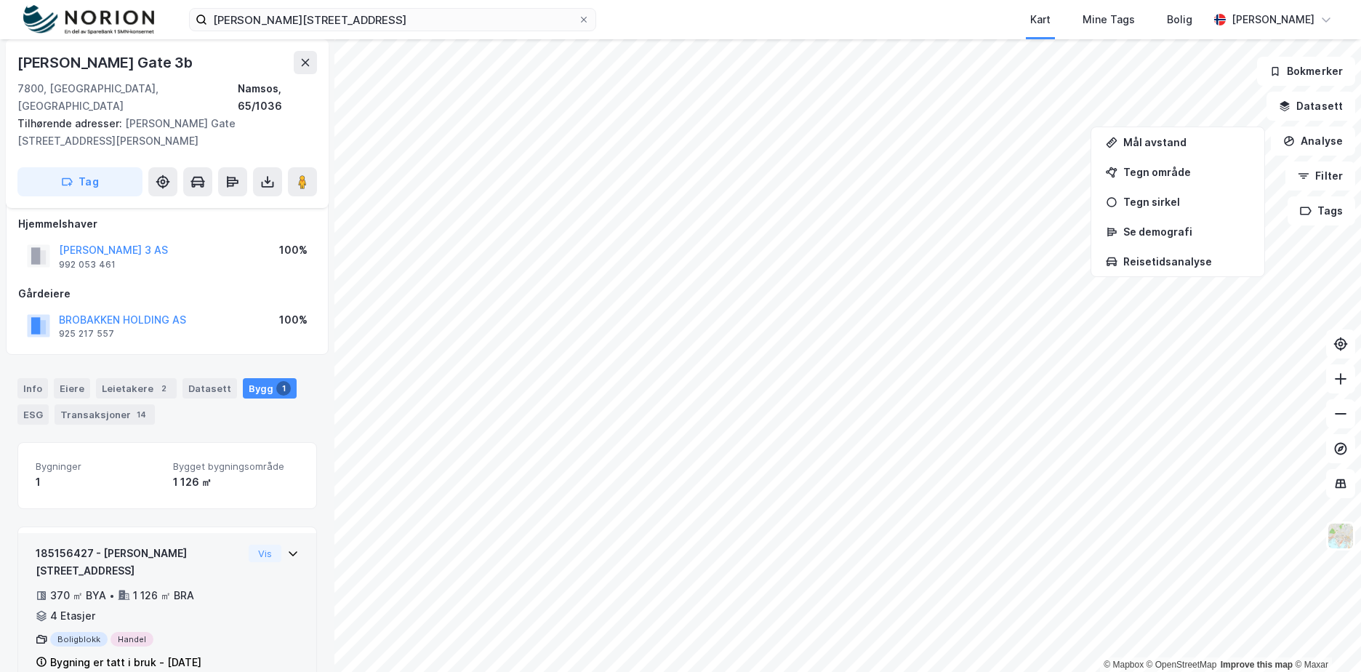
click at [246, 598] on div "185156427 - [PERSON_NAME][GEOGRAPHIC_DATA] 3A 370 ㎡ BYA • 1 126 ㎡ BRA • 4 Etasj…" at bounding box center [167, 614] width 263 height 138
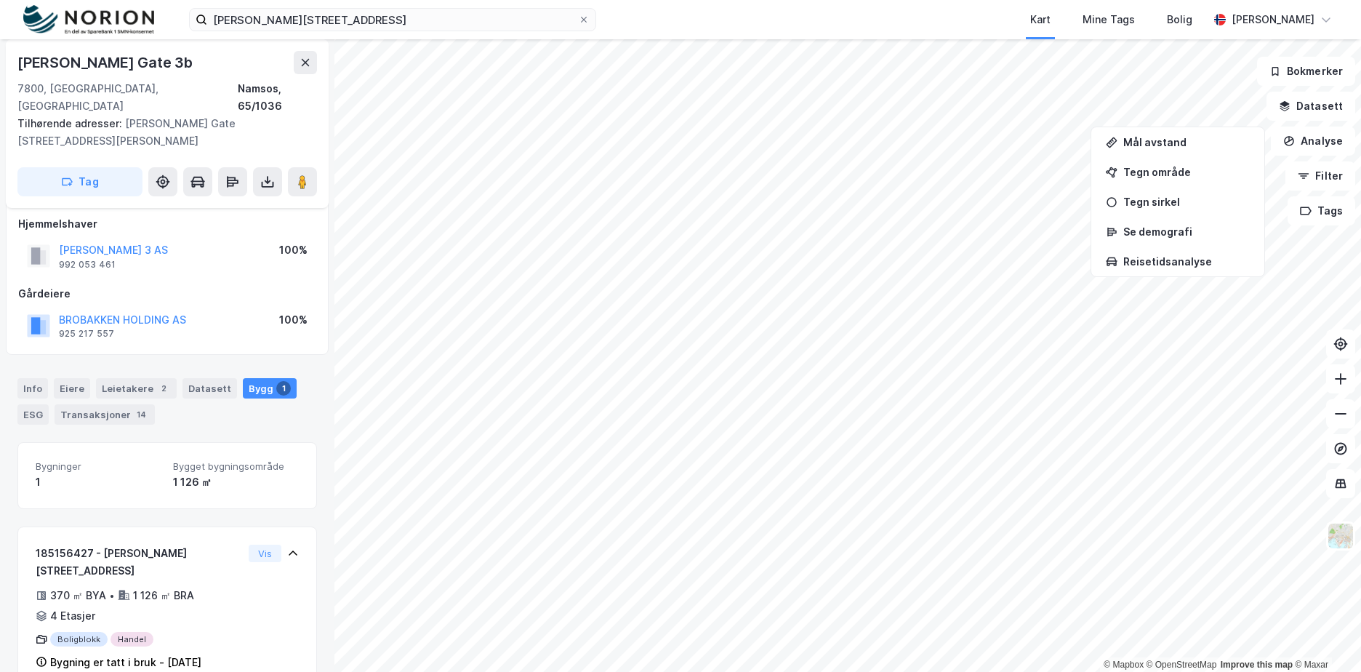
click at [265, 398] on div "Info [PERSON_NAME] 2 Datasett Bygg 1 ESG Transaksjoner 14" at bounding box center [167, 401] width 300 height 47
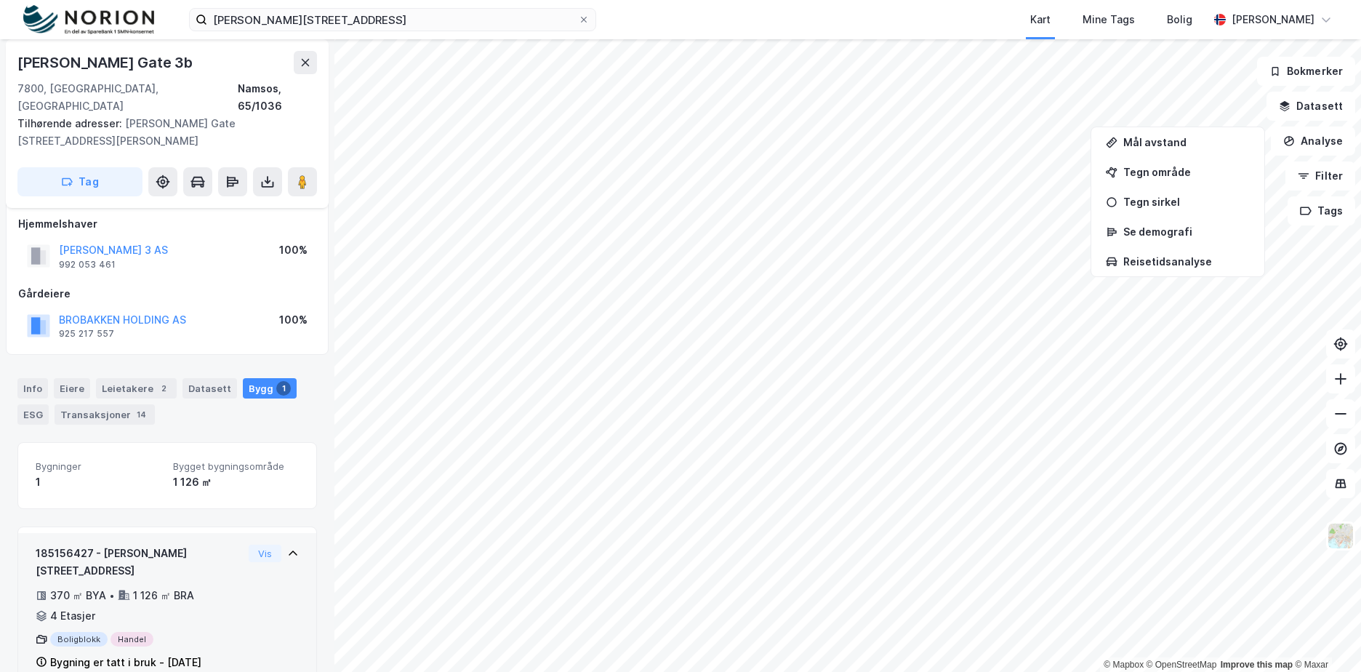
click at [201, 587] on div "370 ㎡ BYA • 1 126 ㎡ BRA • 4 Etasjer" at bounding box center [139, 606] width 207 height 38
click at [215, 550] on div "185156427 - [PERSON_NAME][GEOGRAPHIC_DATA] 3A 370 ㎡ BYA • 1 126 ㎡ BRA • 4 Etasj…" at bounding box center [139, 608] width 207 height 127
click at [287, 548] on icon at bounding box center [293, 554] width 12 height 12
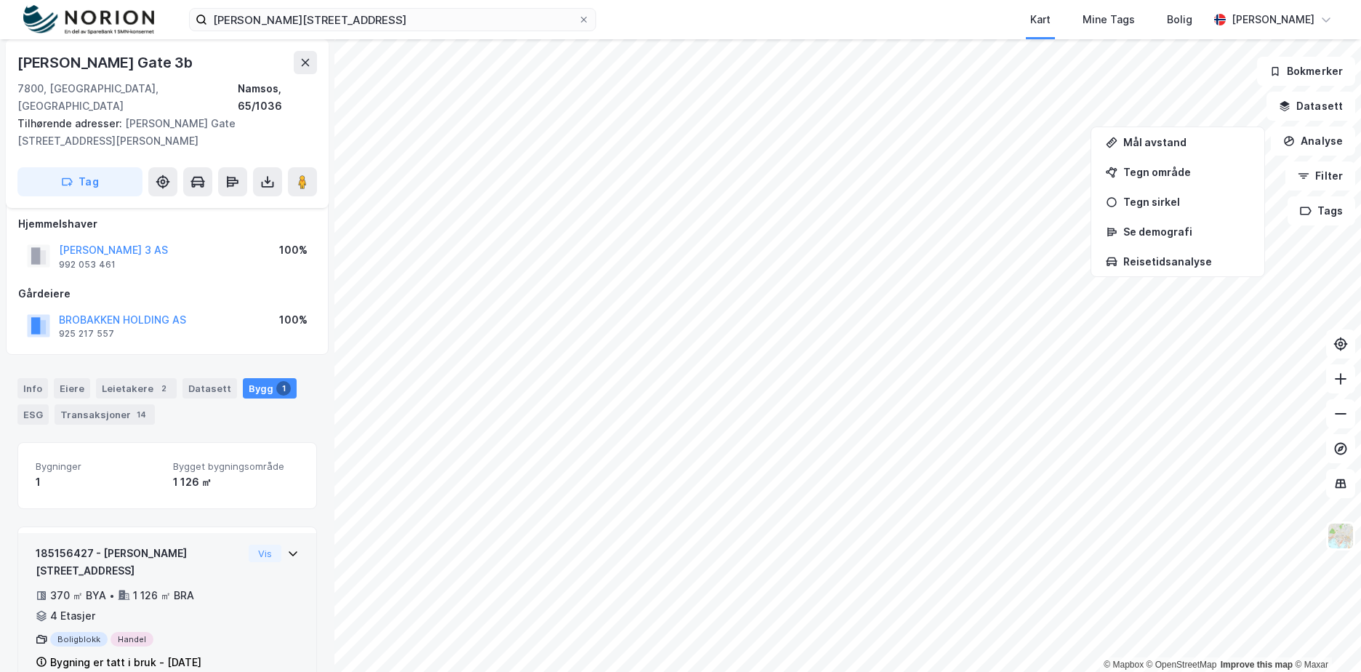
click at [290, 407] on div "Info [PERSON_NAME] 2 Datasett Bygg 1 ESG Transaksjoner 14" at bounding box center [167, 401] width 300 height 47
click at [231, 55] on div "[PERSON_NAME] Gate 3b" at bounding box center [167, 62] width 300 height 23
click at [696, 26] on div "Kart Mine Tags Bolig" at bounding box center [937, 19] width 542 height 39
click at [318, 436] on div "[PERSON_NAME][GEOGRAPHIC_DATA] 3b 7800, [GEOGRAPHIC_DATA], [GEOGRAPHIC_DATA] [G…" at bounding box center [167, 355] width 334 height 633
click at [321, 468] on div "[PERSON_NAME][GEOGRAPHIC_DATA] 3b 7800, [GEOGRAPHIC_DATA], [GEOGRAPHIC_DATA] [G…" at bounding box center [167, 355] width 334 height 633
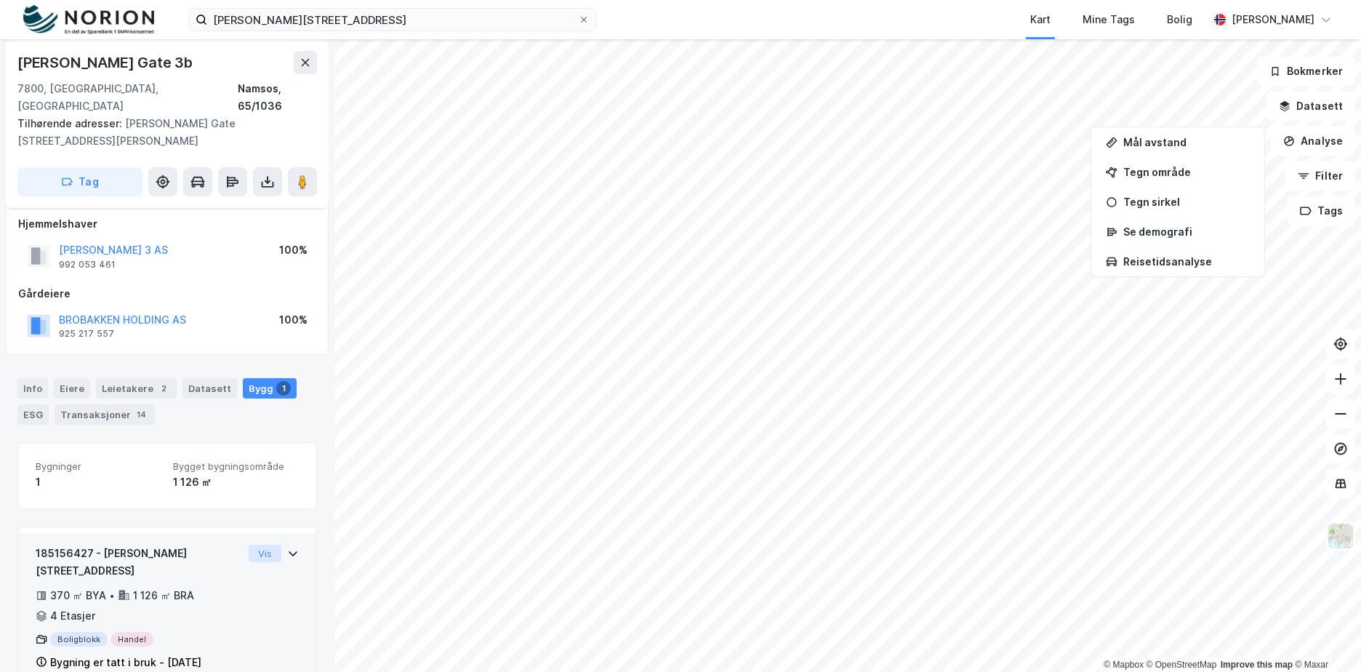
click at [257, 545] on button "Vis" at bounding box center [265, 553] width 33 height 17
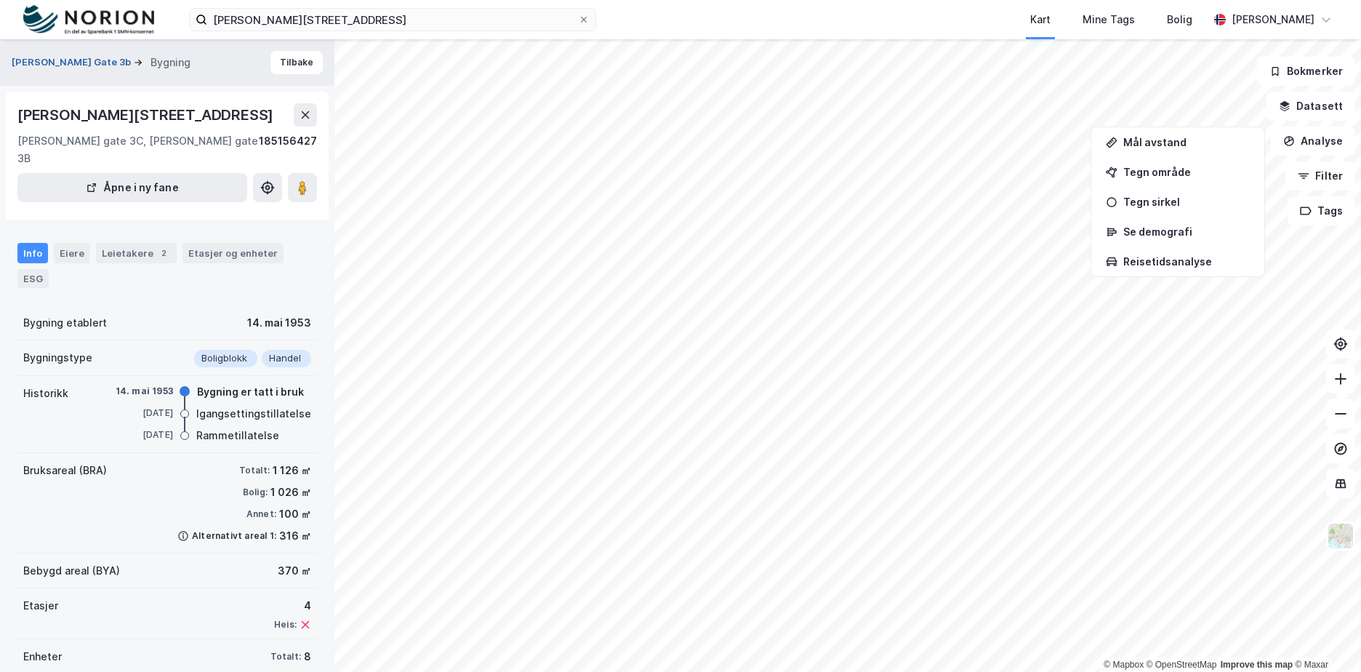
click at [53, 57] on button "[PERSON_NAME] Gate 3b" at bounding box center [73, 62] width 122 height 15
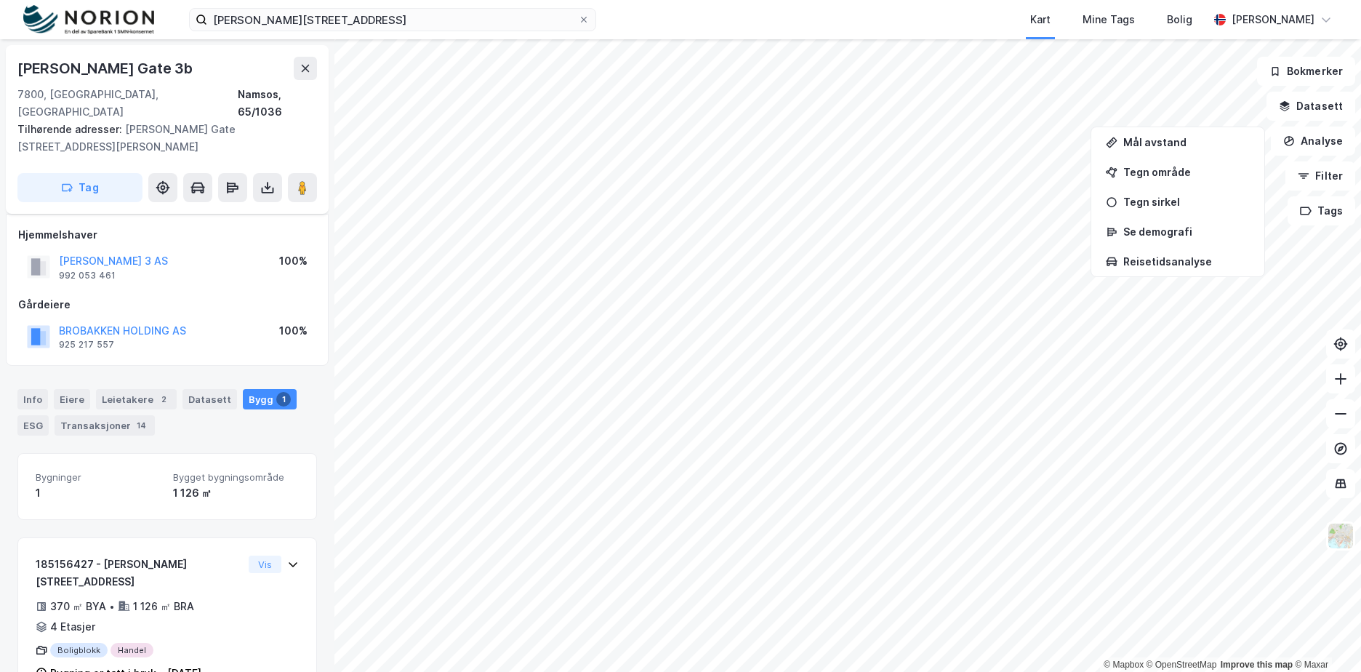
scroll to position [11, 0]
